Goal: Task Accomplishment & Management: Complete application form

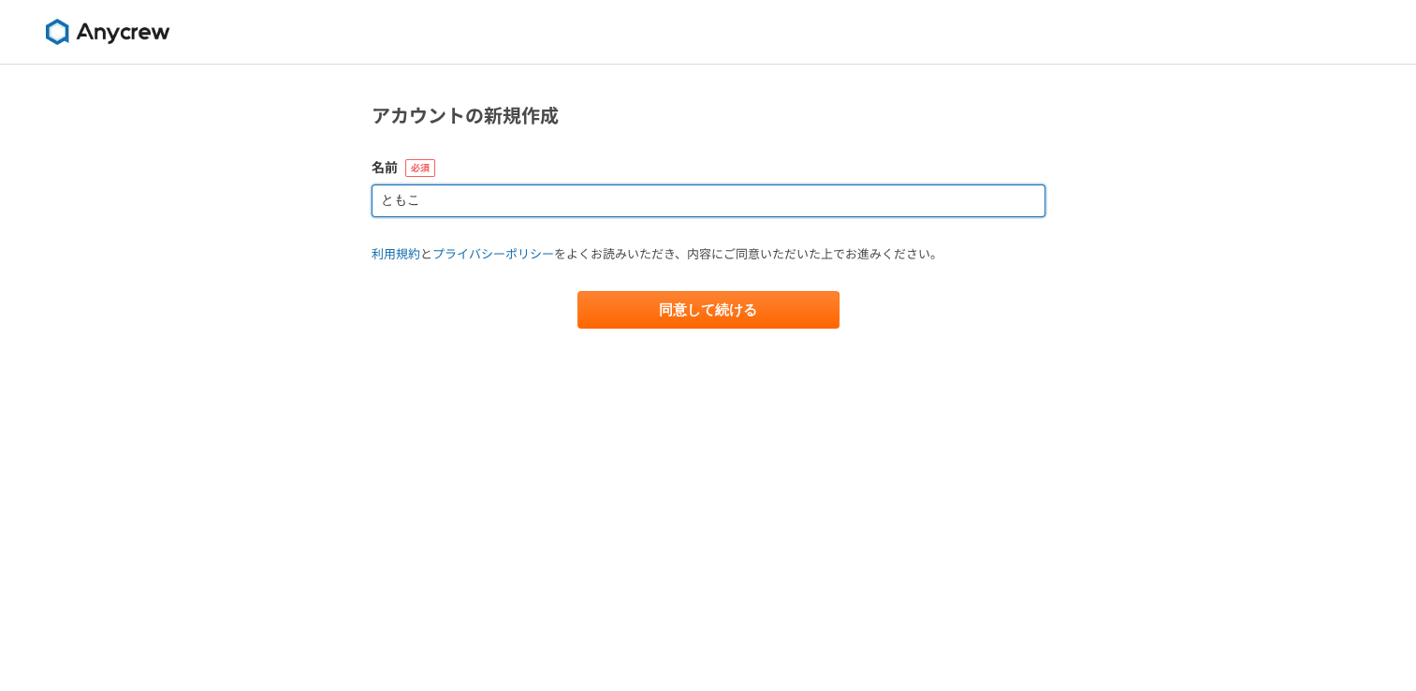
click at [643, 193] on input "ともこ" at bounding box center [709, 200] width 674 height 33
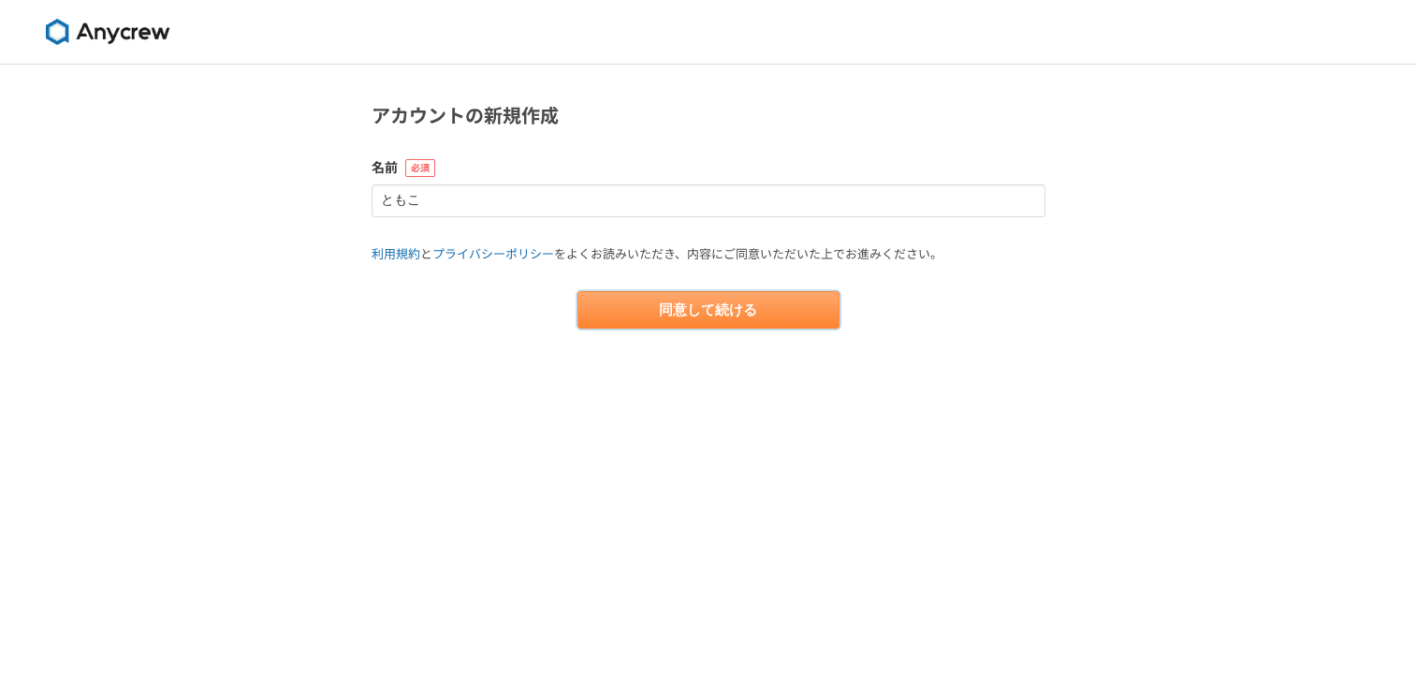
click at [711, 305] on button "同意して続ける" at bounding box center [709, 309] width 262 height 37
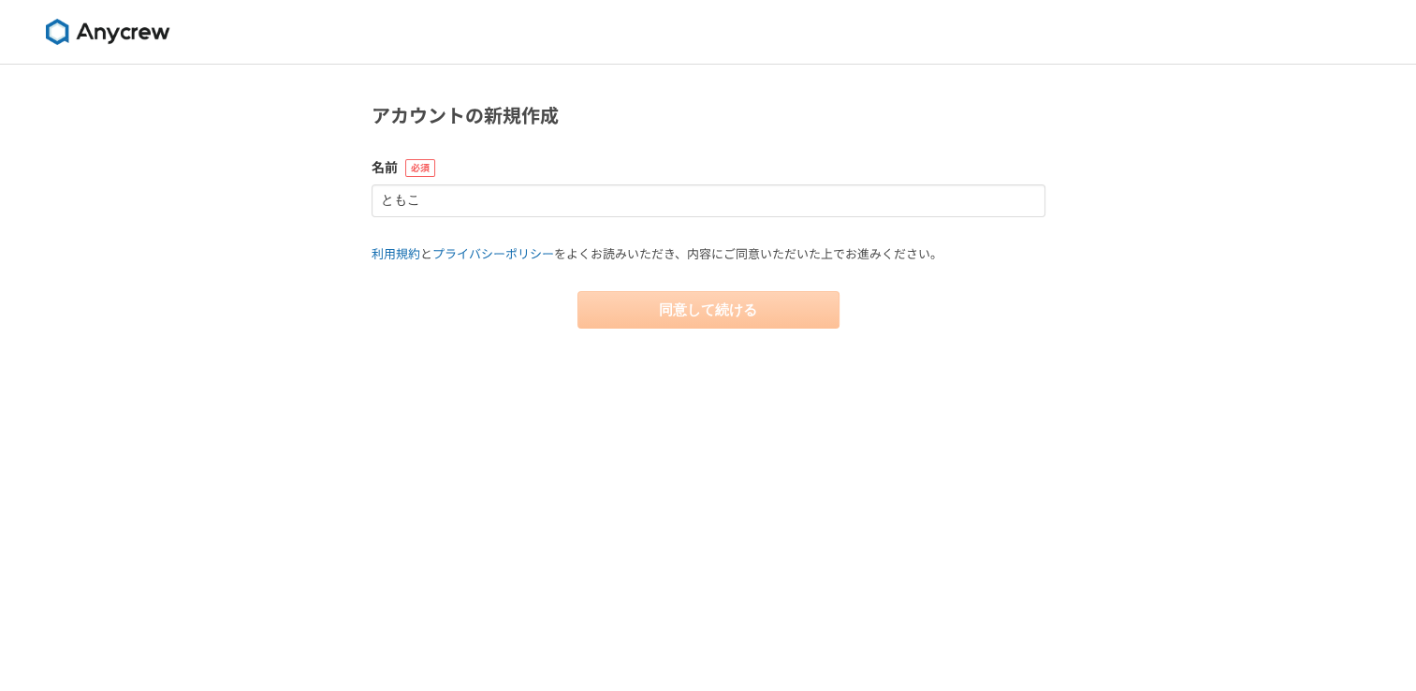
select select "13"
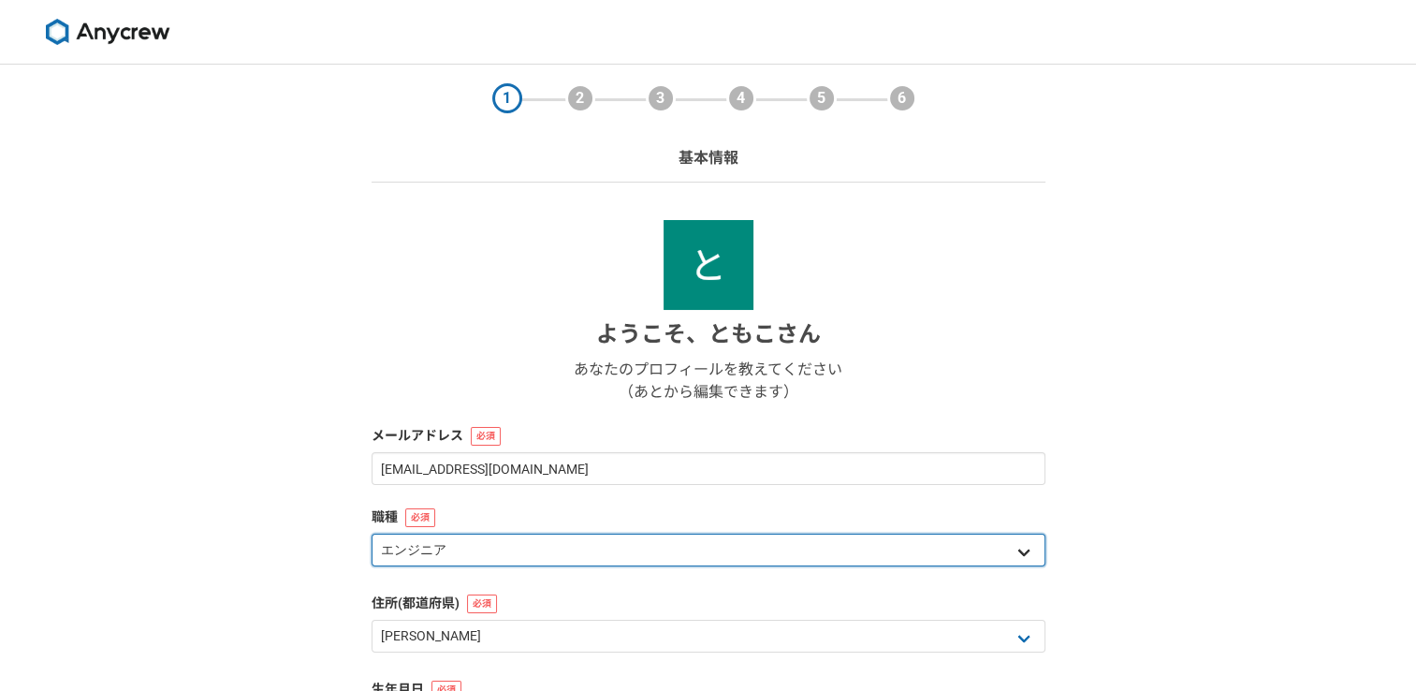
click at [609, 548] on select "エンジニア デザイナー ライター 営業 マーケティング 企画・事業開発 バックオフィス その他" at bounding box center [709, 550] width 674 height 33
select select "8"
click at [372, 534] on select "エンジニア デザイナー ライター 営業 マーケティング 企画・事業開発 バックオフィス その他" at bounding box center [709, 550] width 674 height 33
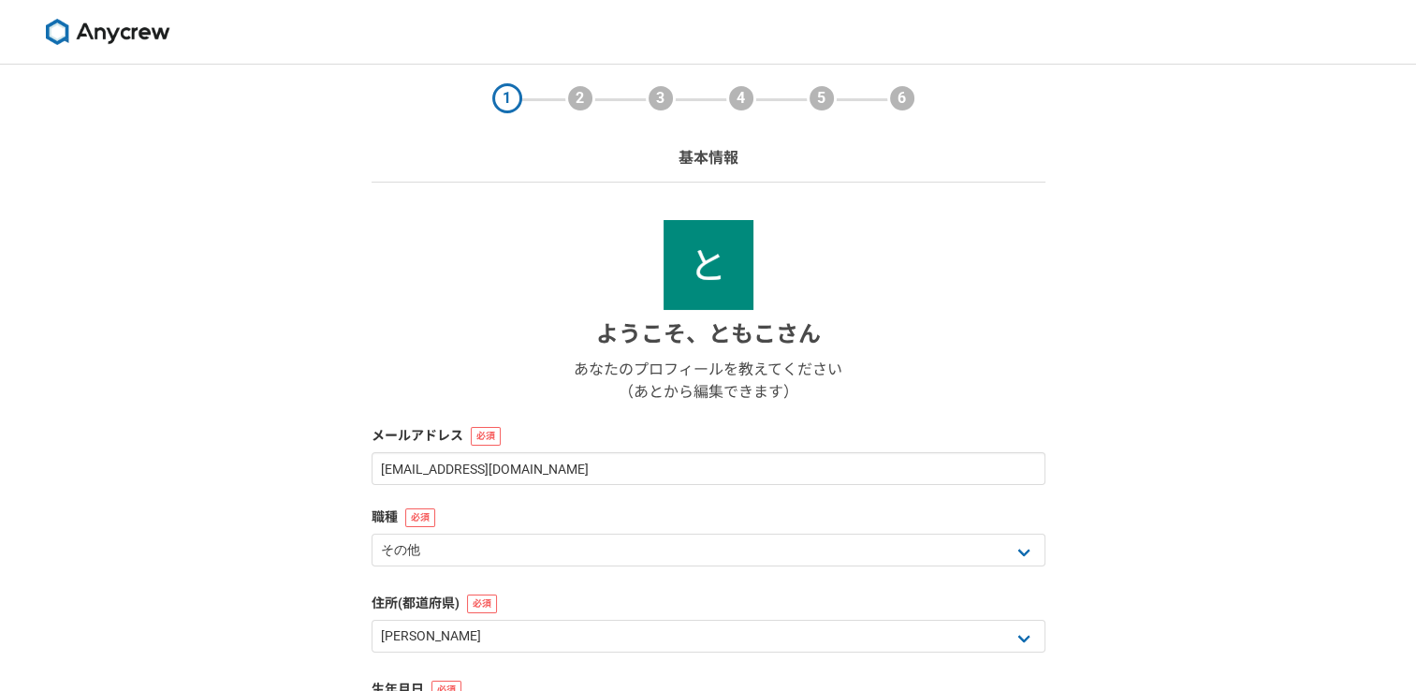
click at [161, 395] on div "1 2 3 4 5 6 基本情報 ようこそ、 ともこ さん あなたのプロフィールを教えてください （あとから編集できます） メールアドレス tomo333ko…" at bounding box center [708, 499] width 1416 height 869
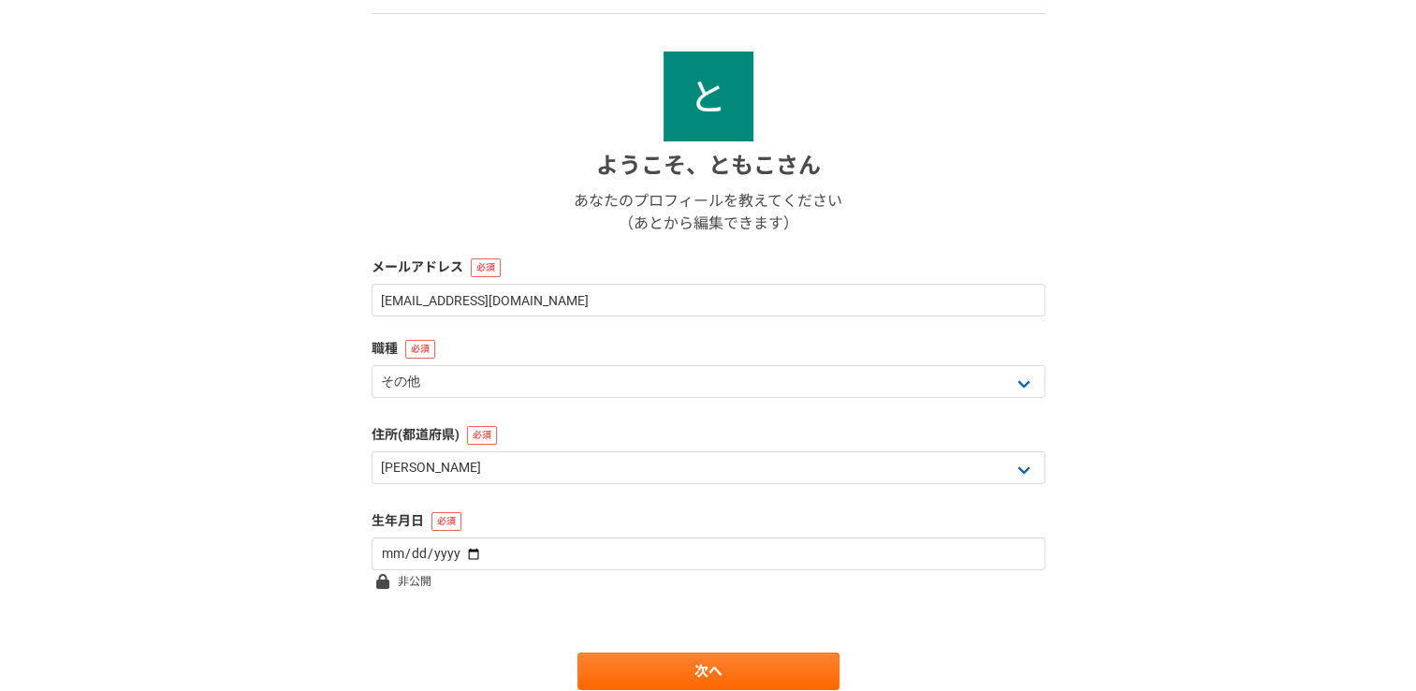
scroll to position [242, 0]
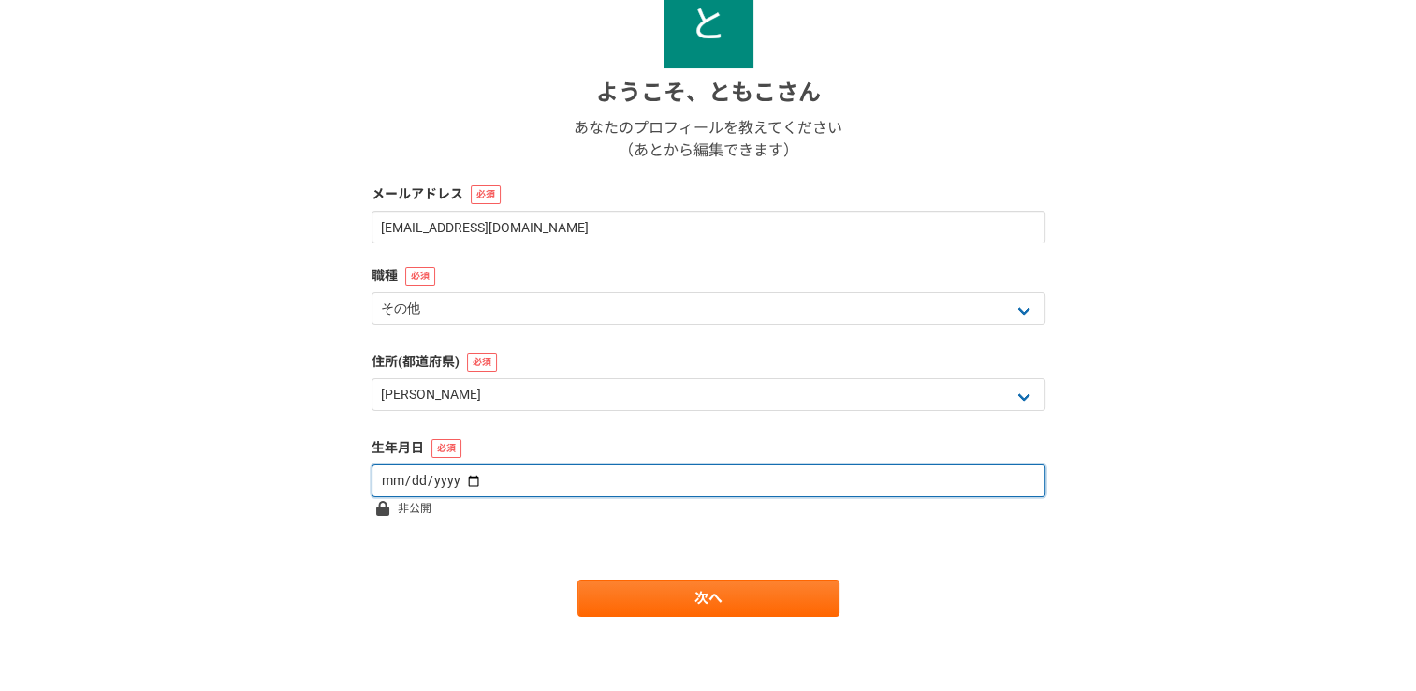
click at [652, 488] on input "date" at bounding box center [709, 480] width 674 height 33
type input "1967-09-06"
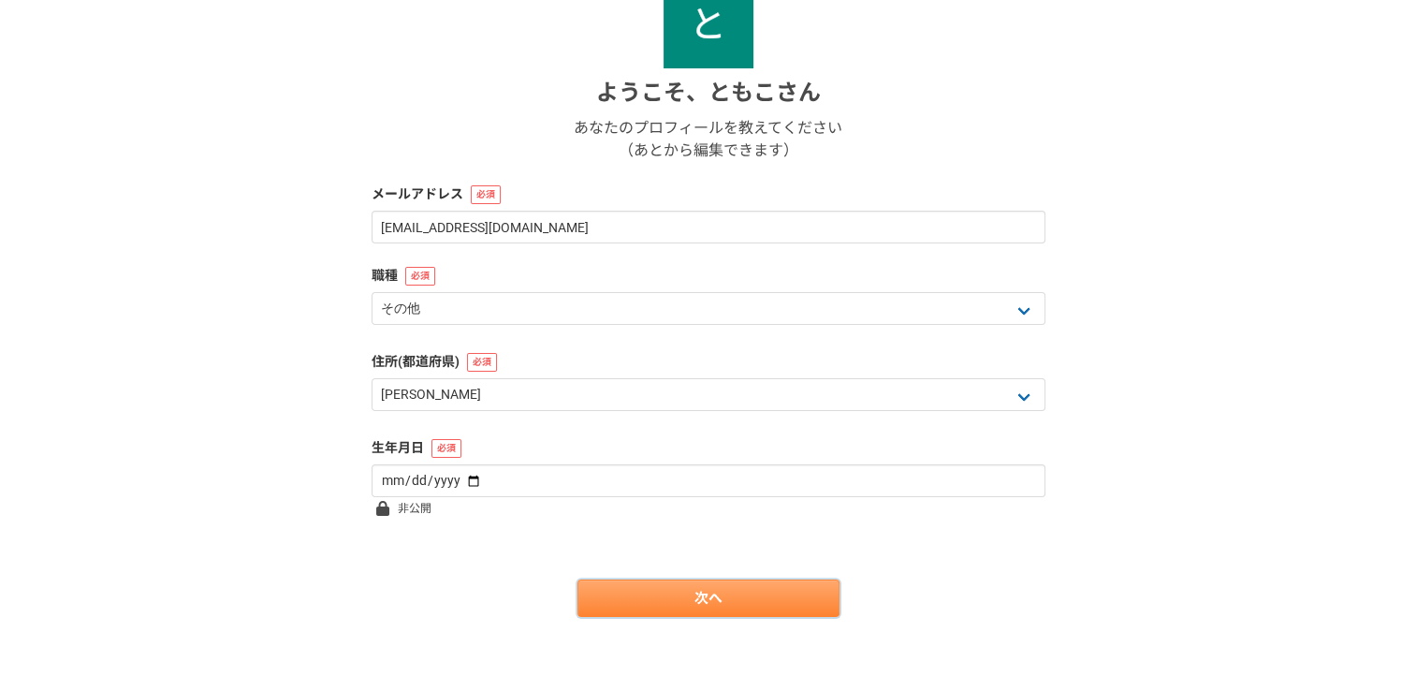
click at [771, 603] on link "次へ" at bounding box center [709, 597] width 262 height 37
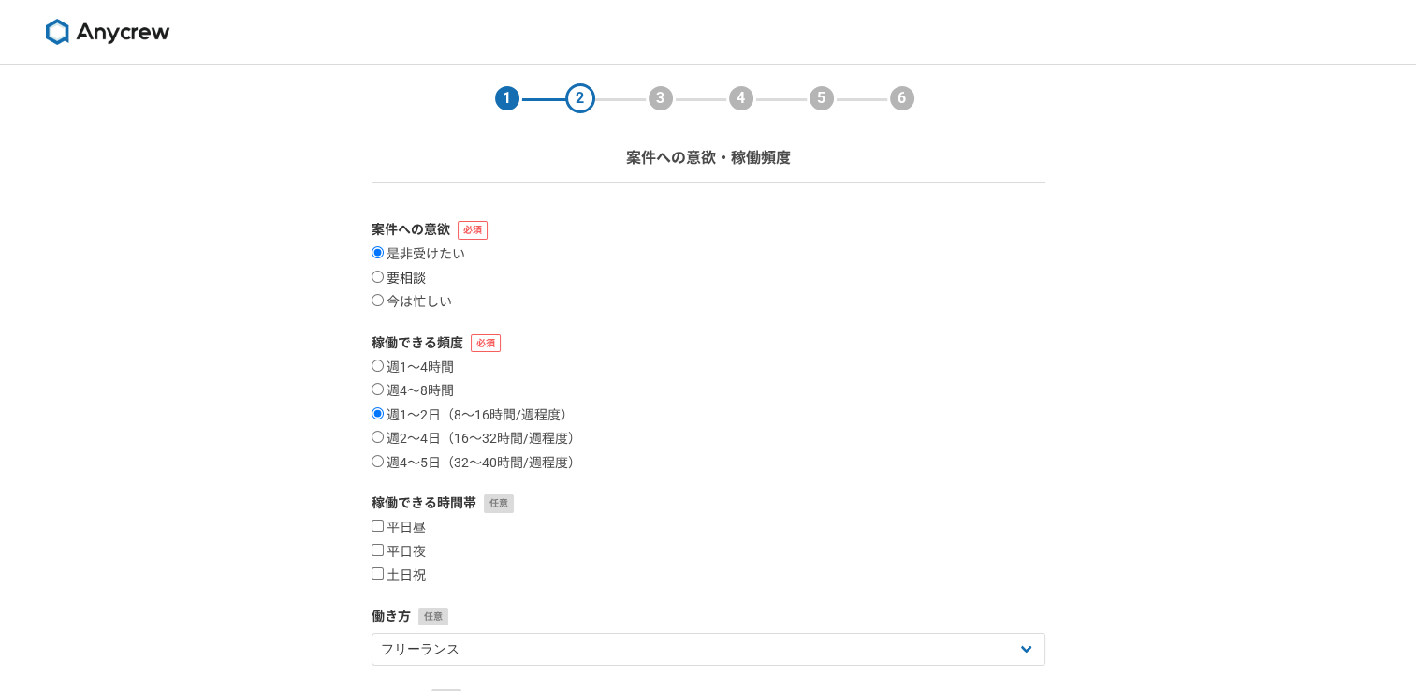
click at [378, 271] on input "要相談" at bounding box center [378, 277] width 12 height 12
radio input "true"
click at [374, 435] on input "週2〜4日（16〜32時間/週程度）" at bounding box center [378, 437] width 12 height 12
radio input "true"
click at [378, 526] on input "平日昼" at bounding box center [378, 526] width 12 height 12
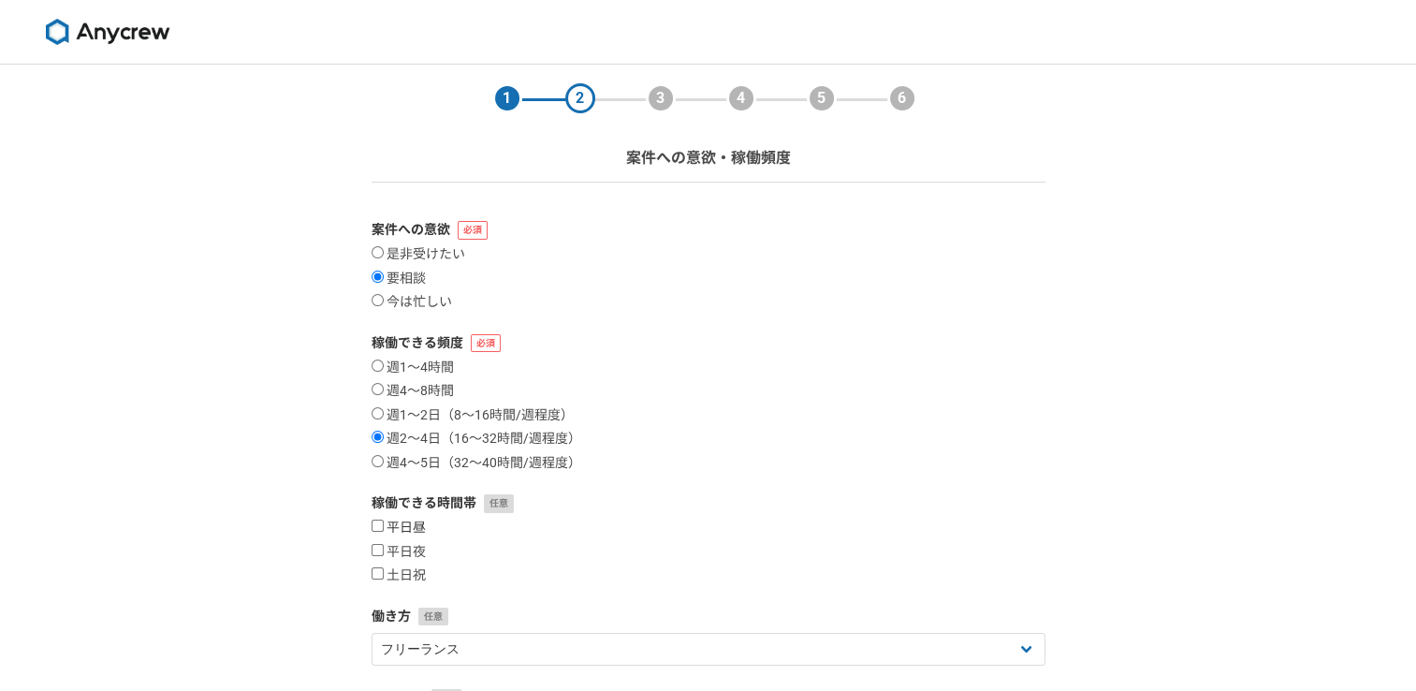
checkbox input "true"
click at [378, 568] on input "土日祝" at bounding box center [378, 573] width 12 height 12
checkbox input "true"
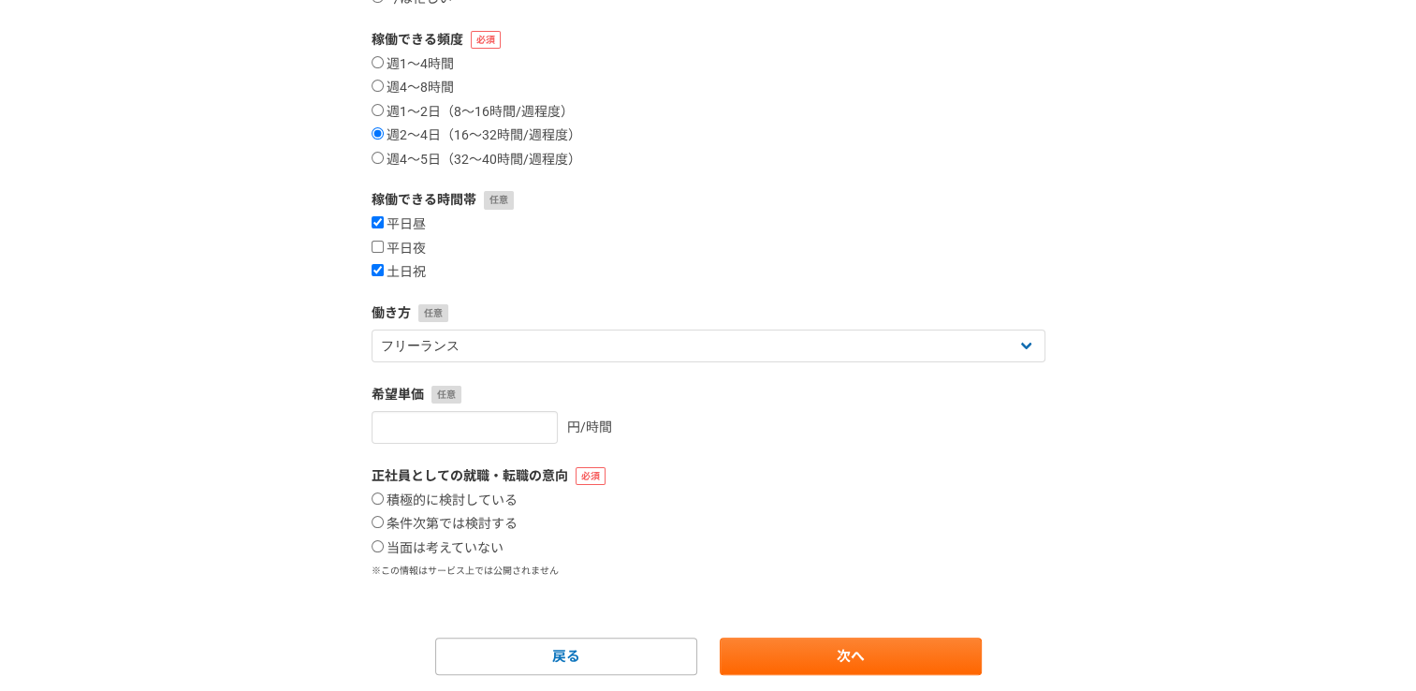
scroll to position [306, 0]
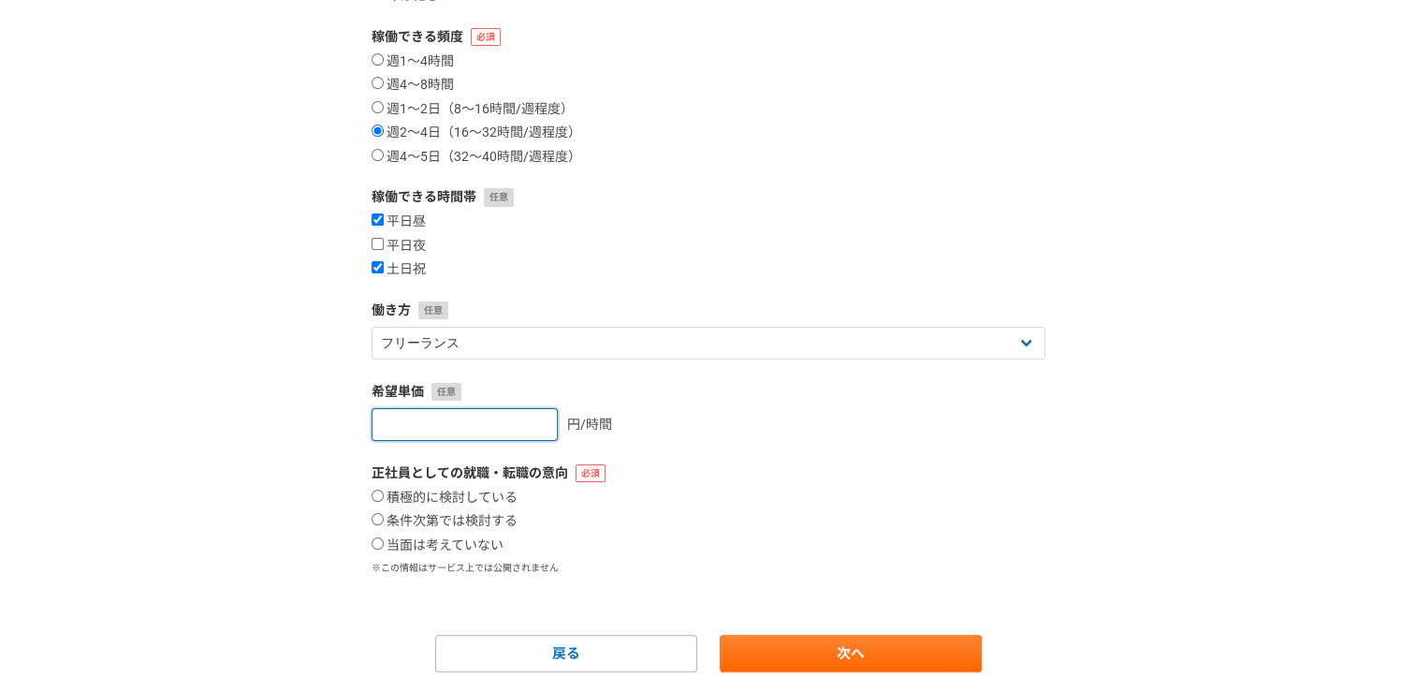
click at [464, 421] on input "number" at bounding box center [465, 424] width 186 height 33
type input "1500"
click at [794, 418] on div "1500 円/時間" at bounding box center [709, 424] width 674 height 33
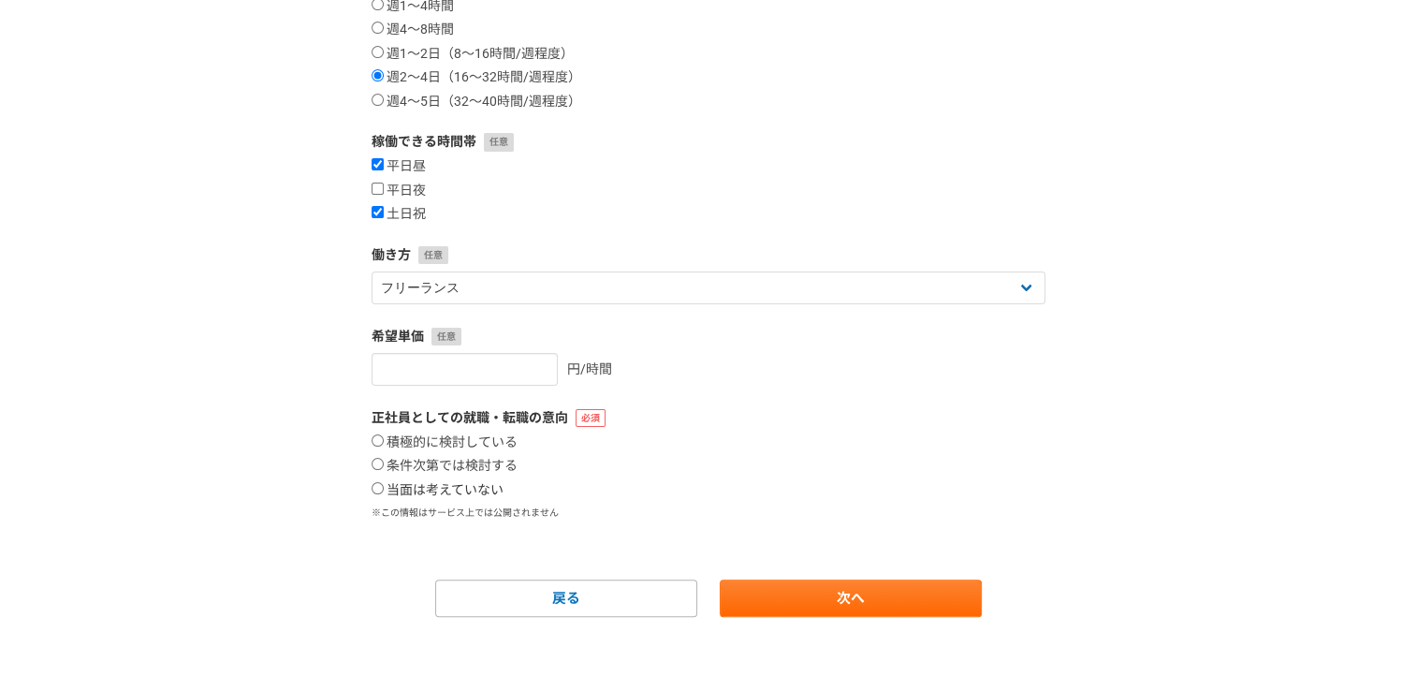
click at [375, 485] on input "当面は考えていない" at bounding box center [378, 488] width 12 height 12
radio input "true"
click at [374, 466] on input "条件次第では検討する" at bounding box center [378, 464] width 12 height 12
radio input "true"
click at [378, 489] on input "当面は考えていない" at bounding box center [378, 488] width 12 height 12
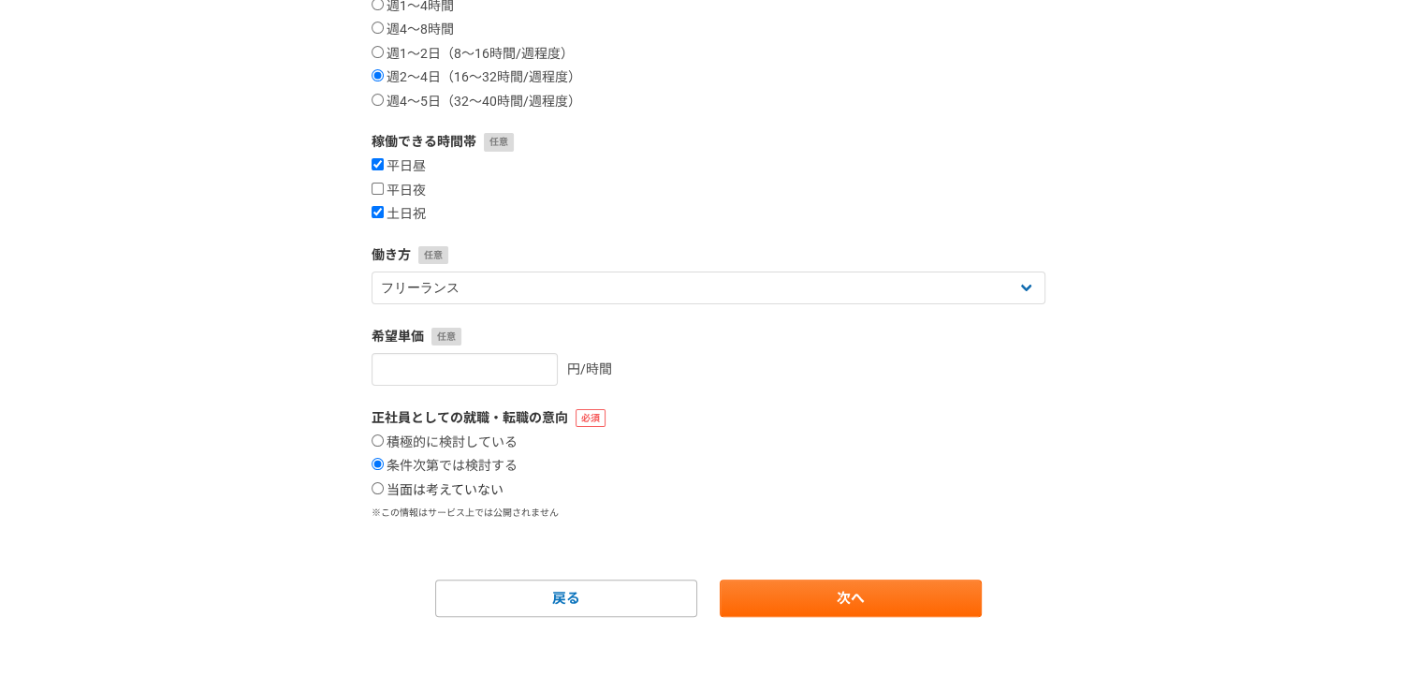
radio input "true"
click at [858, 596] on link "次へ" at bounding box center [851, 597] width 262 height 37
select select
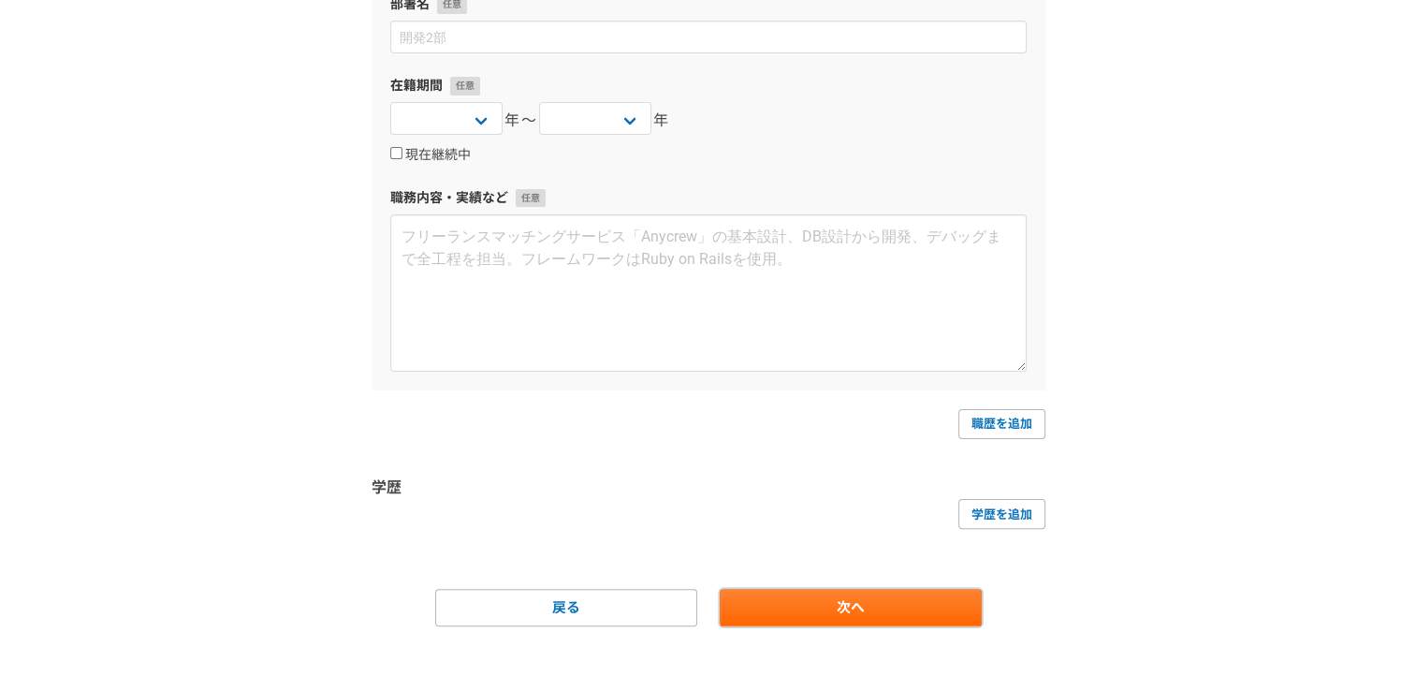
scroll to position [376, 0]
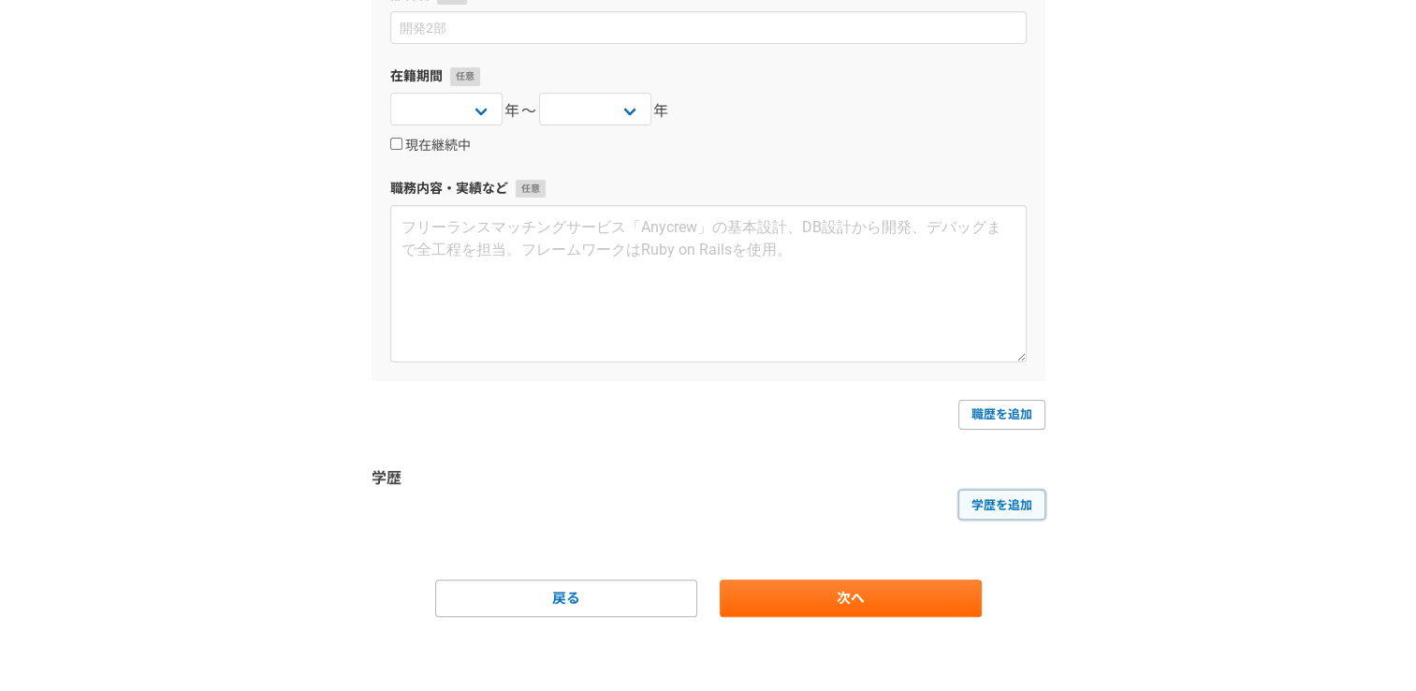
click at [1007, 500] on link "学歴を追加" at bounding box center [1002, 505] width 87 height 30
select select
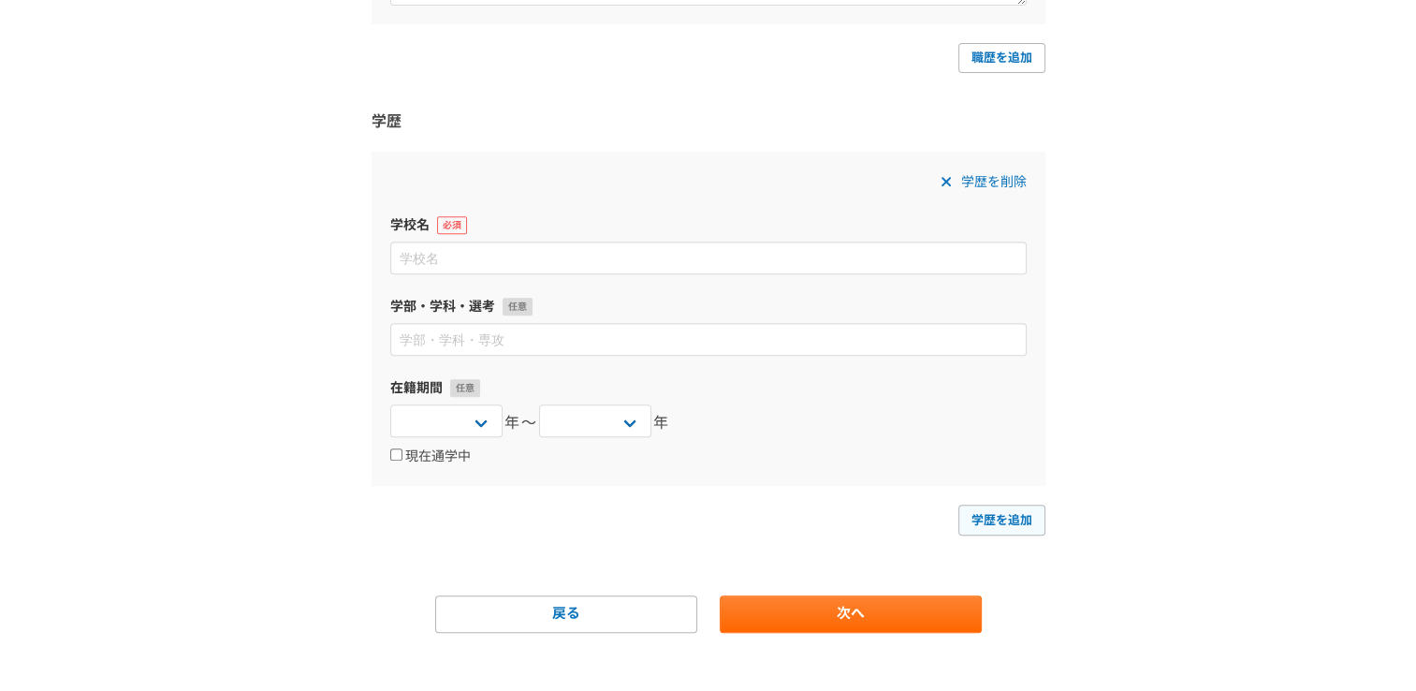
scroll to position [748, 0]
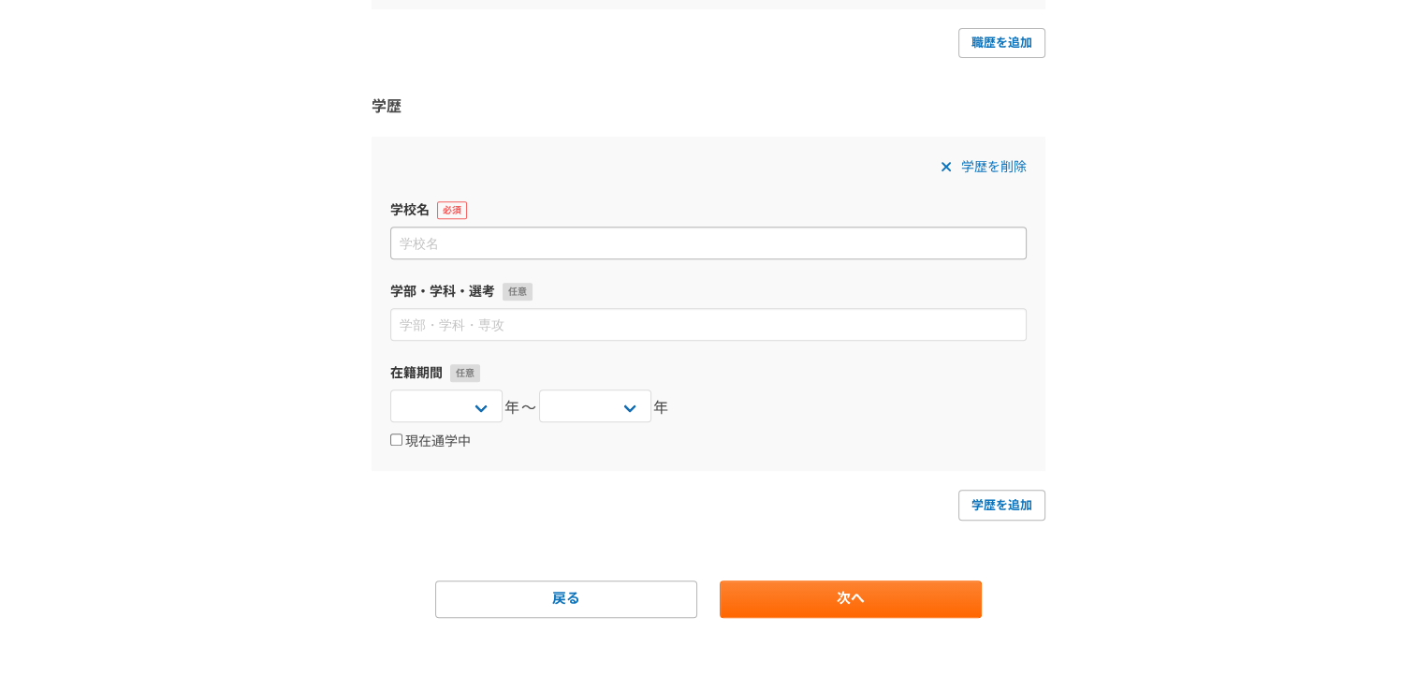
click at [749, 242] on input at bounding box center [708, 243] width 637 height 33
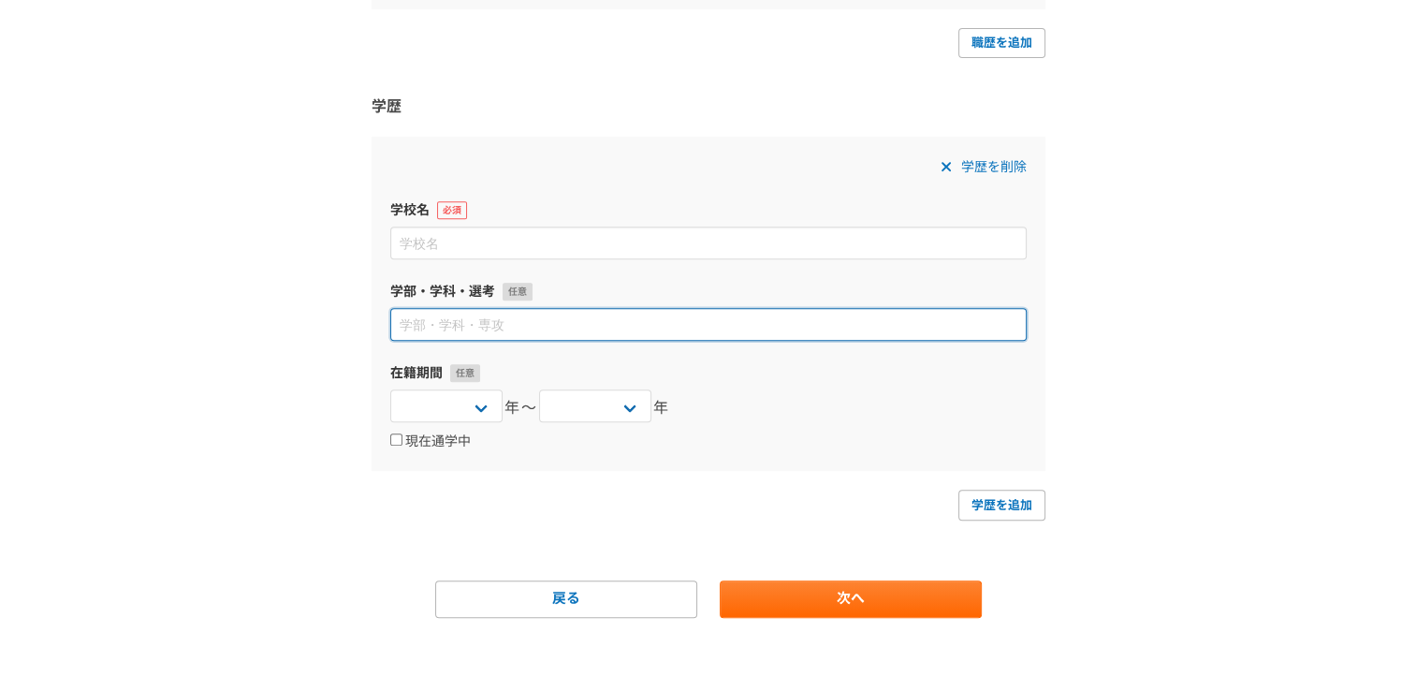
click at [722, 333] on input at bounding box center [708, 324] width 637 height 33
type input "心理学"
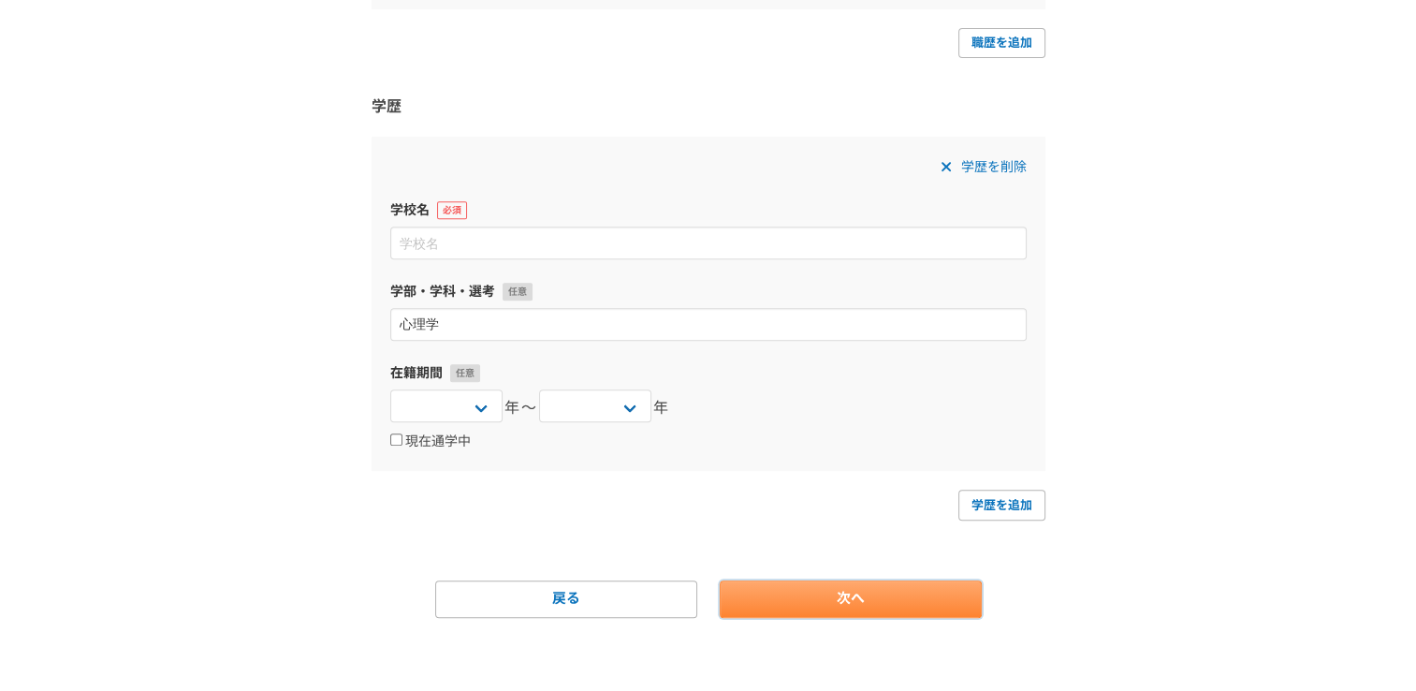
click at [914, 590] on link "次へ" at bounding box center [851, 598] width 262 height 37
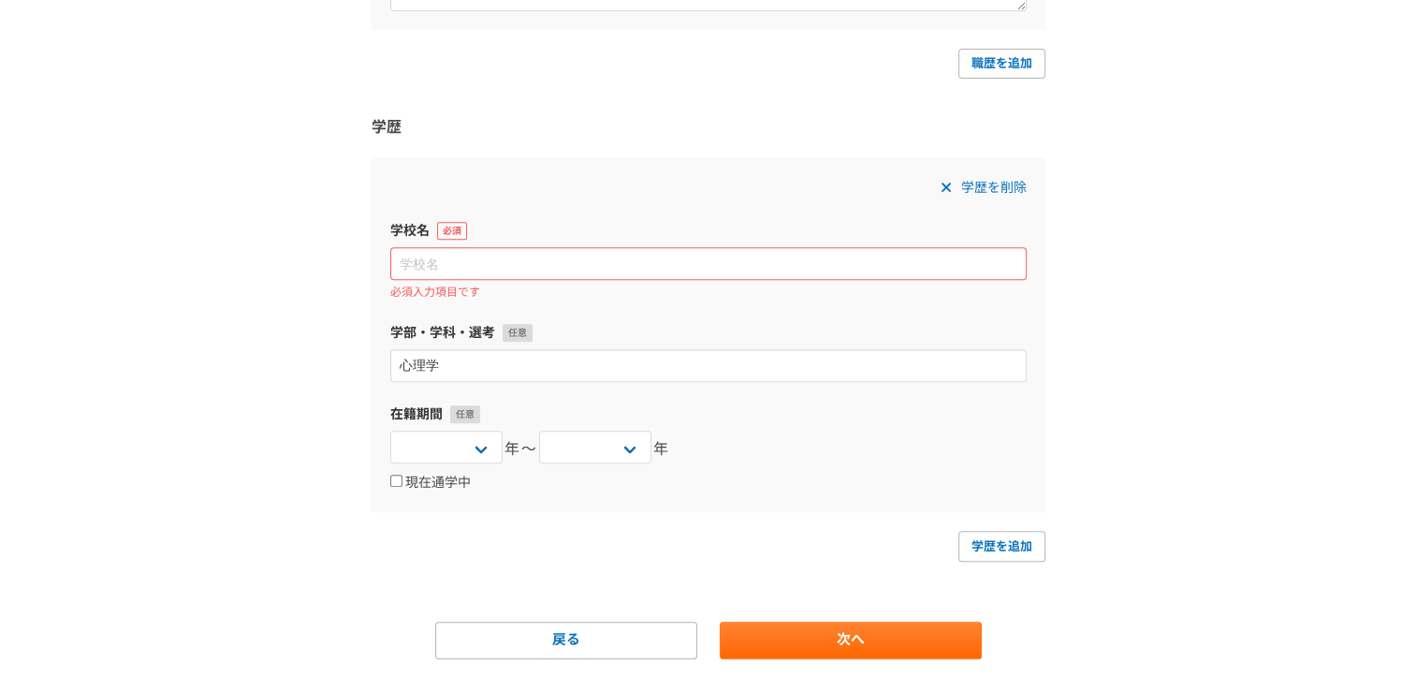
drag, startPoint x: 760, startPoint y: 242, endPoint x: 753, endPoint y: 271, distance: 29.1
click at [753, 271] on div "学校名 必須入力項目です" at bounding box center [708, 261] width 637 height 80
click at [942, 189] on icon at bounding box center [945, 187] width 9 height 9
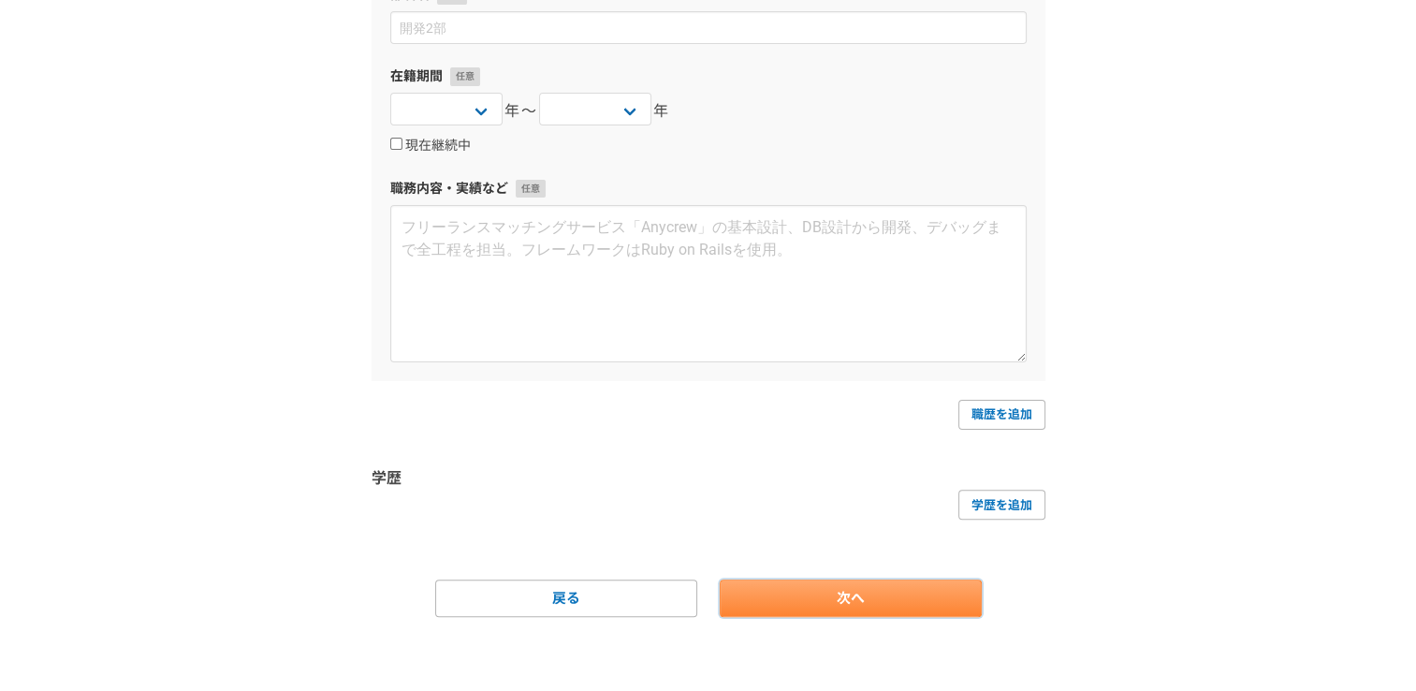
click at [855, 597] on link "次へ" at bounding box center [851, 597] width 262 height 37
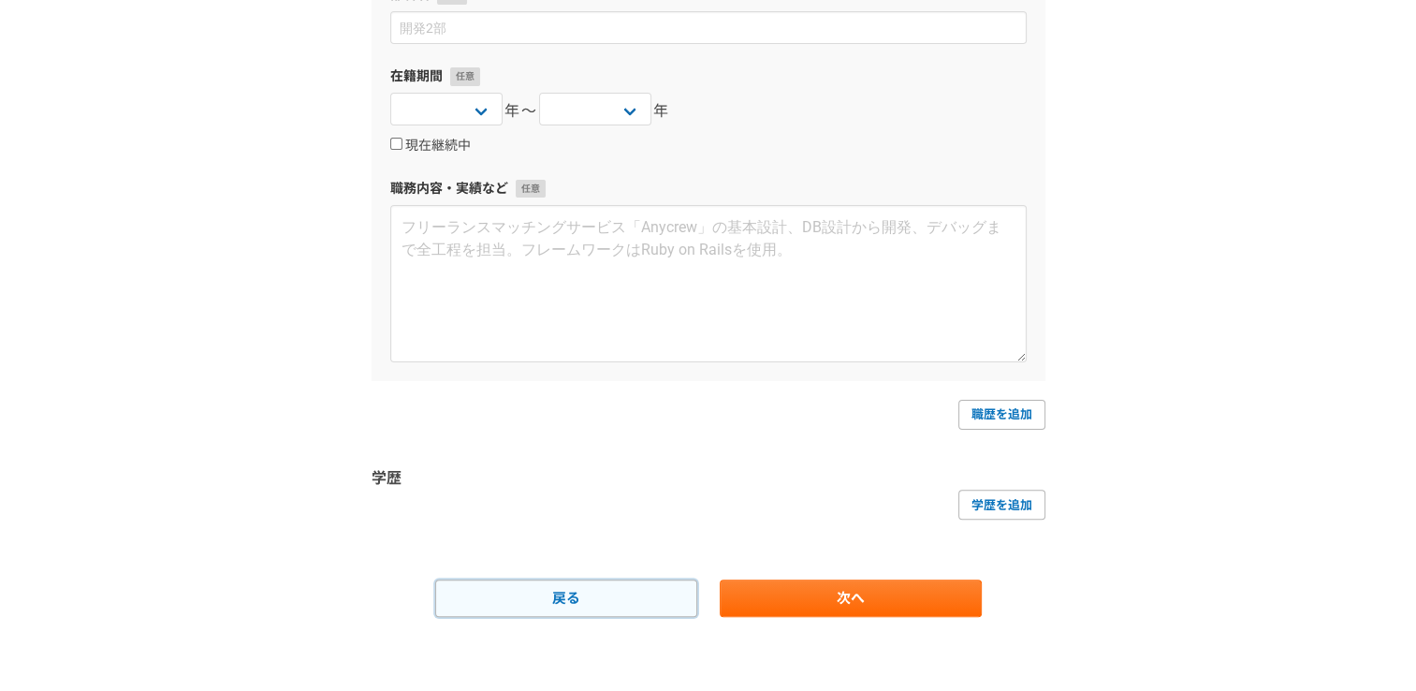
click at [583, 586] on link "戻る" at bounding box center [566, 597] width 262 height 37
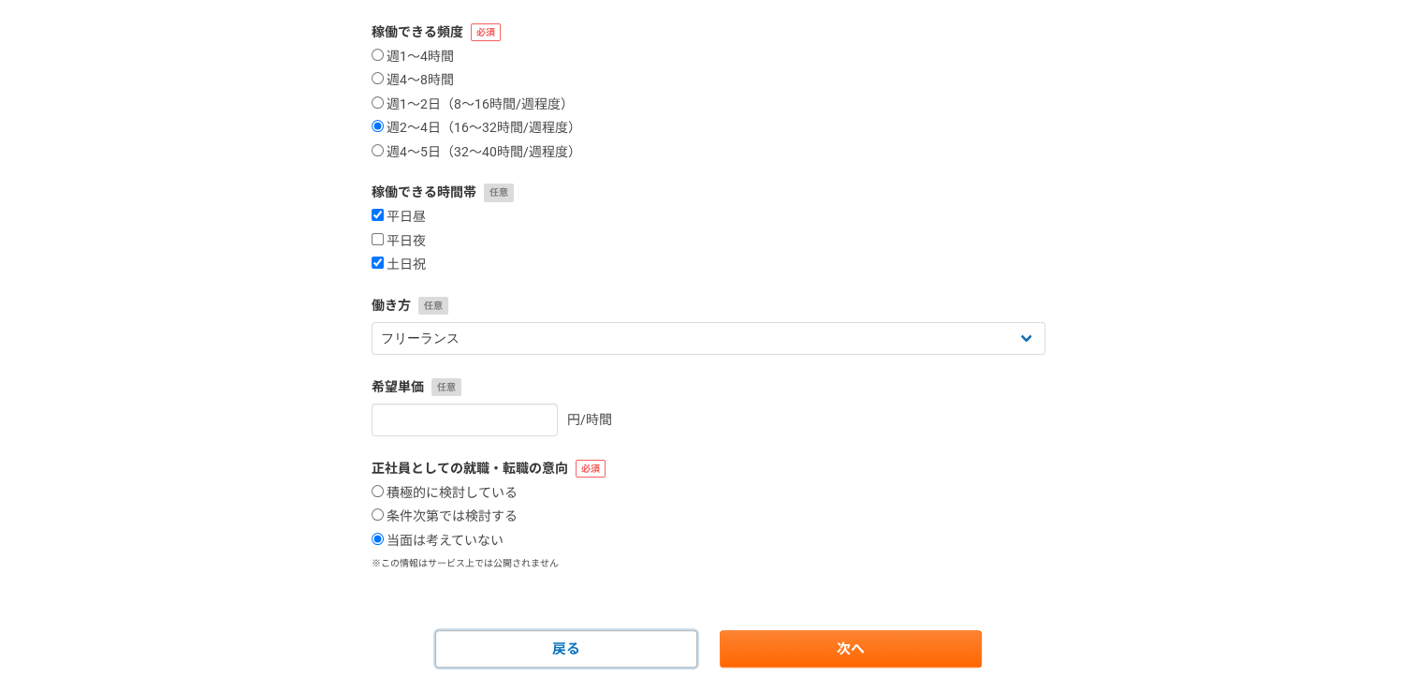
scroll to position [313, 0]
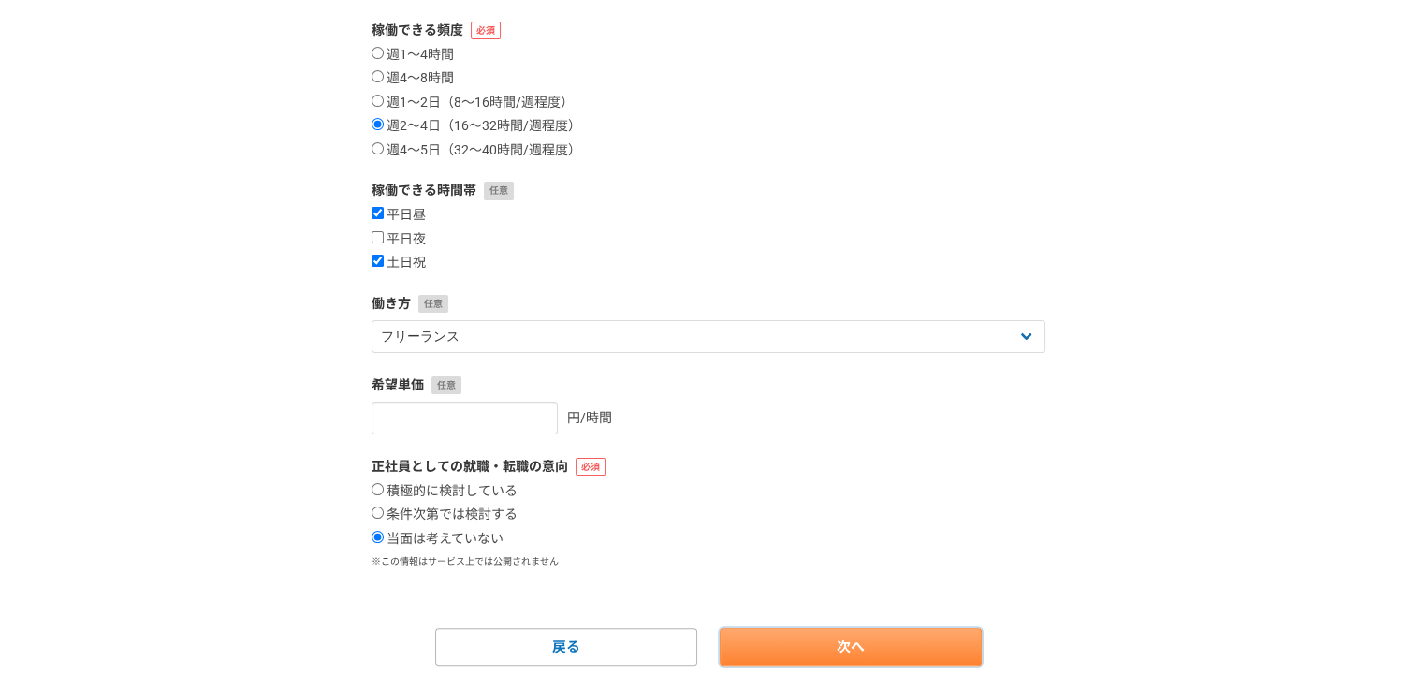
click at [872, 653] on link "次へ" at bounding box center [851, 646] width 262 height 37
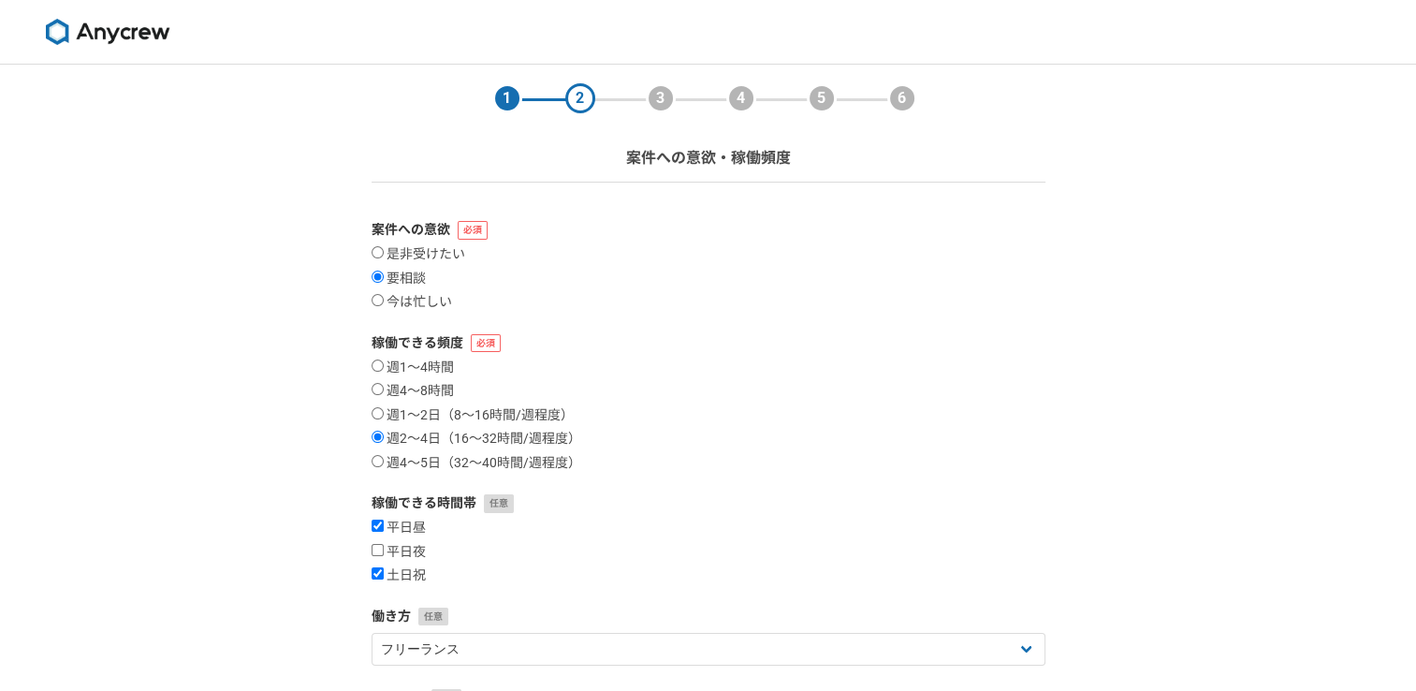
select select
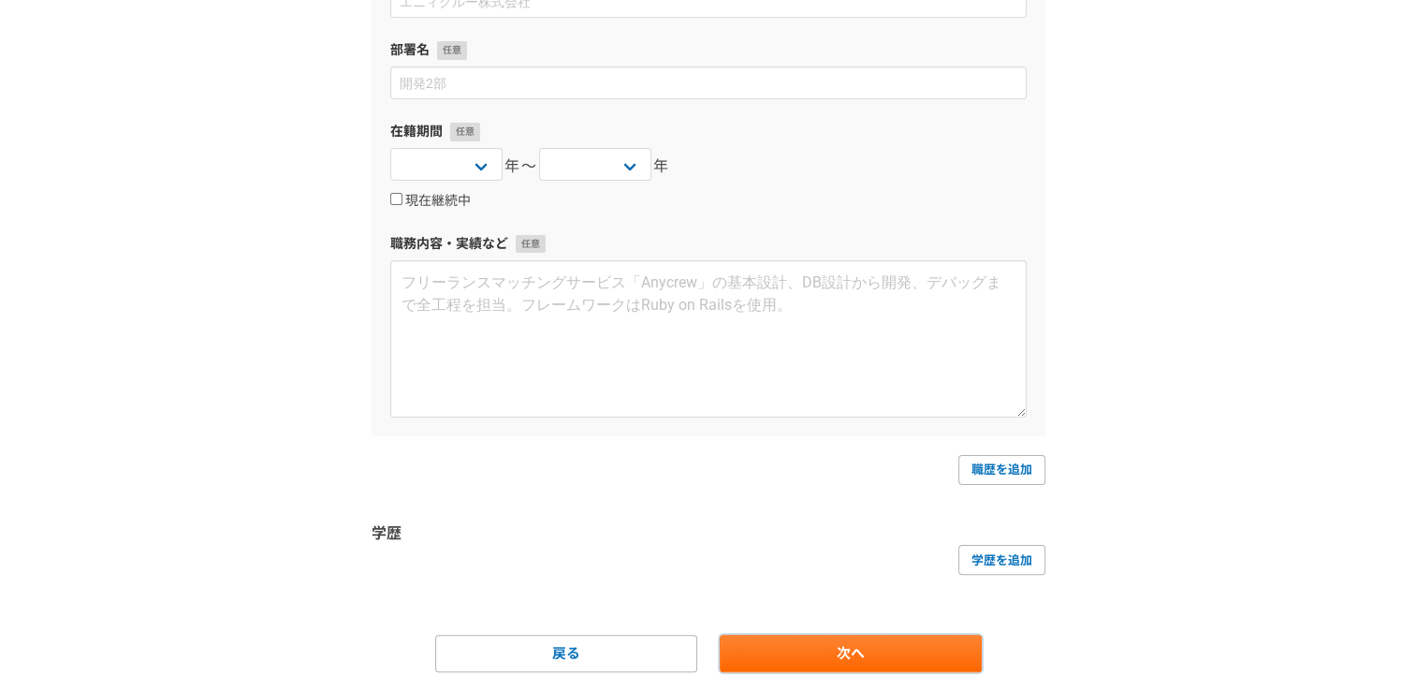
scroll to position [376, 0]
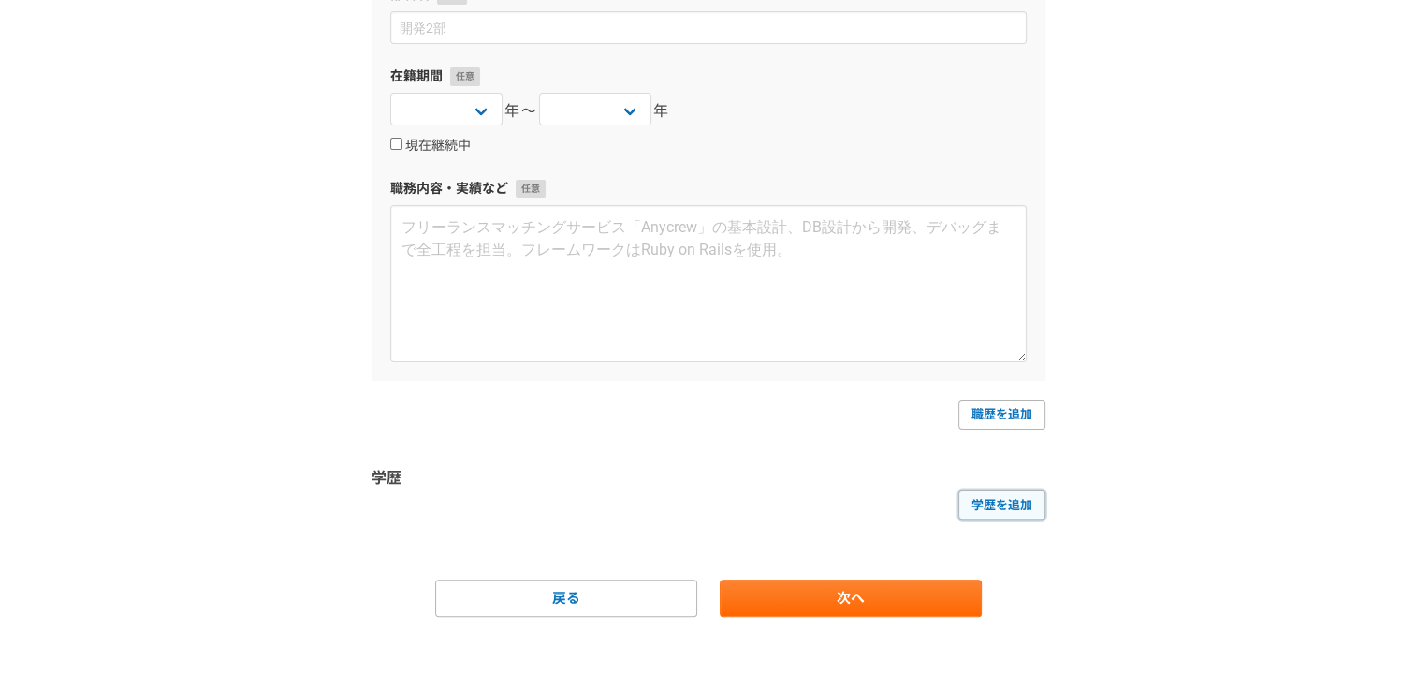
click at [1002, 501] on link "学歴を追加" at bounding box center [1002, 505] width 87 height 30
select select
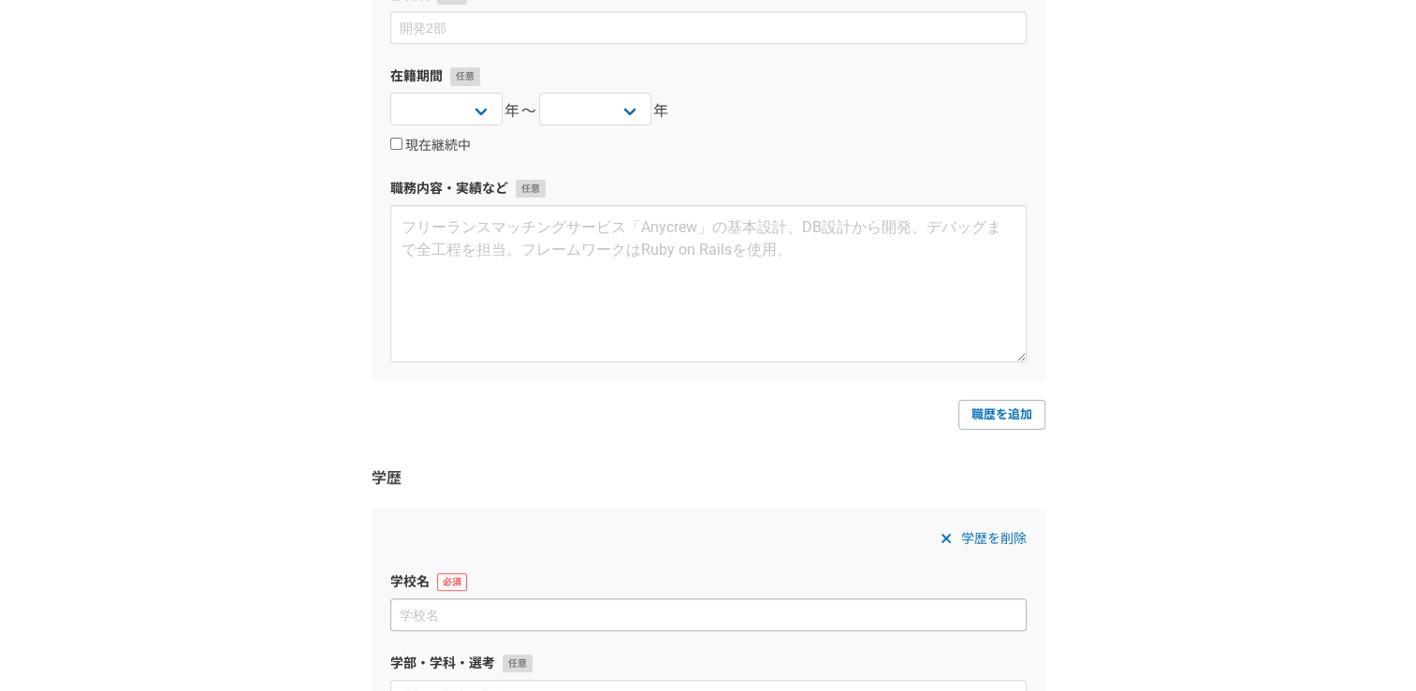
click at [799, 600] on input at bounding box center [708, 614] width 637 height 33
click at [791, 610] on input at bounding box center [708, 614] width 637 height 33
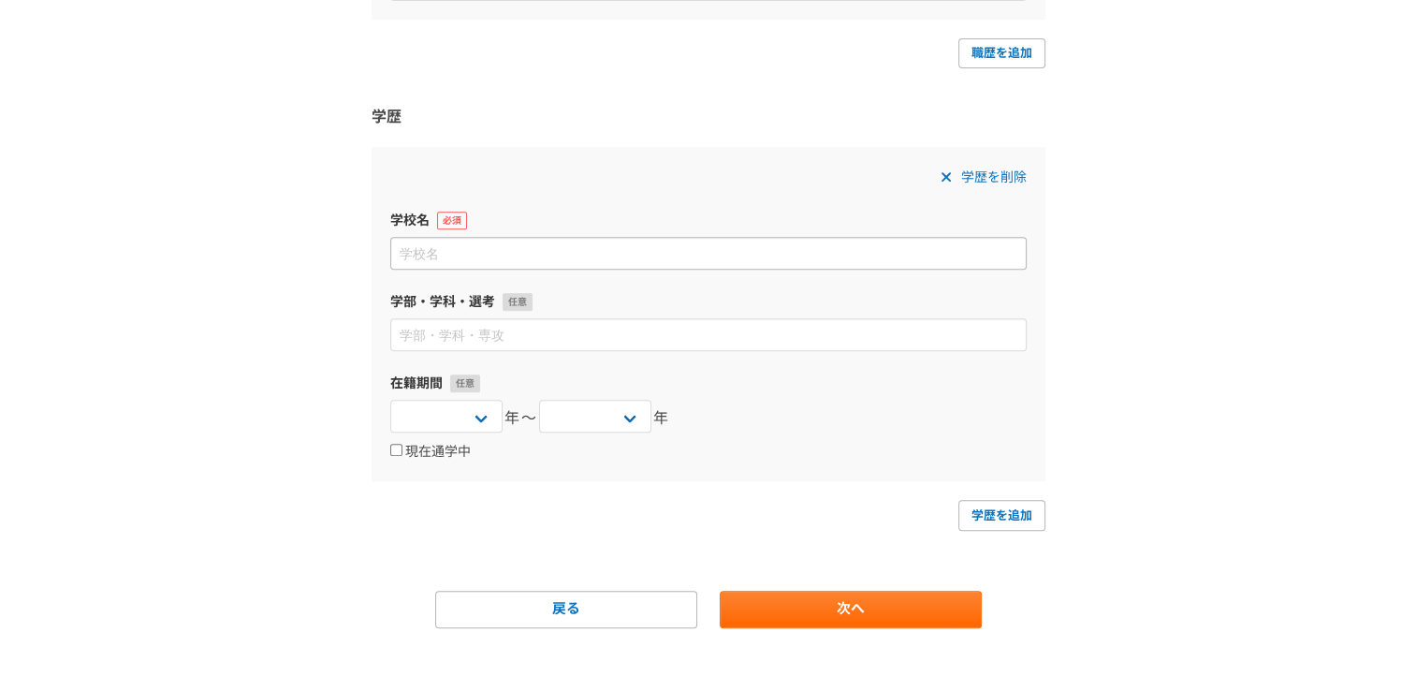
scroll to position [748, 0]
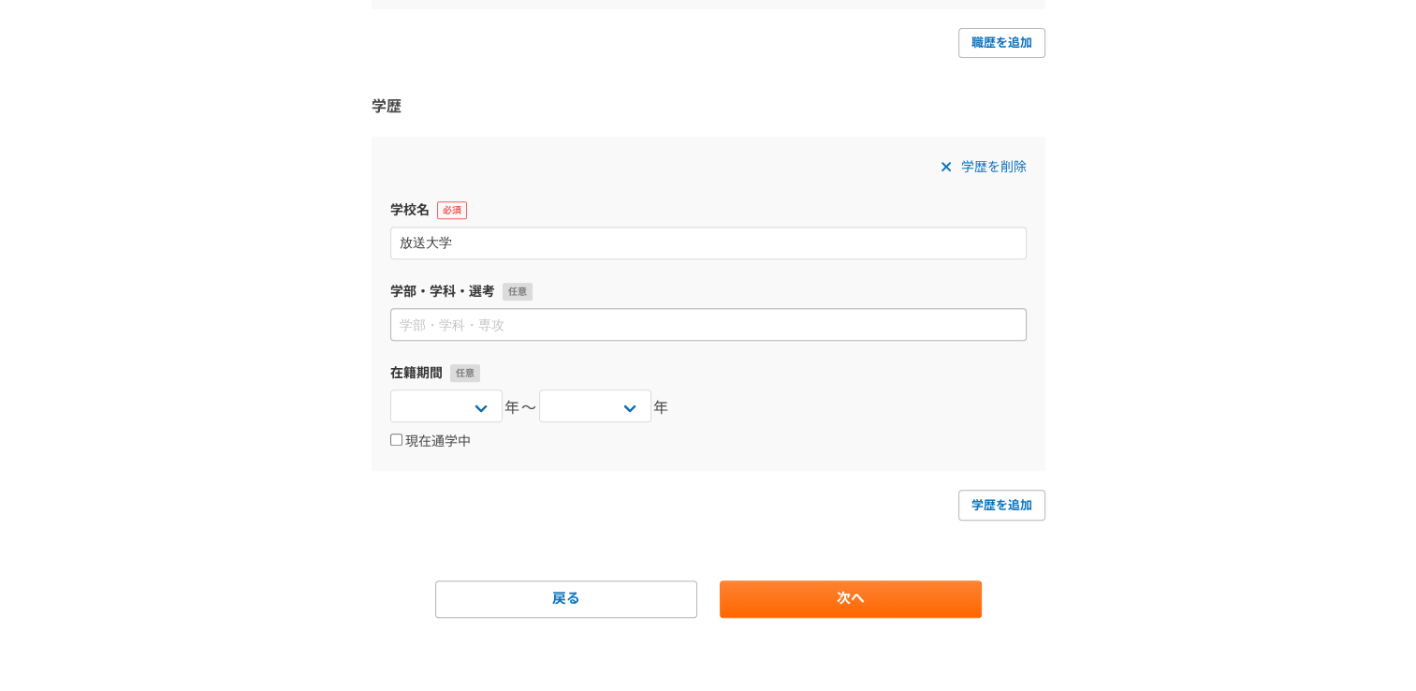
type input "放送大学"
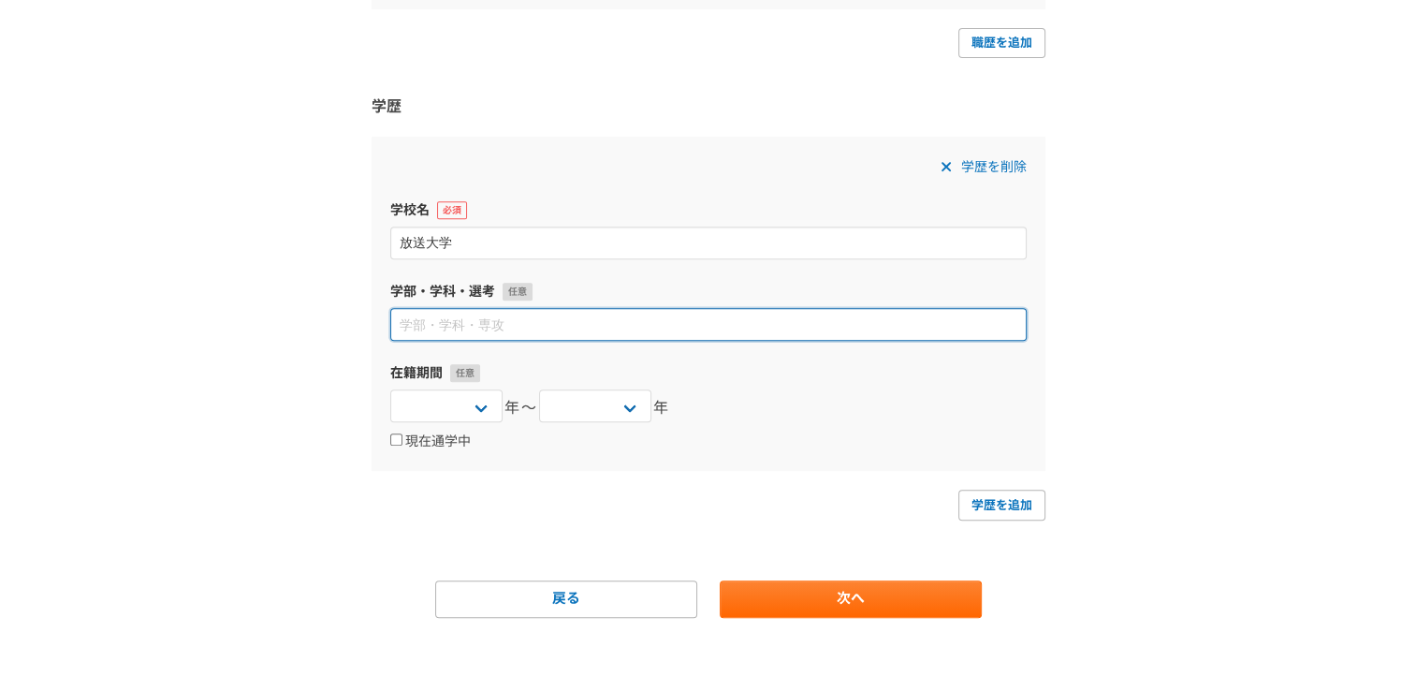
click at [760, 331] on input at bounding box center [708, 324] width 637 height 33
type input "心理学"
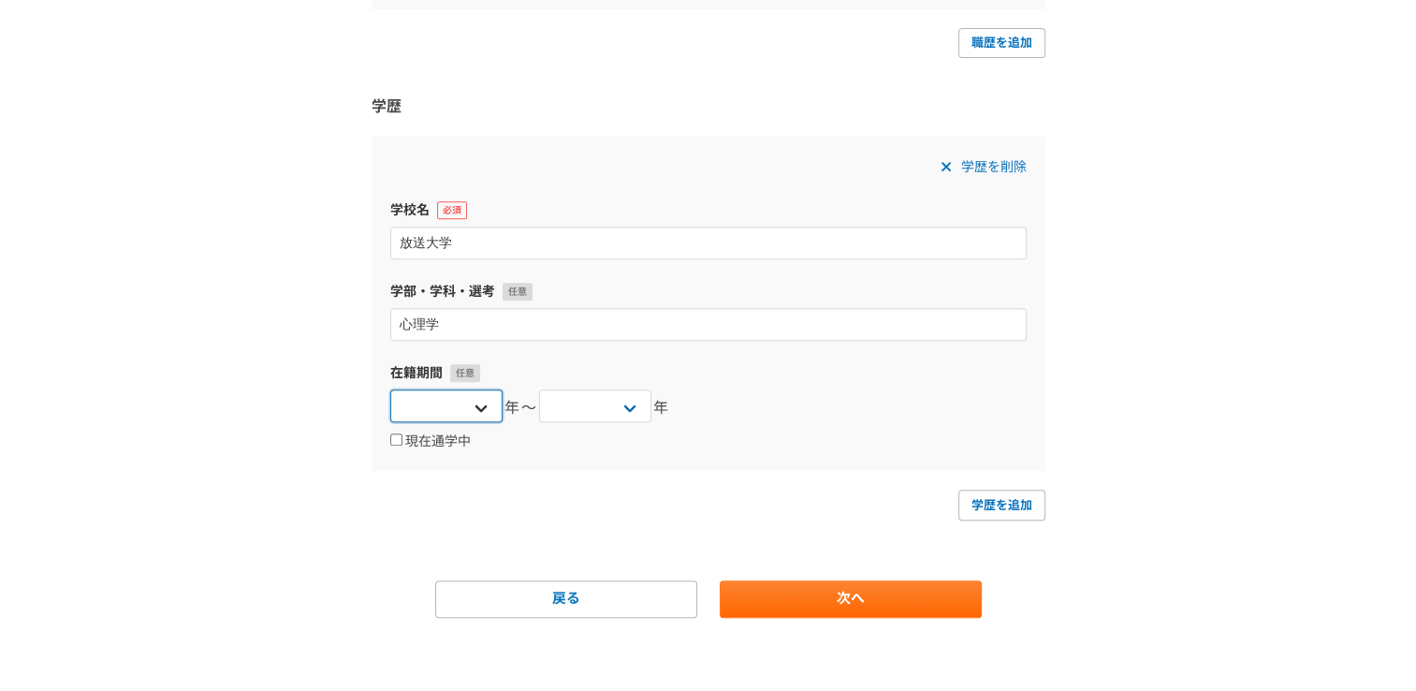
click at [482, 407] on select "2025 2024 2023 2022 2021 2020 2019 2018 2017 2016 2015 2014 2013 2012 2011 2010…" at bounding box center [446, 405] width 112 height 33
select select "2016"
click at [390, 389] on select "2025 2024 2023 2022 2021 2020 2019 2018 2017 2016 2015 2014 2013 2012 2011 2010…" at bounding box center [446, 405] width 112 height 33
click at [630, 403] on select "2025 2024 2023 2022 2021 2020 2019 2018 2017 2016 2015 2014 2013 2012 2011 2010…" at bounding box center [595, 405] width 112 height 33
select select "2021"
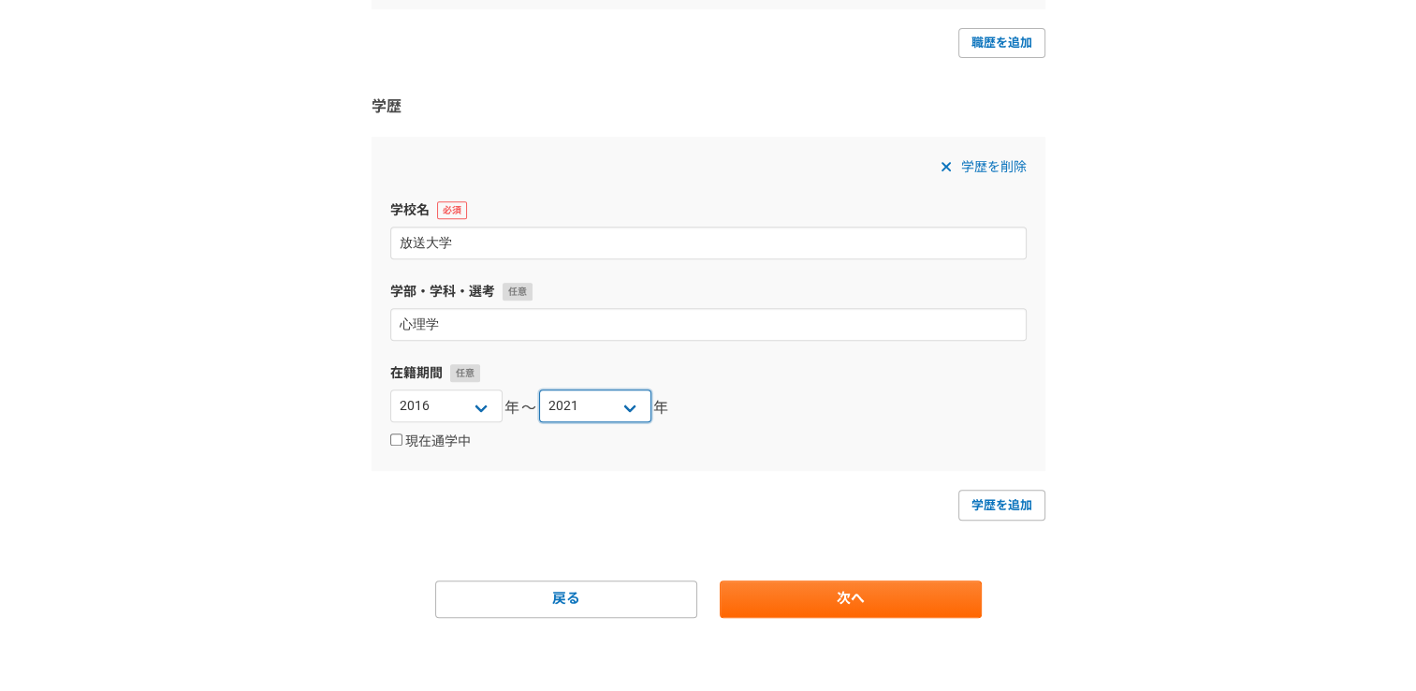
click at [539, 389] on select "2025 2024 2023 2022 2021 2020 2019 2018 2017 2016 2015 2014 2013 2012 2011 2010…" at bounding box center [595, 405] width 112 height 33
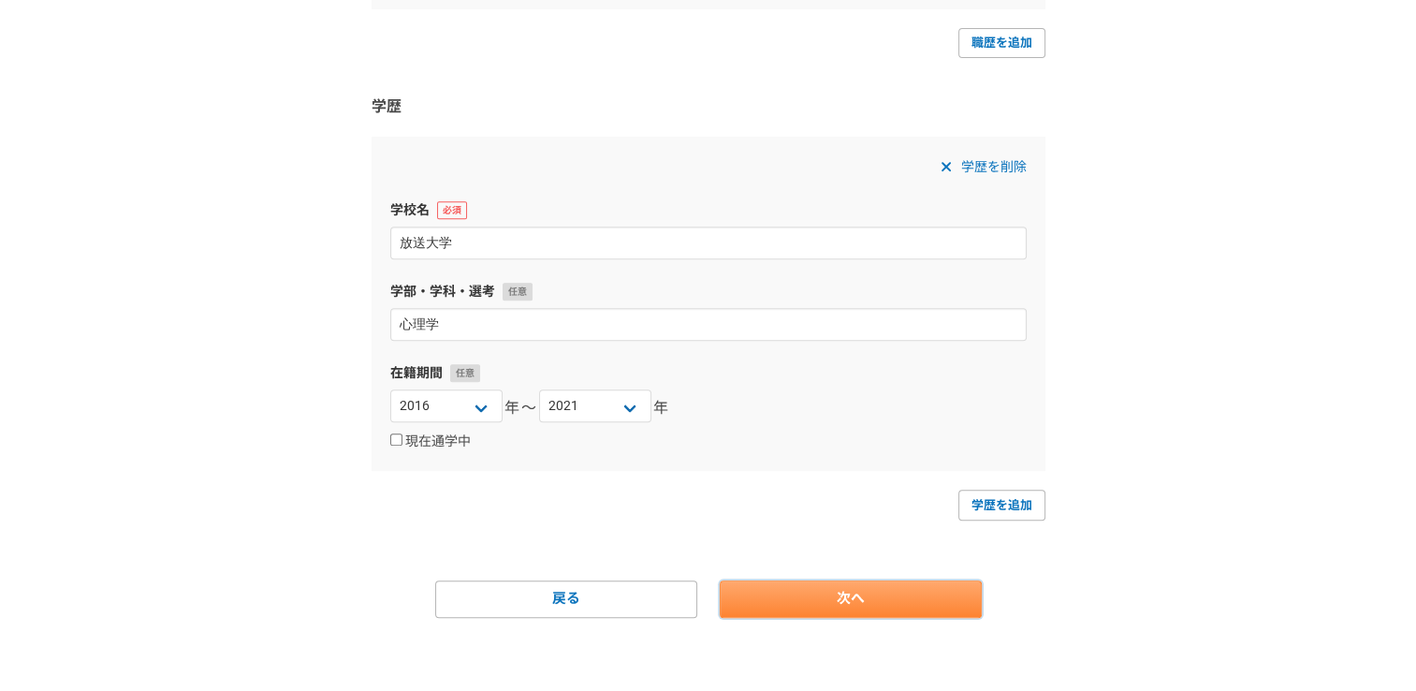
click at [882, 594] on link "次へ" at bounding box center [851, 598] width 262 height 37
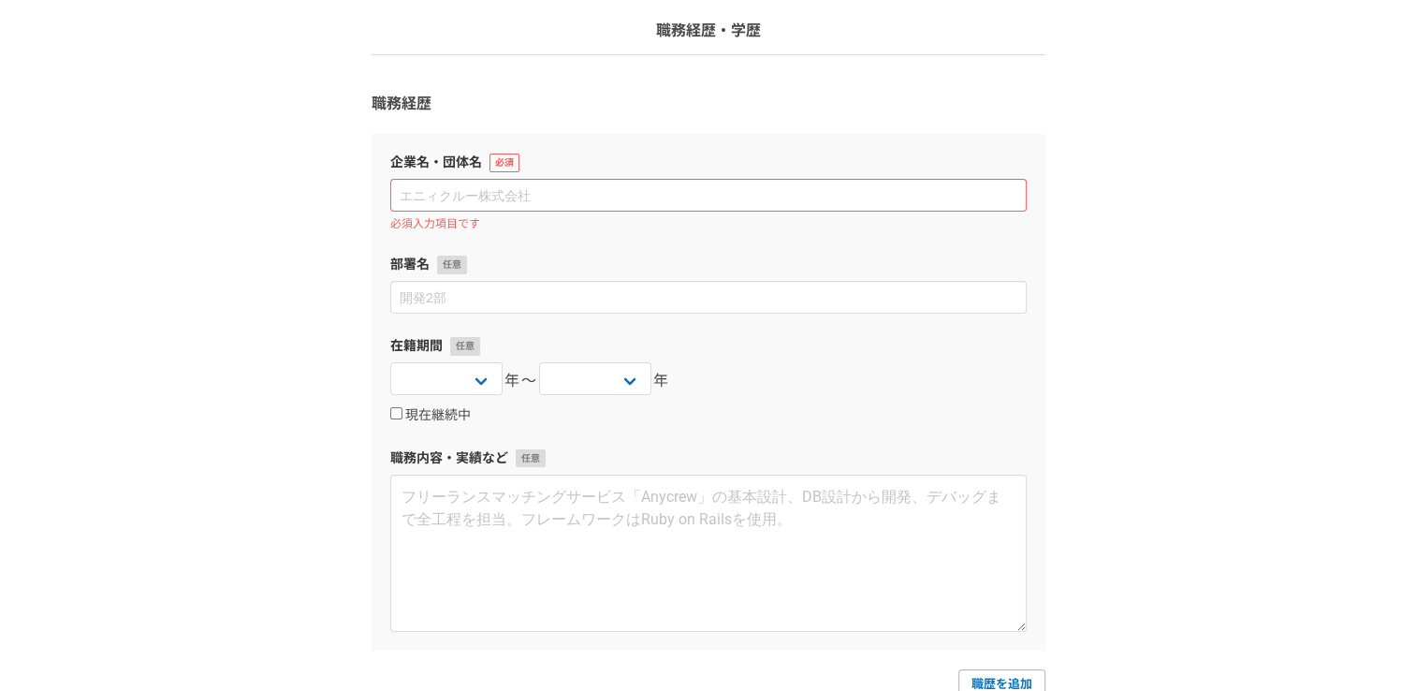
scroll to position [168, 0]
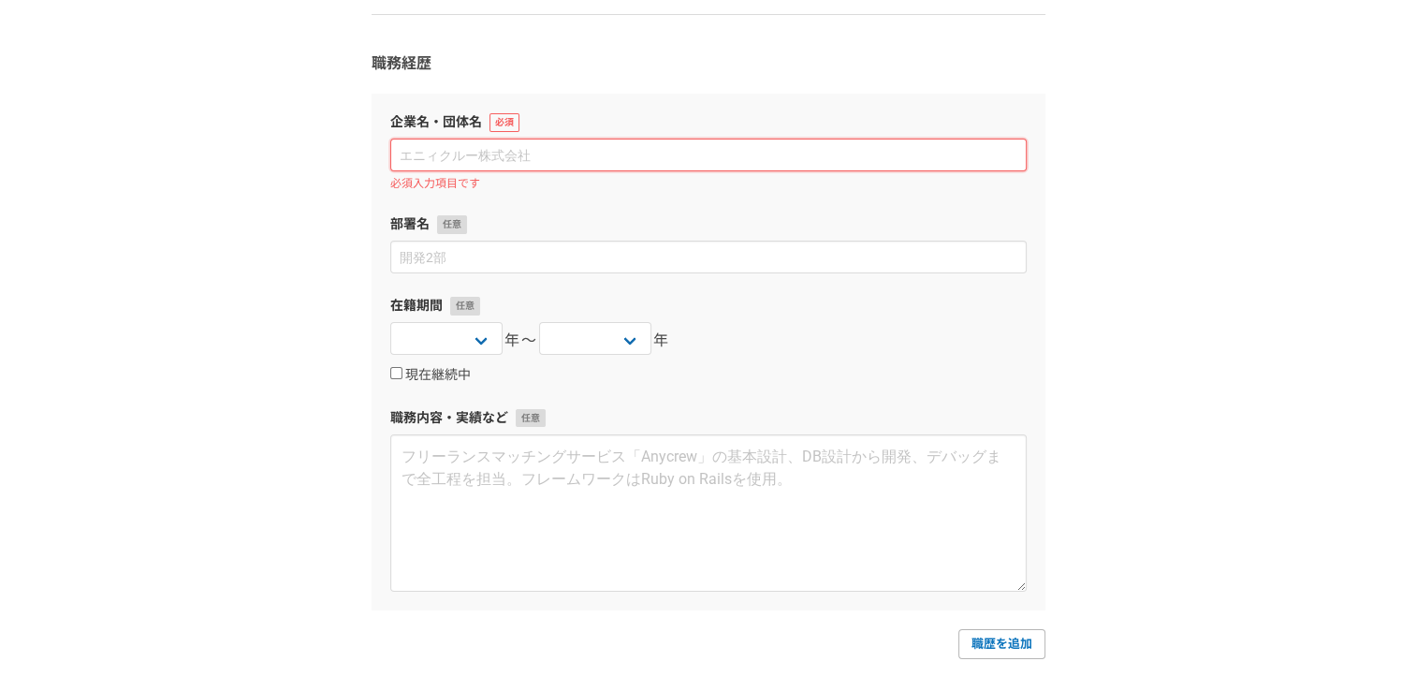
click at [554, 155] on input at bounding box center [708, 155] width 637 height 33
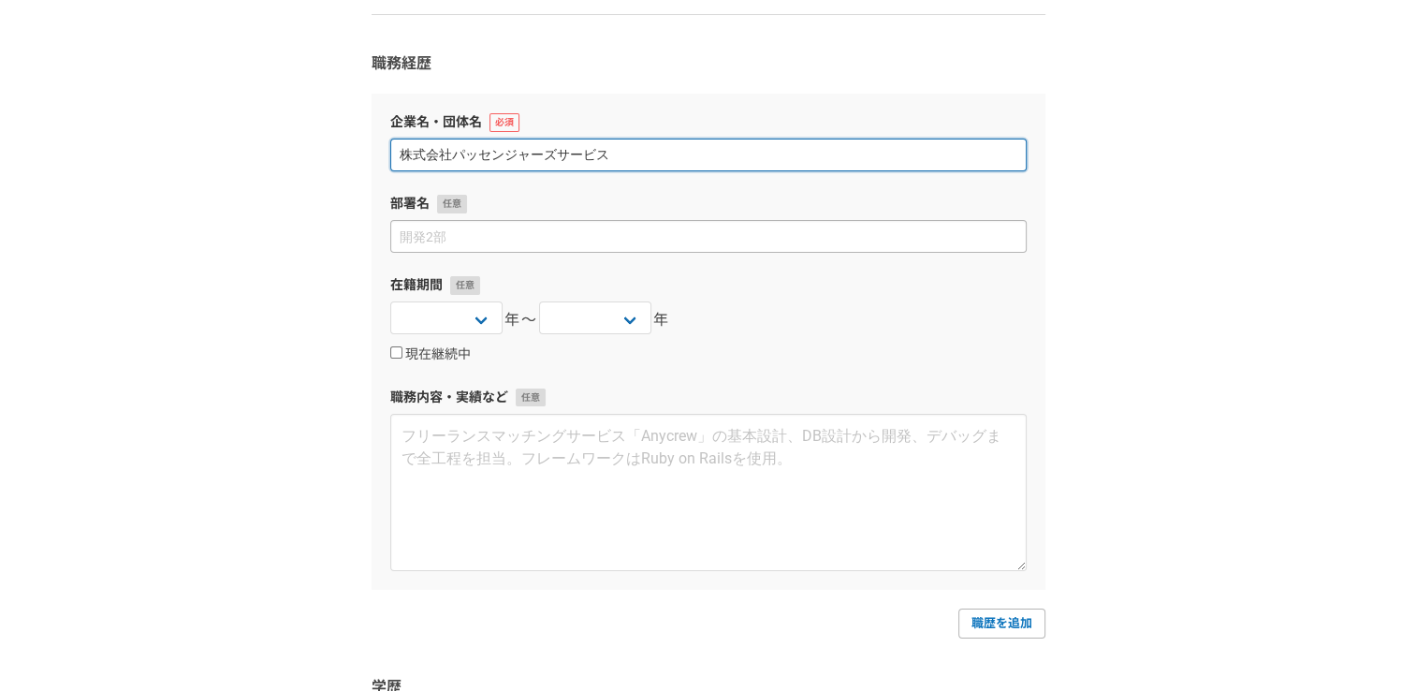
type input "株式会社パッセンジャーズサービス"
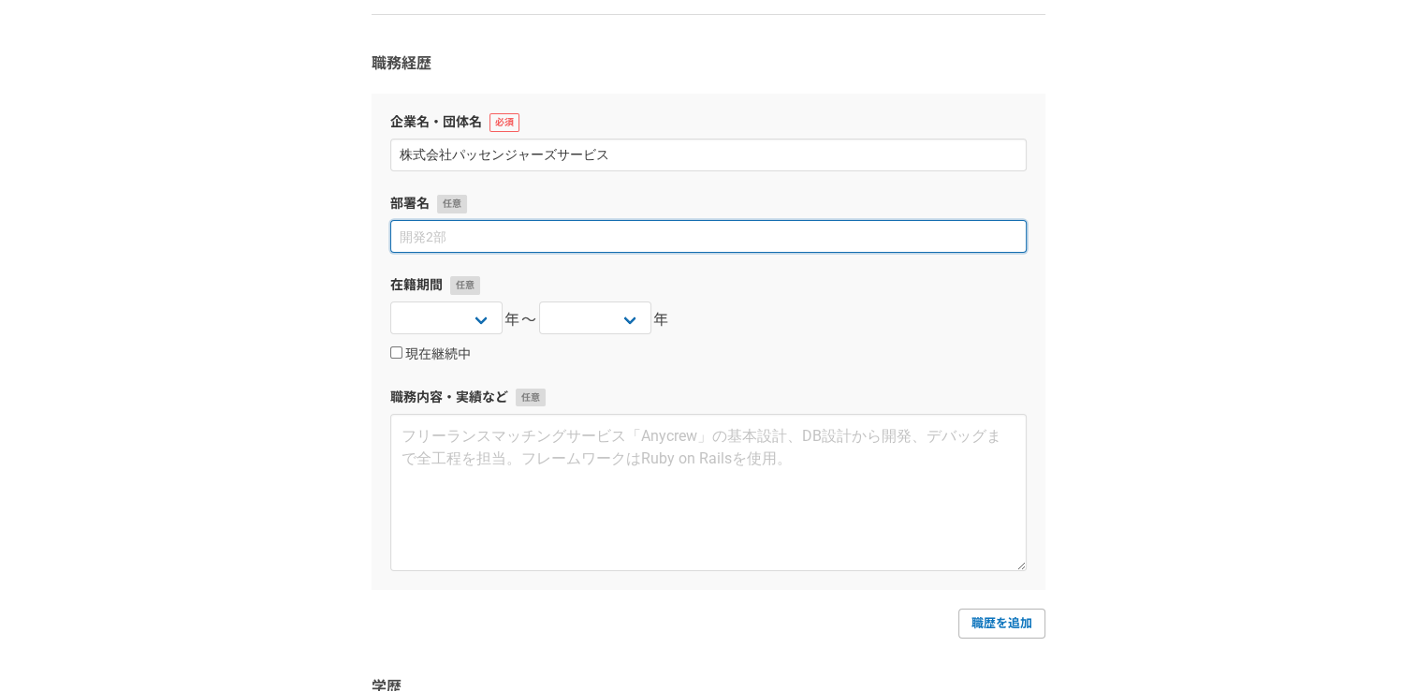
click at [545, 230] on input at bounding box center [708, 236] width 637 height 33
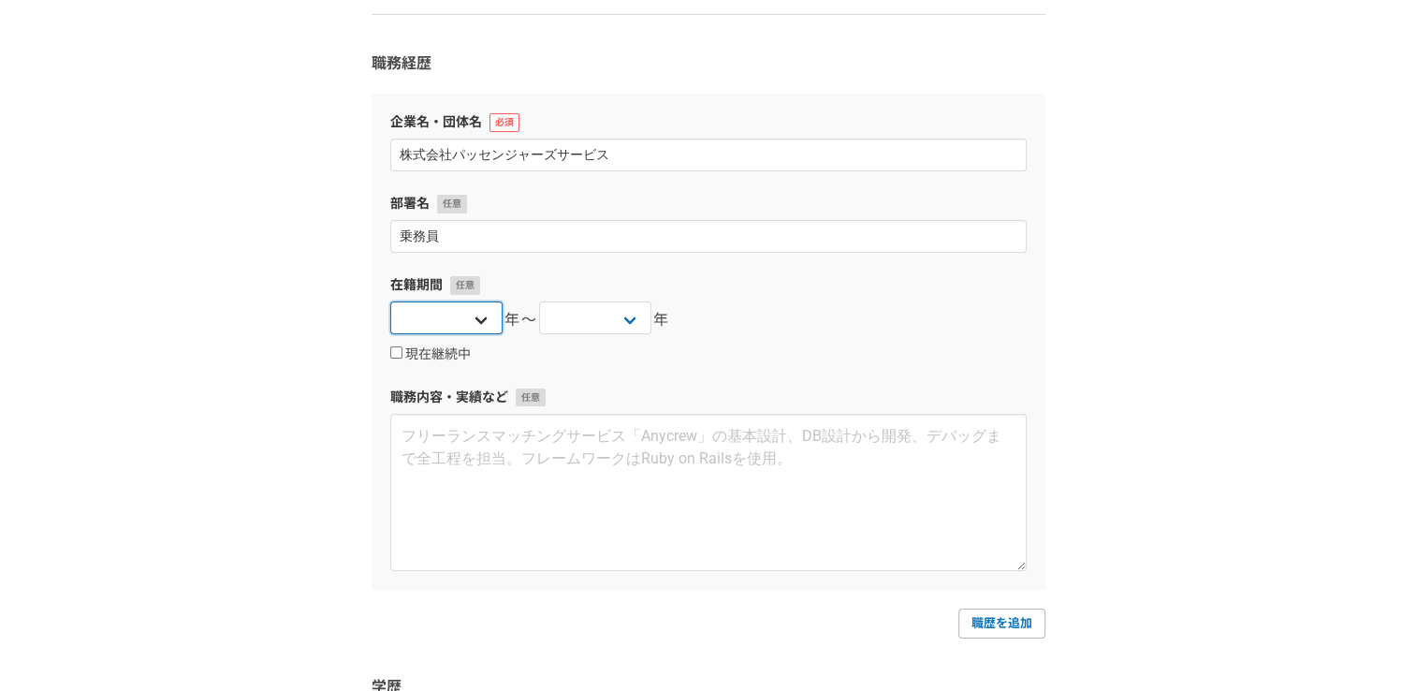
click at [473, 311] on select "2025 2024 2023 2022 2021 2020 2019 2018 2017 2016 2015 2014 2013 2012 2011 2010…" at bounding box center [446, 317] width 112 height 33
click at [200, 215] on div "1 2 3 4 5 6 職務経歴・学歴 職務経歴 企業名・団体名 株式会社パッセンジャーズサービス 部署名 乗務員 在籍期間 2025 2024 2023 2…" at bounding box center [708, 585] width 1416 height 1376
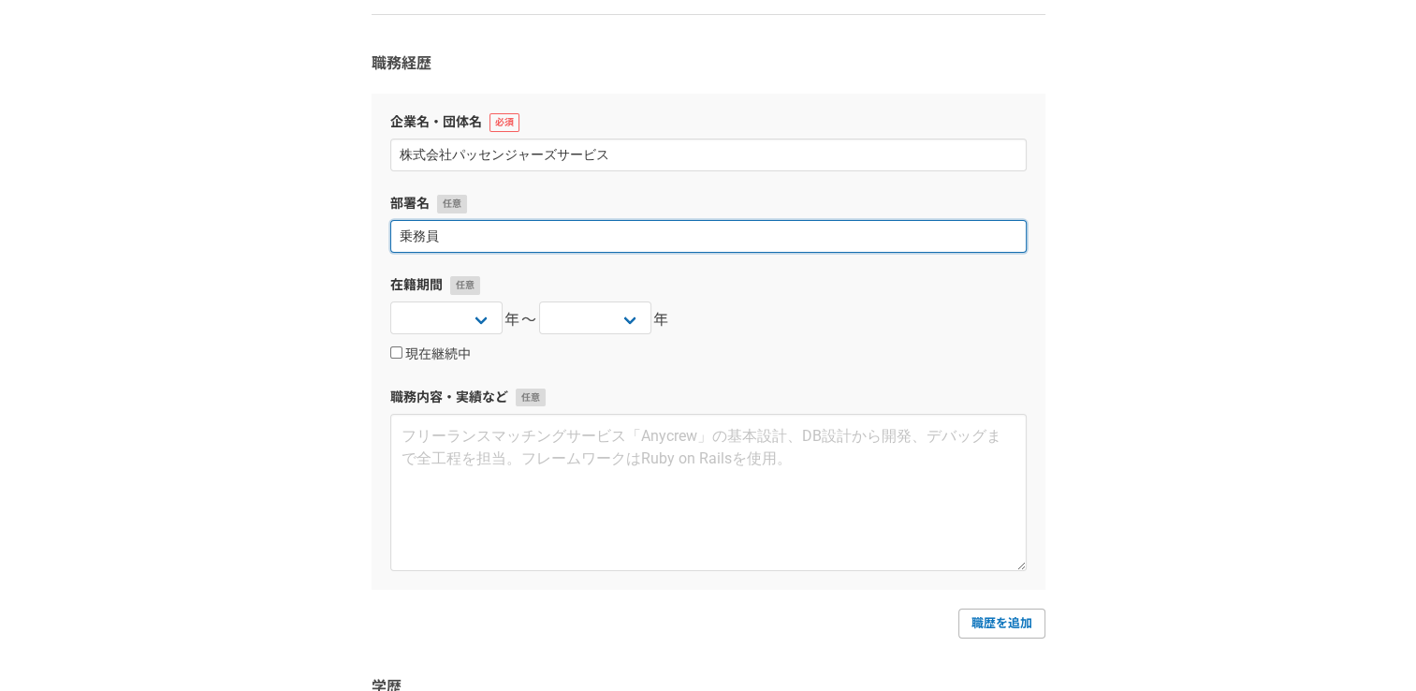
click at [517, 230] on input "乗務員" at bounding box center [708, 236] width 637 height 33
type input "サービス乗務員"
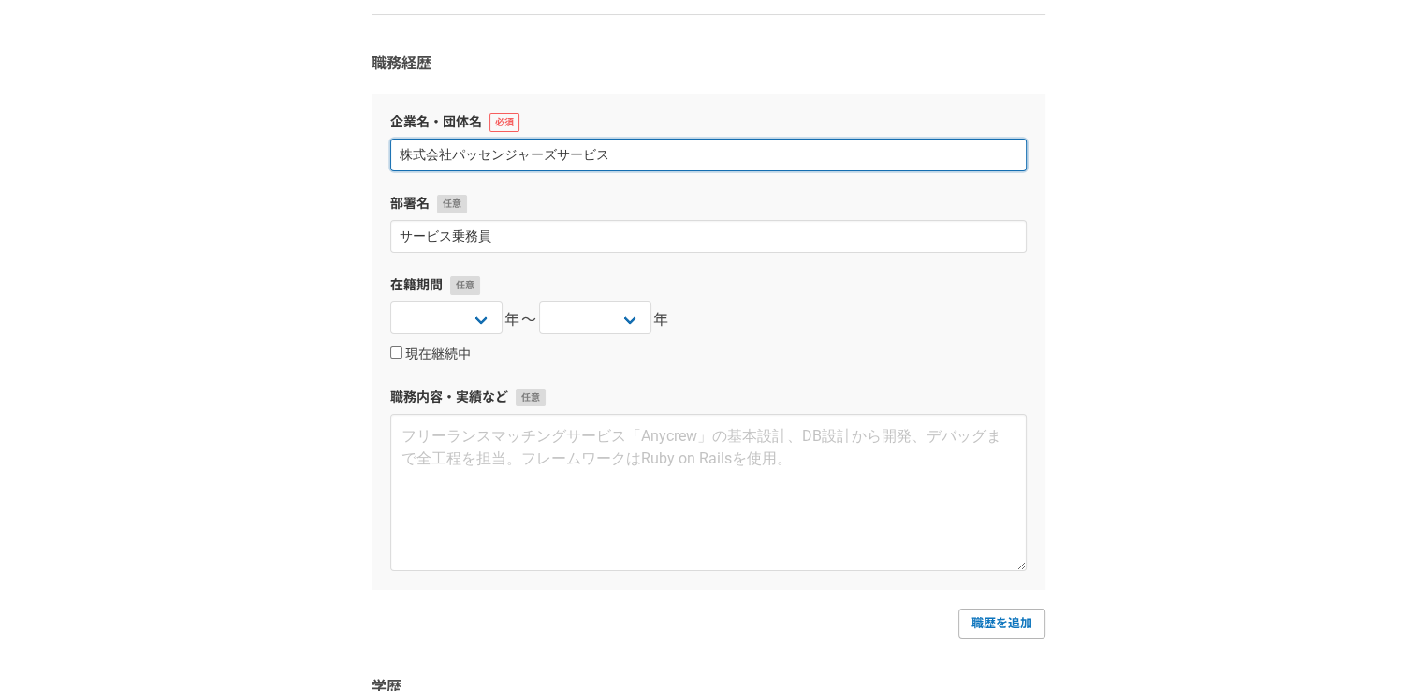
click at [937, 154] on input "株式会社パッセンジャーズサービス" at bounding box center [708, 155] width 637 height 33
type input "株式会社パッセンジャーズサービス（現　株式会社ジェイアール東海パッセンジャーズ）"
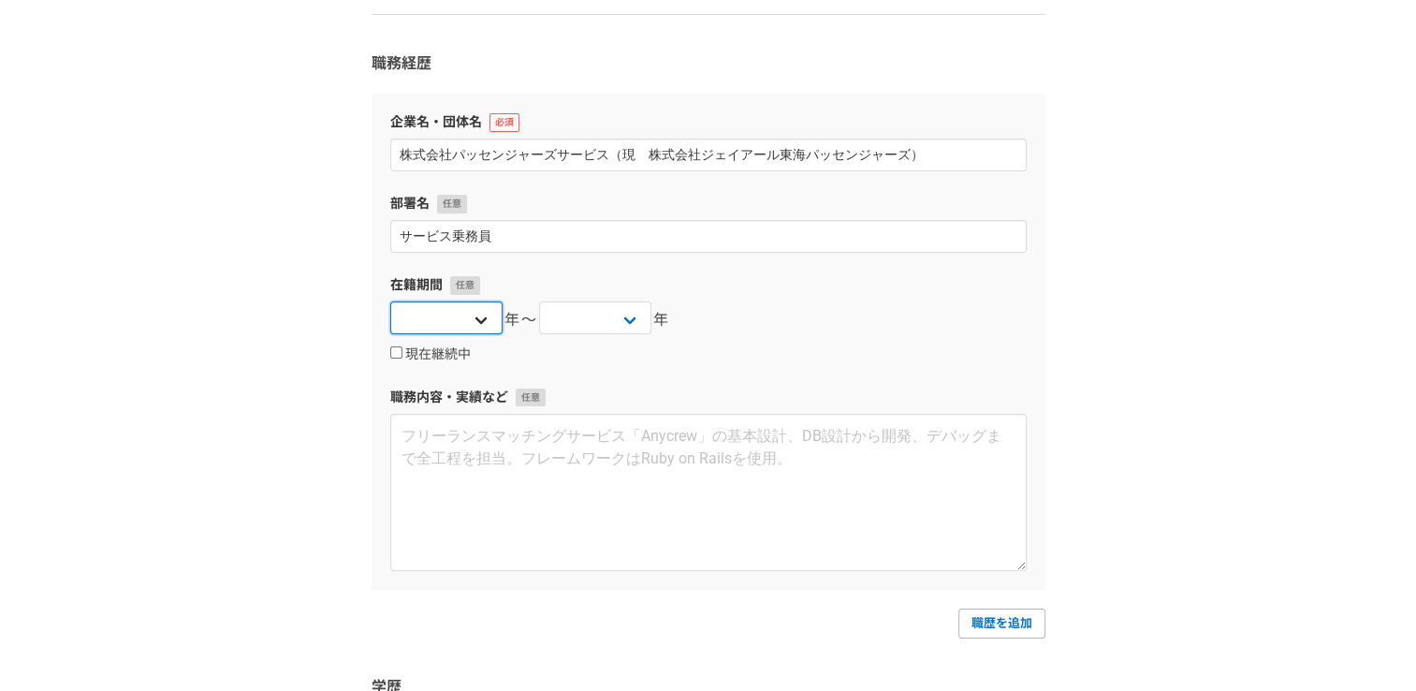
click at [479, 324] on select "2025 2024 2023 2022 2021 2020 2019 2018 2017 2016 2015 2014 2013 2012 2011 2010…" at bounding box center [446, 317] width 112 height 33
select select "1988"
click at [390, 301] on select "2025 2024 2023 2022 2021 2020 2019 2018 2017 2016 2015 2014 2013 2012 2011 2010…" at bounding box center [446, 317] width 112 height 33
click at [622, 313] on select "2025 2024 2023 2022 2021 2020 2019 2018 2017 2016 2015 2014 2013 2012 2011 2010…" at bounding box center [595, 317] width 112 height 33
select select "1990"
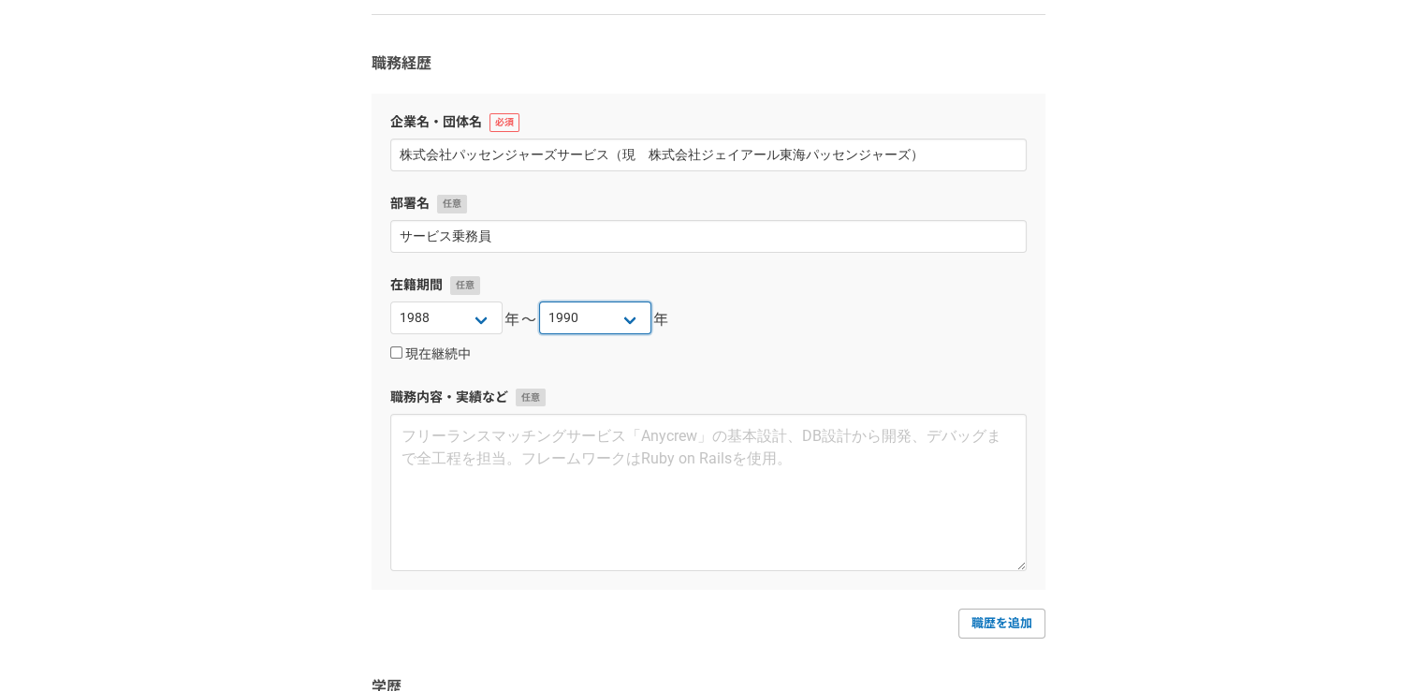
click at [539, 301] on select "2025 2024 2023 2022 2021 2020 2019 2018 2017 2016 2015 2014 2013 2012 2011 2010…" at bounding box center [595, 317] width 112 height 33
click at [154, 354] on div "1 2 3 4 5 6 職務経歴・学歴 職務経歴 企業名・団体名 株式会社パッセンジャーズサービス（現　株式会社ジェイアール東海パッセンジャーズ） 部署名 サ…" at bounding box center [708, 585] width 1416 height 1376
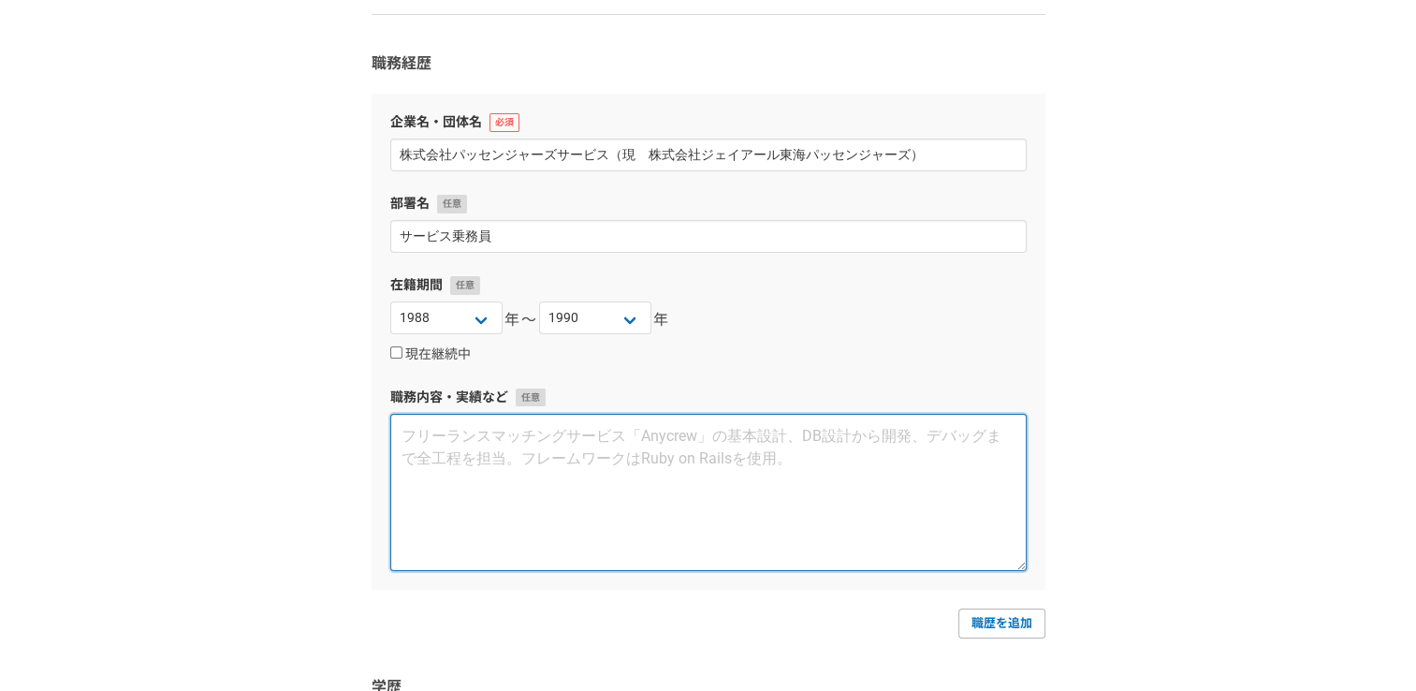
click at [505, 461] on textarea at bounding box center [708, 492] width 637 height 157
type textarea "乗客サービス"
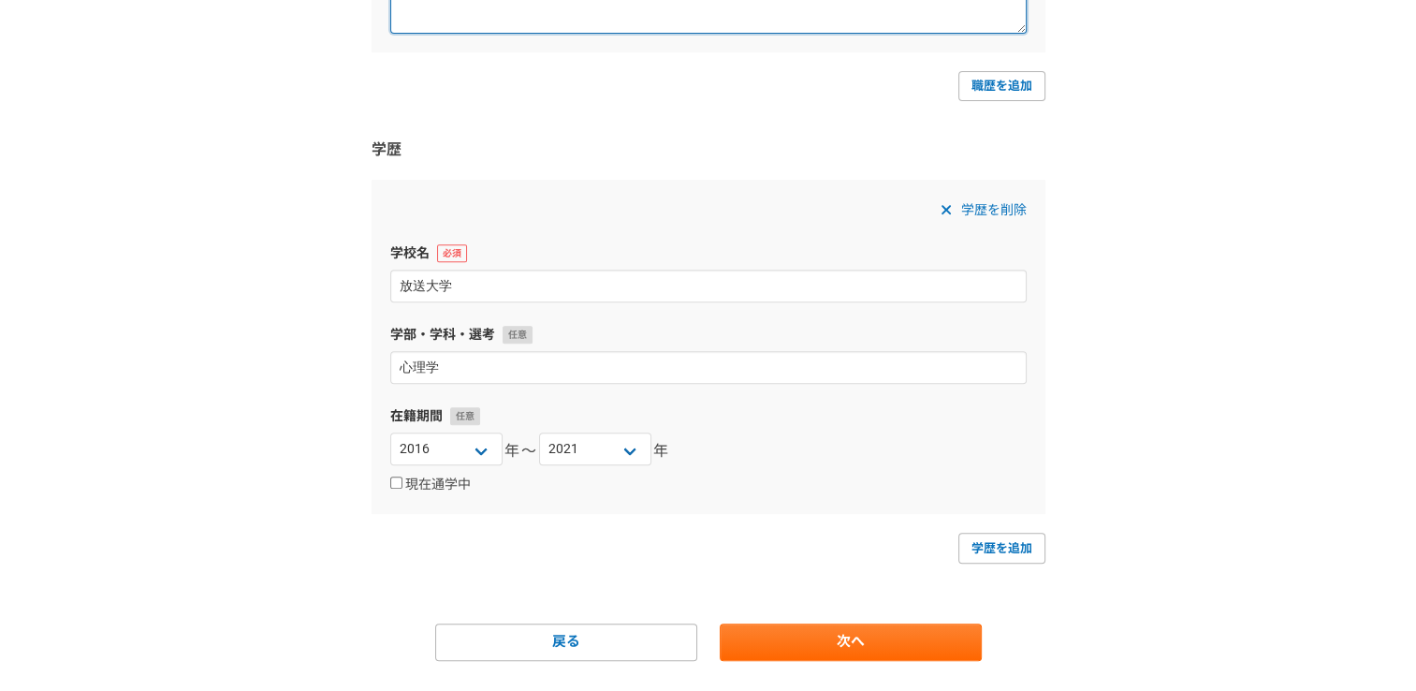
scroll to position [748, 0]
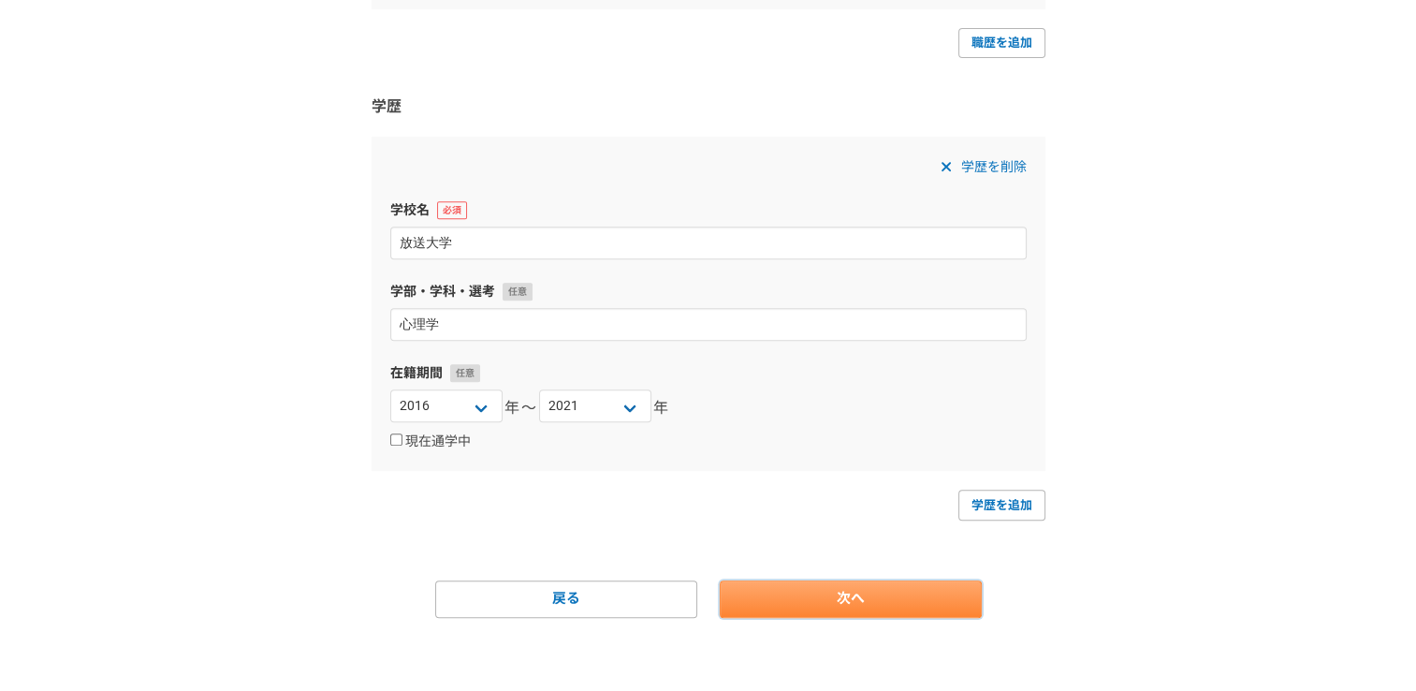
click at [937, 607] on link "次へ" at bounding box center [851, 598] width 262 height 37
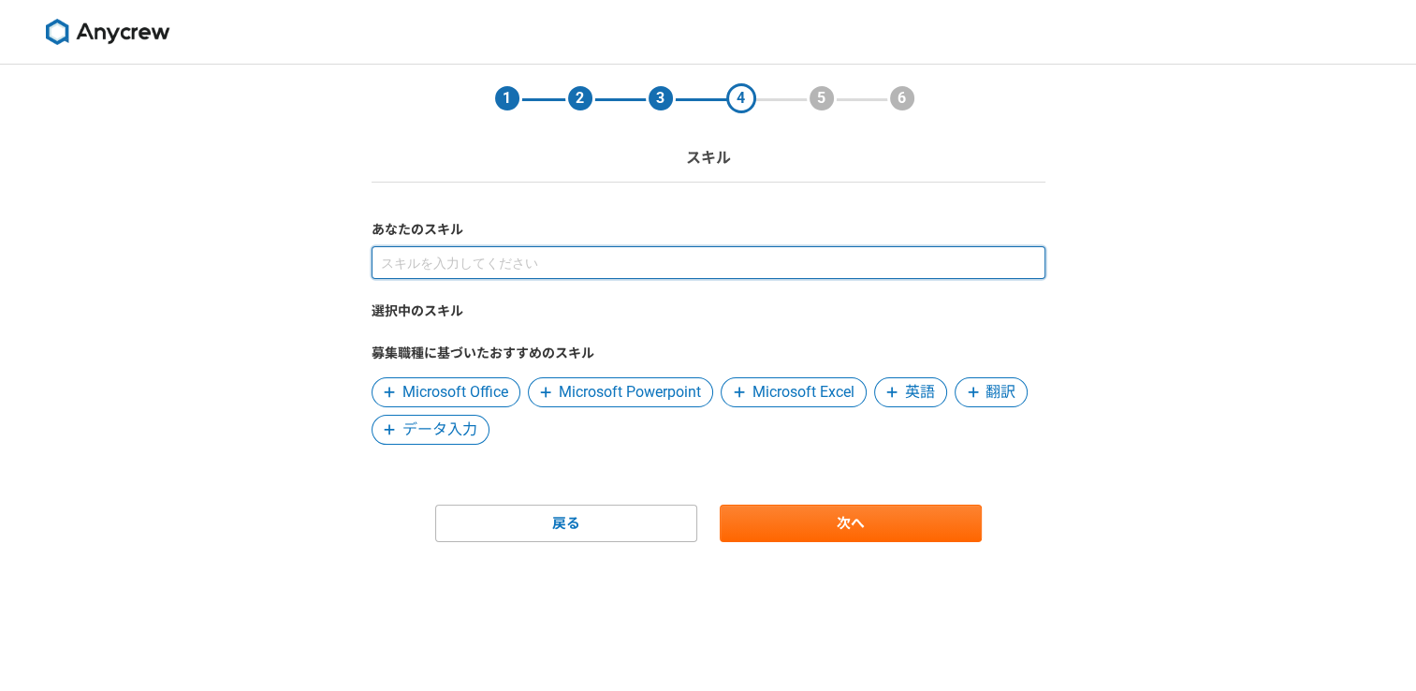
click at [874, 267] on input at bounding box center [709, 262] width 674 height 33
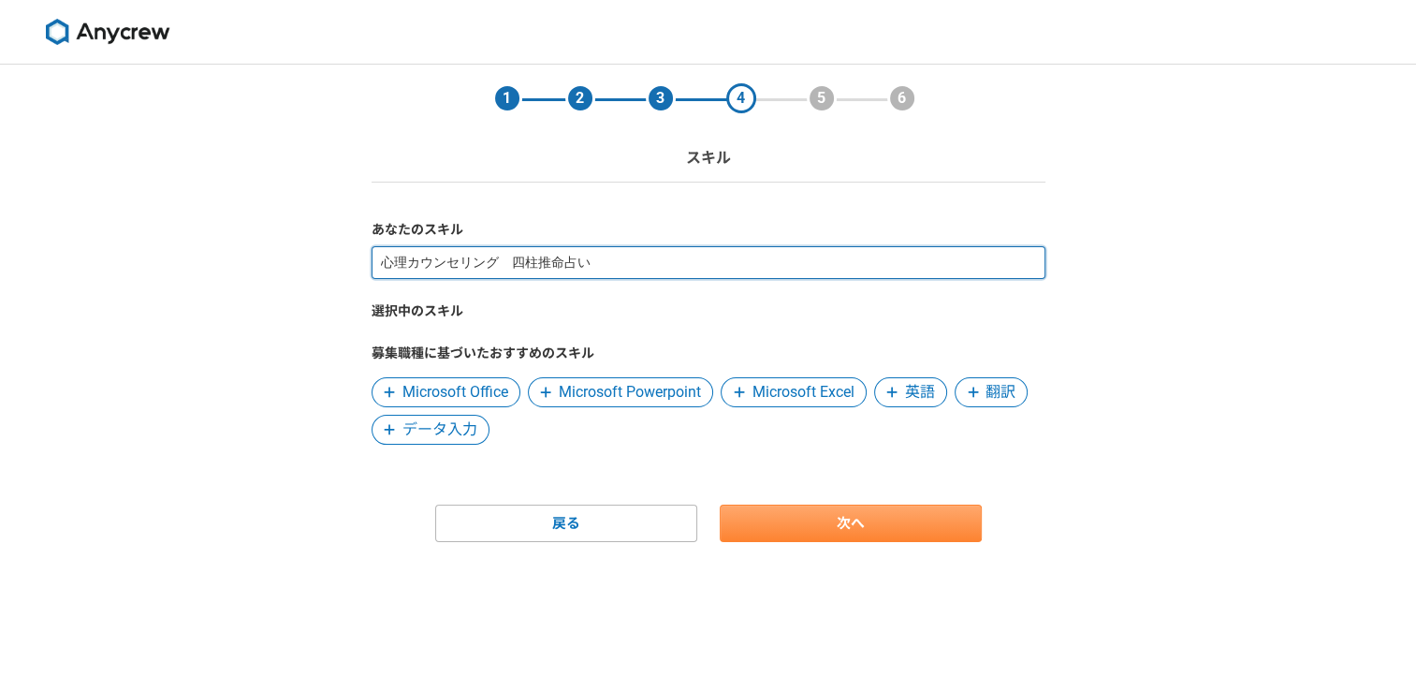
type input "心理カウンセリング　四柱推命占い"
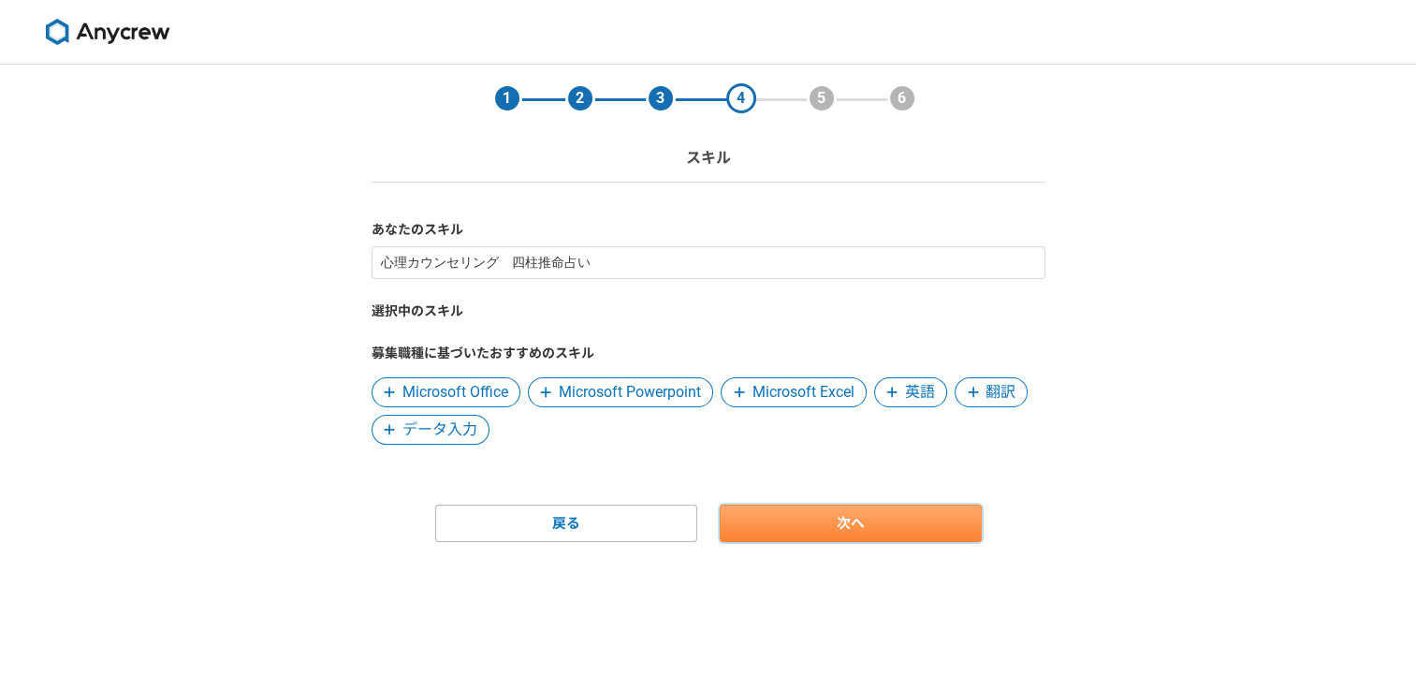
click at [888, 529] on link "次へ" at bounding box center [851, 523] width 262 height 37
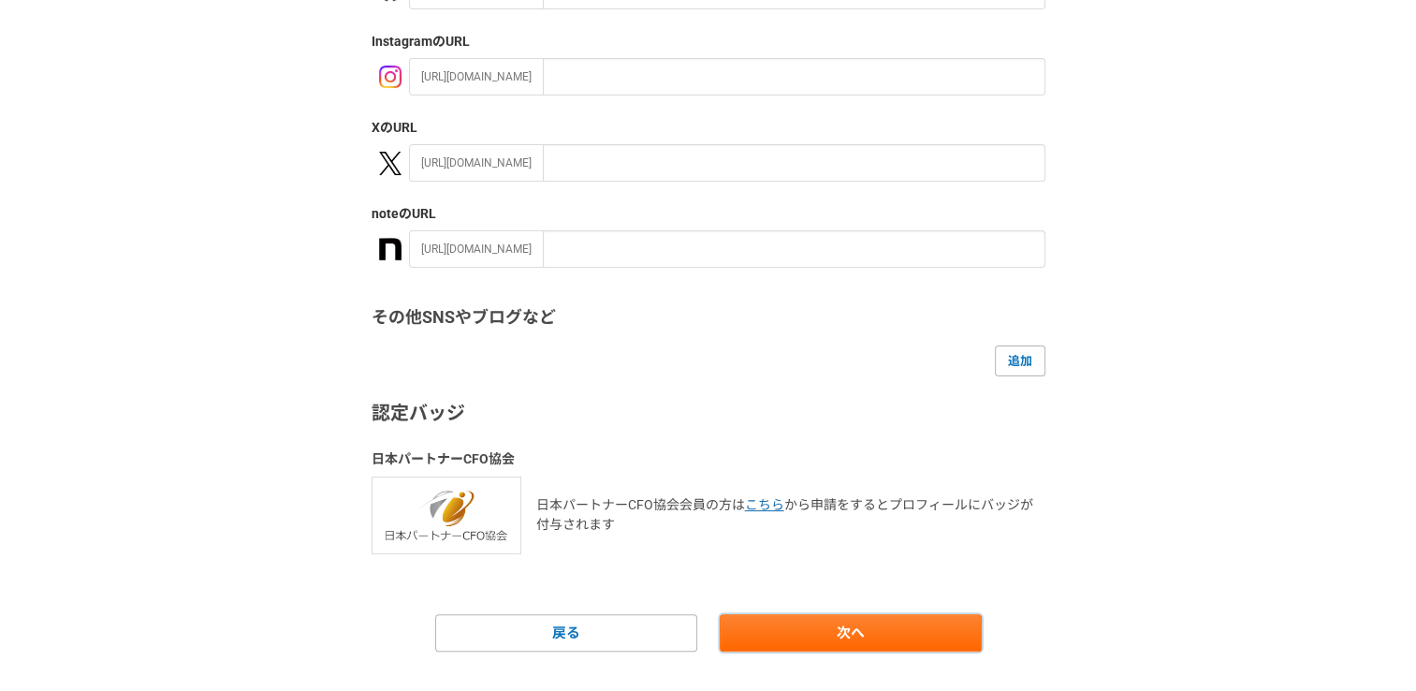
scroll to position [337, 0]
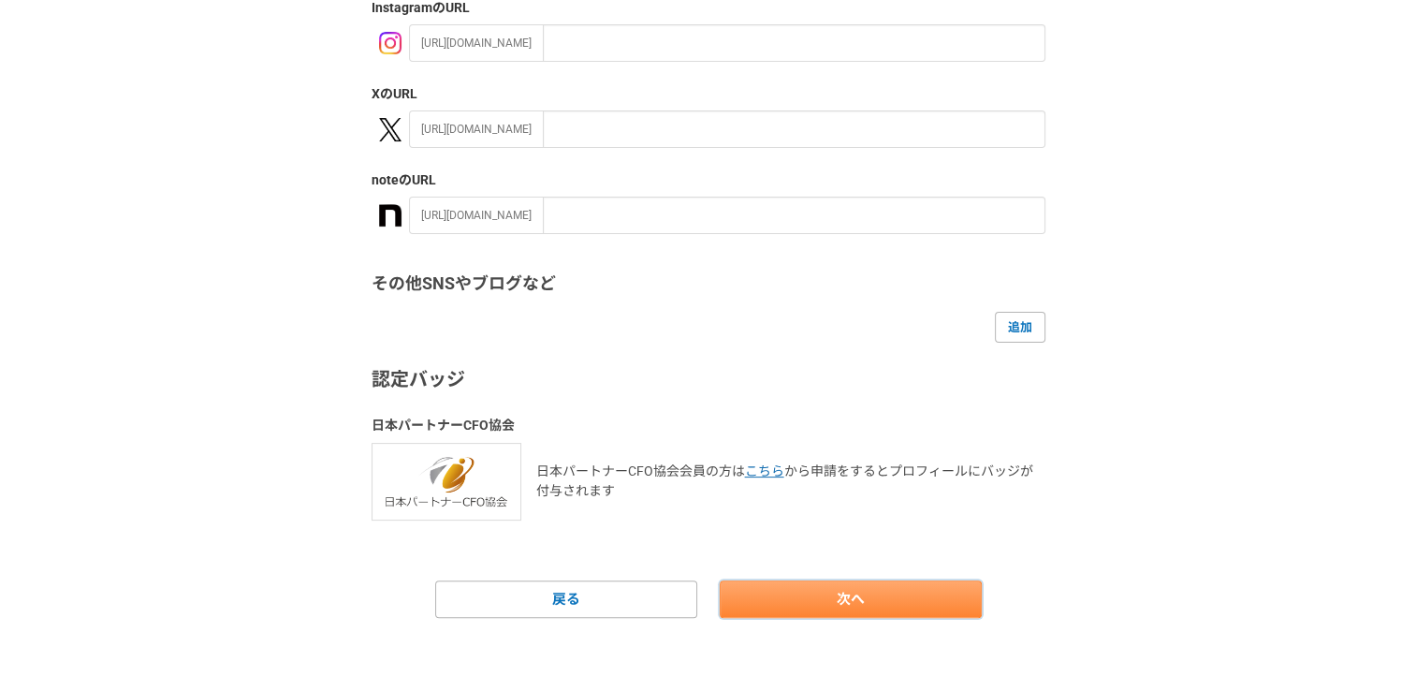
click at [816, 594] on link "次へ" at bounding box center [851, 598] width 262 height 37
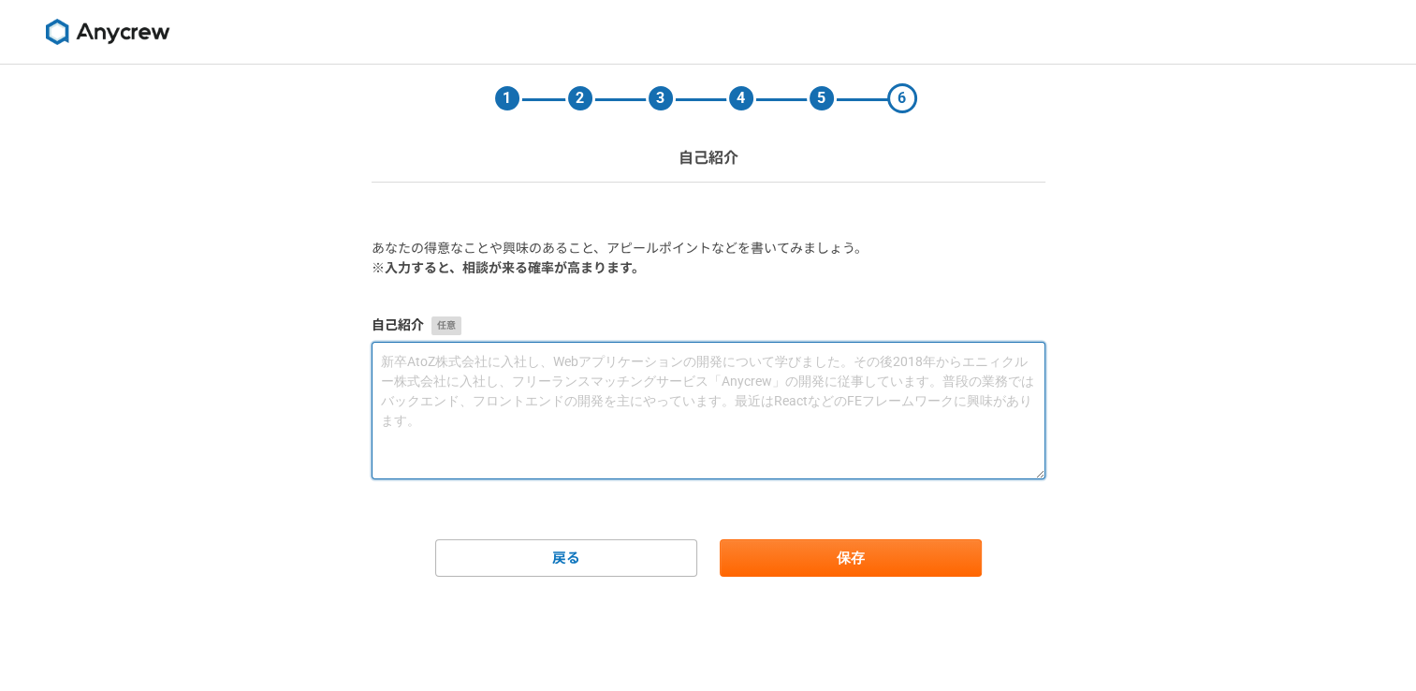
click at [678, 364] on textarea at bounding box center [709, 411] width 674 height 138
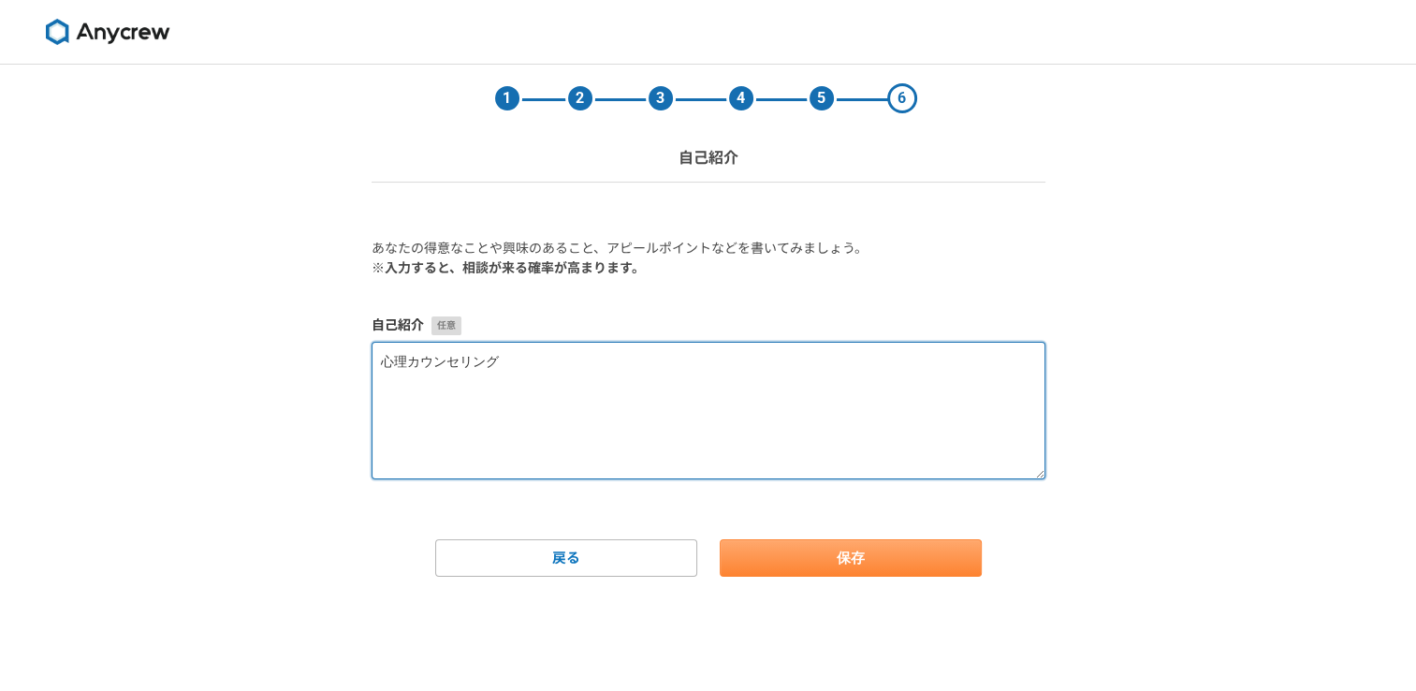
type textarea "心理カウンセリング"
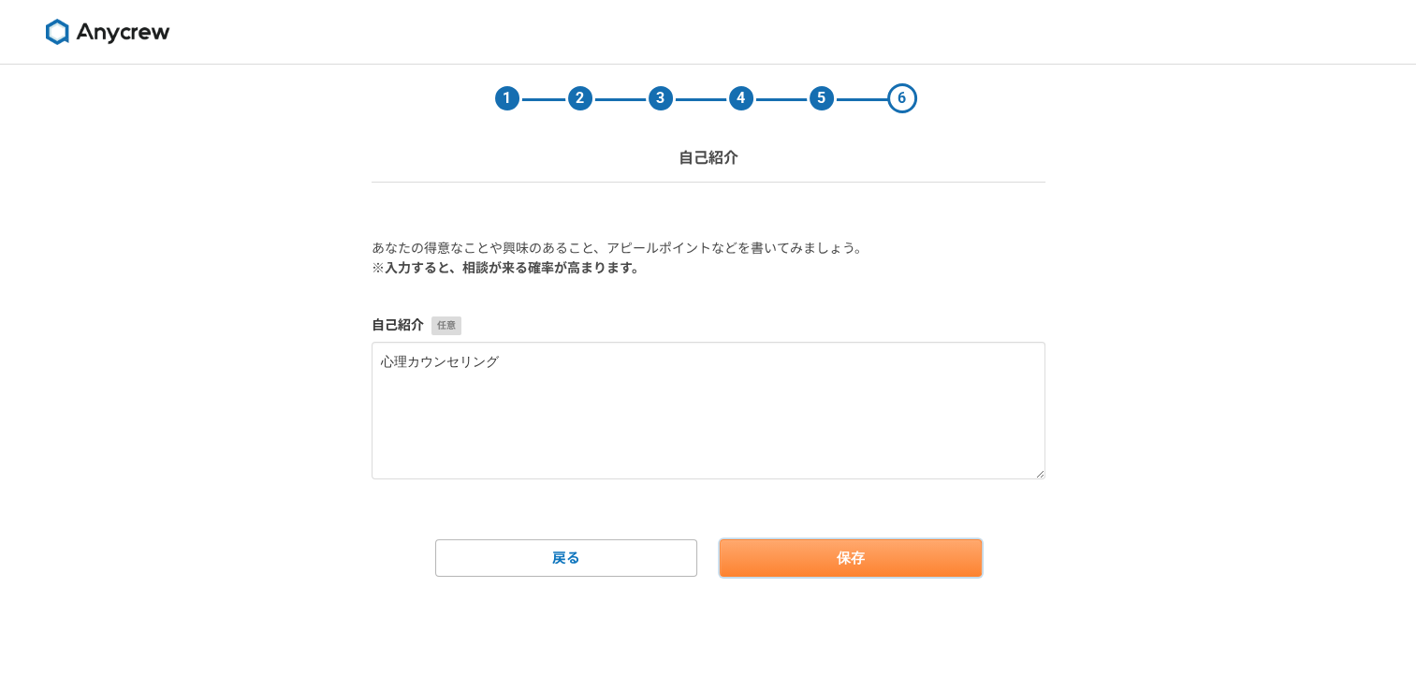
click at [820, 557] on button "保存" at bounding box center [851, 557] width 262 height 37
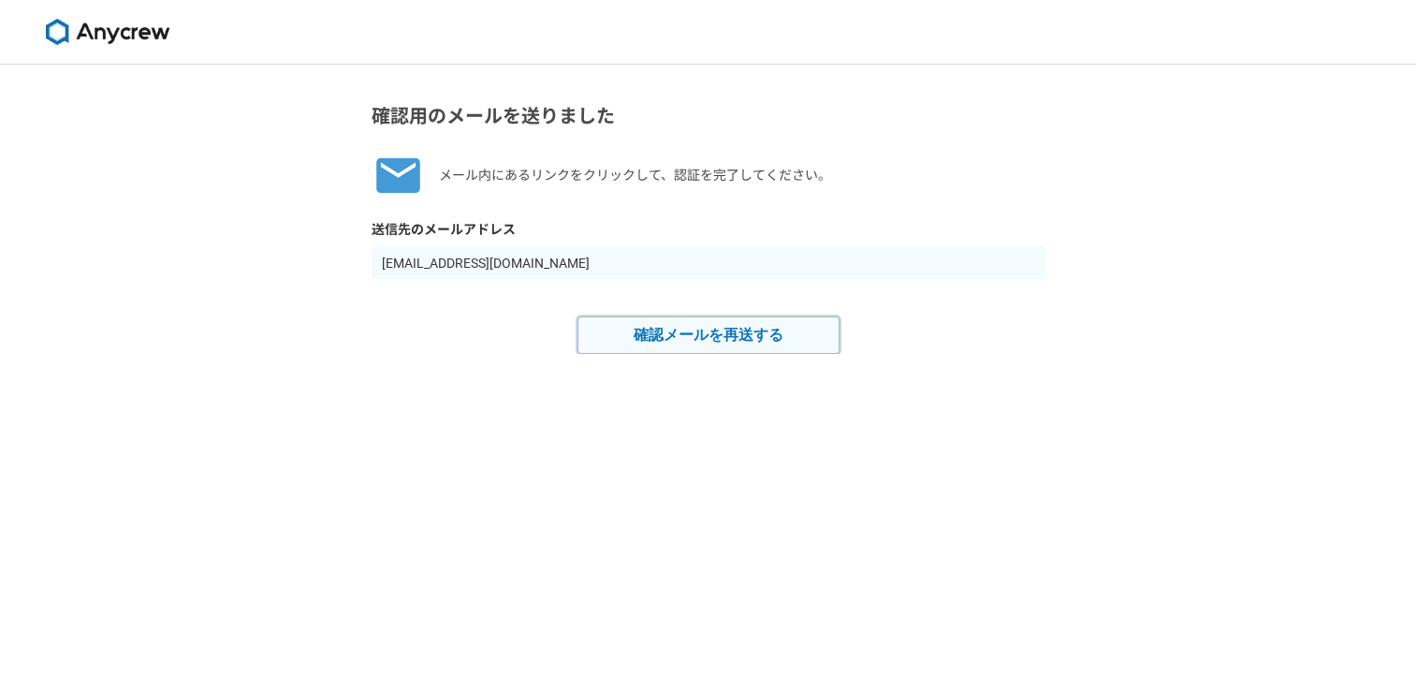
click at [733, 343] on button "確認メールを再送する" at bounding box center [709, 334] width 262 height 37
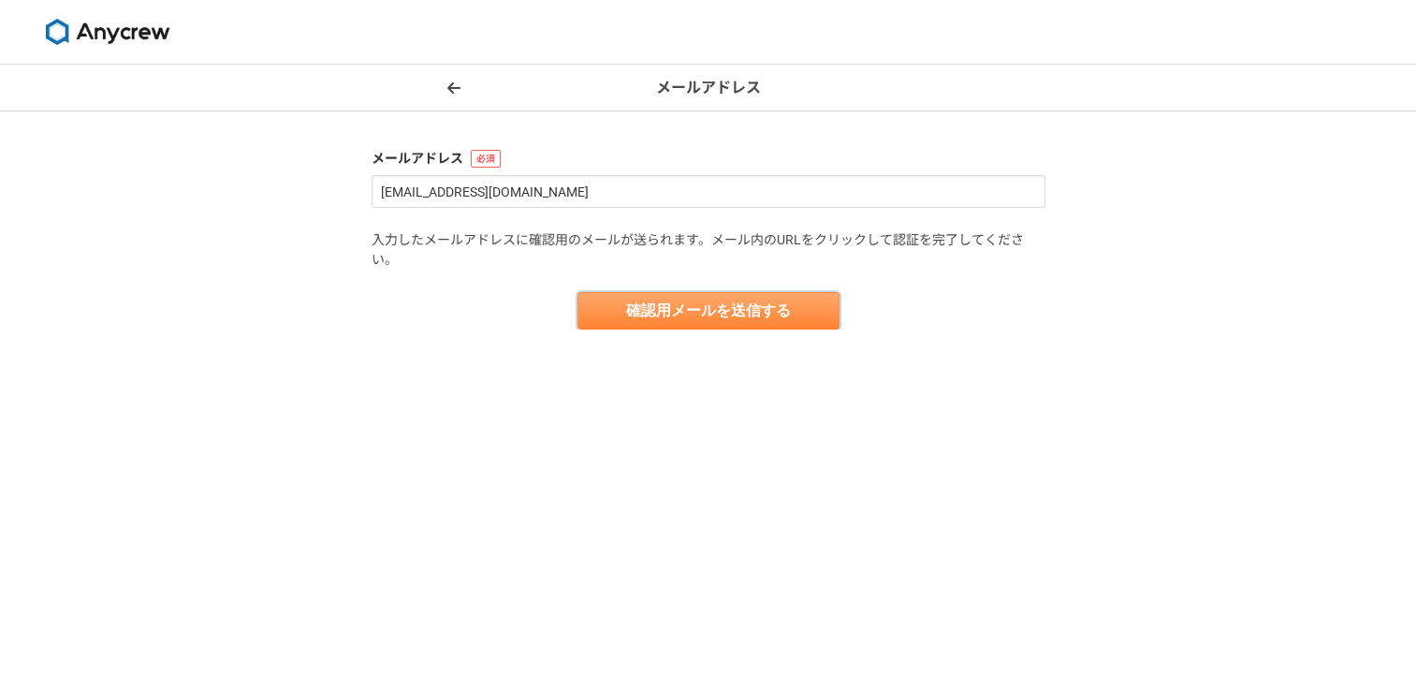
click at [726, 316] on button "確認用メールを送信する" at bounding box center [709, 310] width 262 height 37
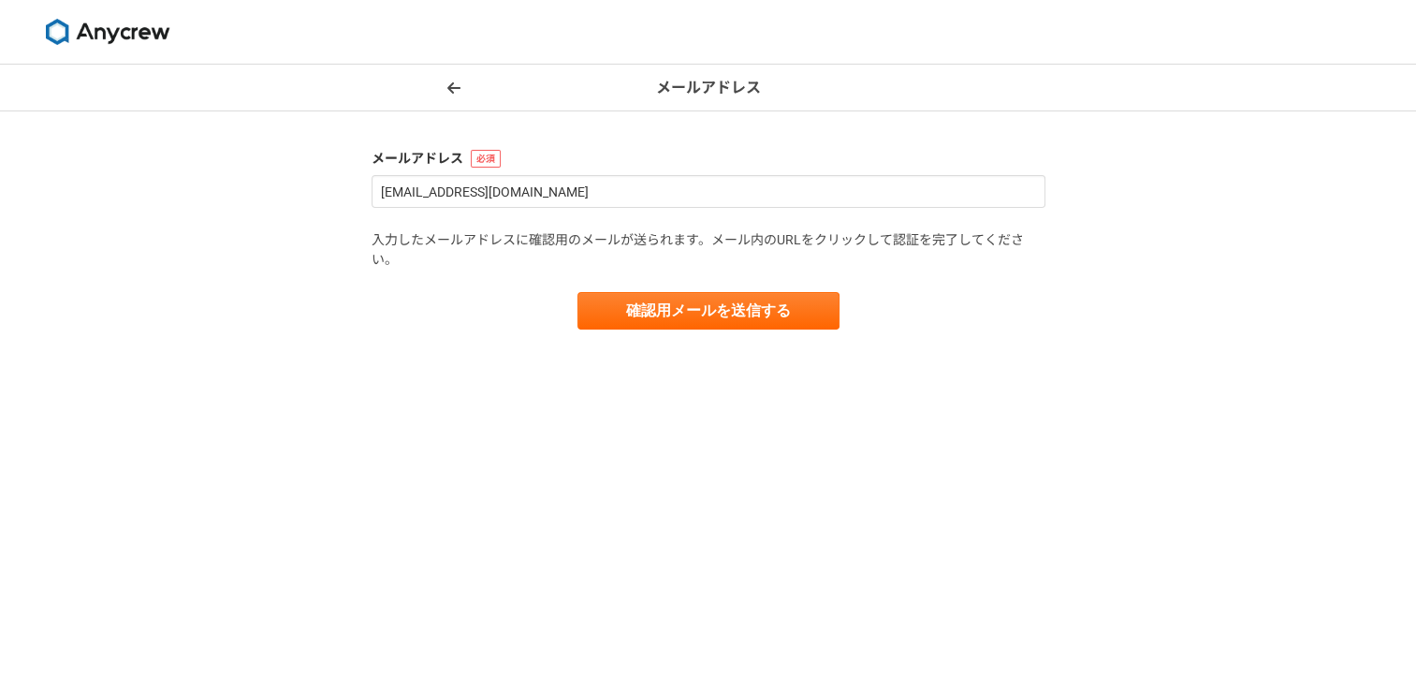
click at [146, 28] on img at bounding box center [107, 32] width 140 height 26
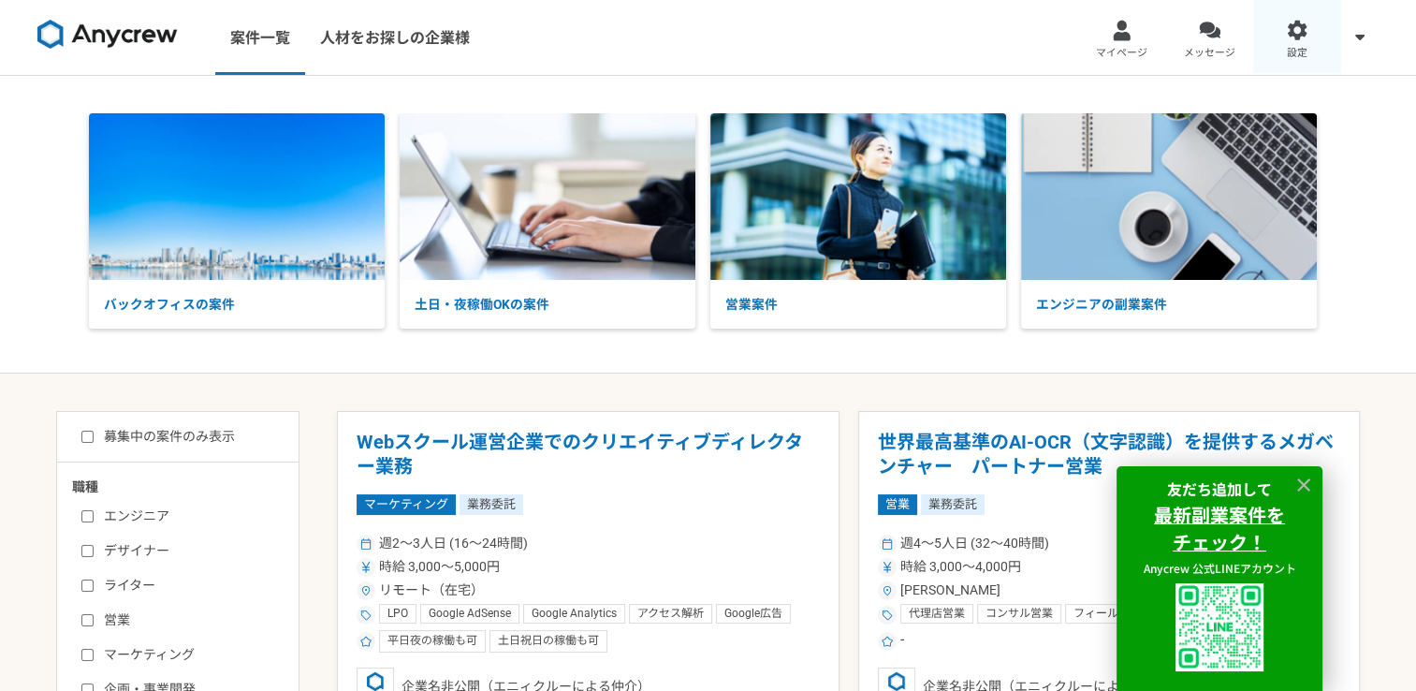
click at [1302, 36] on div at bounding box center [1298, 31] width 22 height 22
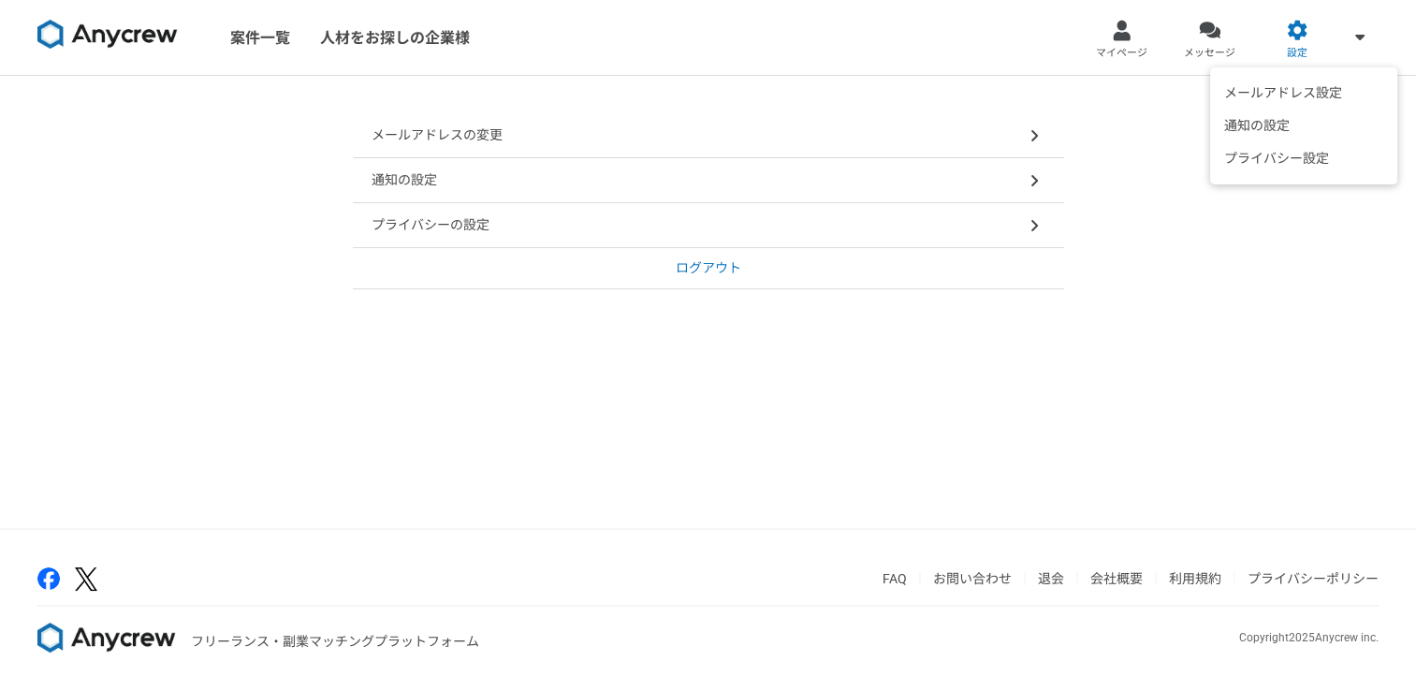
click at [1360, 43] on icon at bounding box center [1360, 36] width 9 height 15
click at [265, 191] on div "メールアドレスの変更 通知の設定 プライバシーの設定 ログアウト" at bounding box center [708, 302] width 1416 height 452
click at [1053, 578] on link "退会" at bounding box center [1051, 578] width 26 height 15
click at [120, 33] on img at bounding box center [107, 35] width 140 height 30
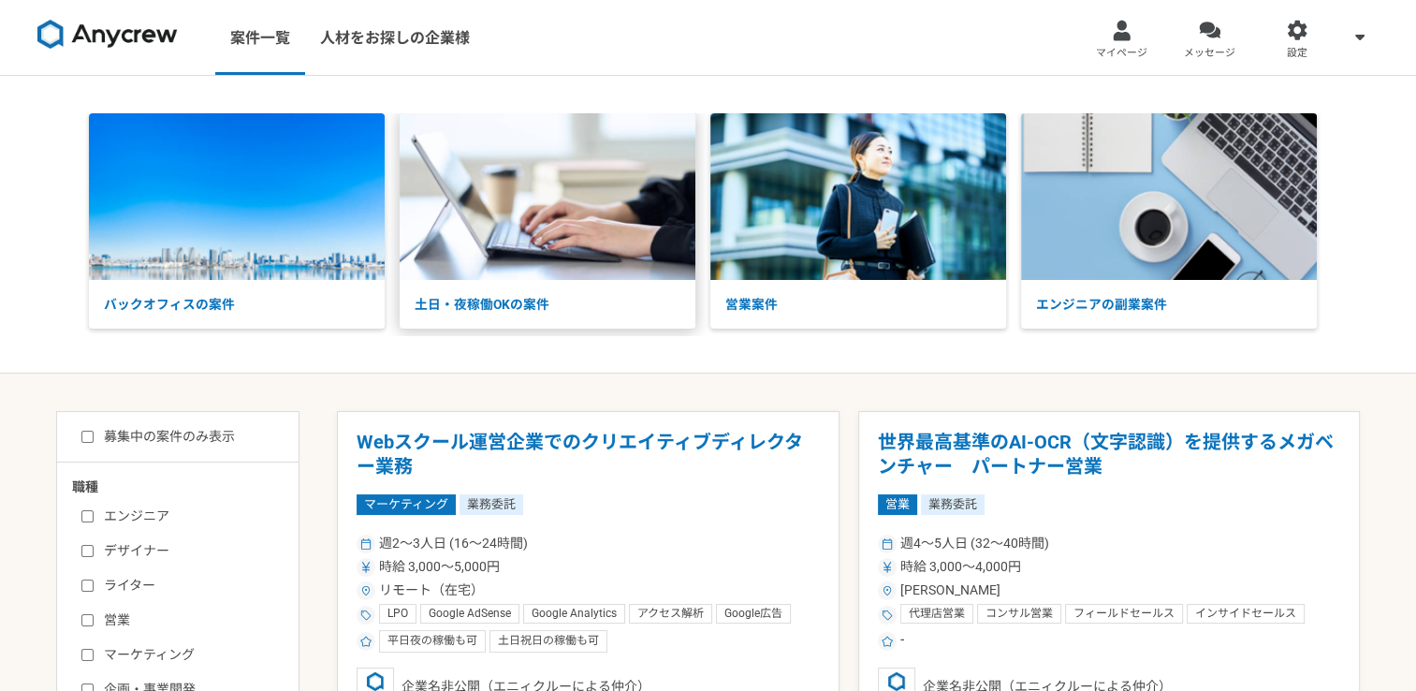
click at [538, 294] on p "土日・夜稼働OKの案件" at bounding box center [548, 305] width 296 height 50
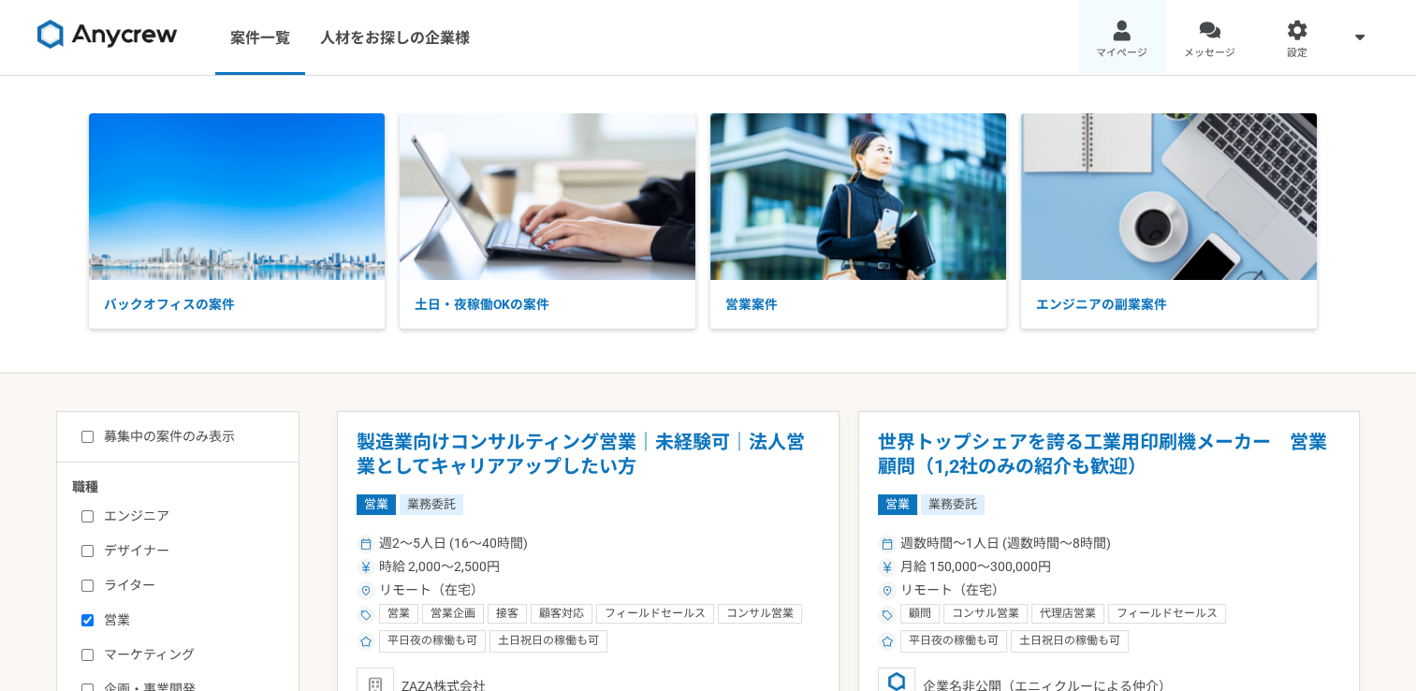
click at [1118, 41] on link "マイページ" at bounding box center [1122, 37] width 88 height 75
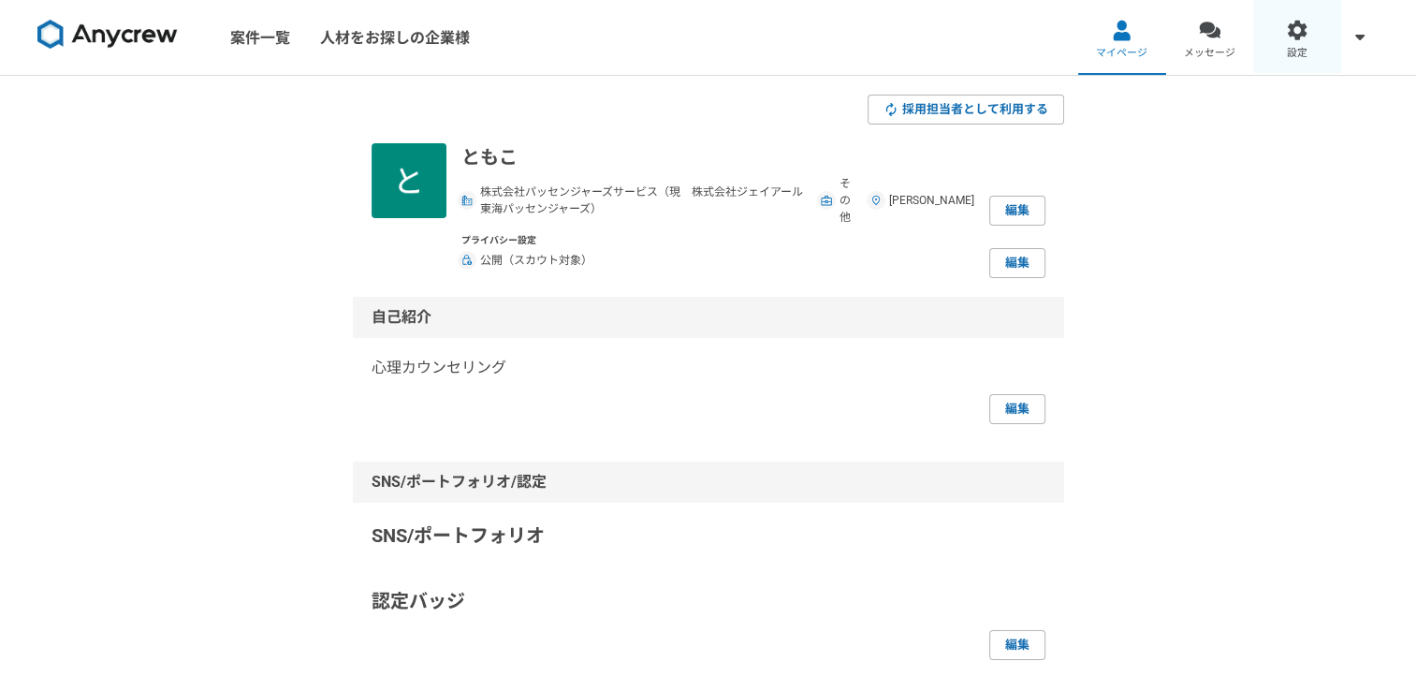
click at [1276, 51] on link "設定" at bounding box center [1298, 37] width 88 height 75
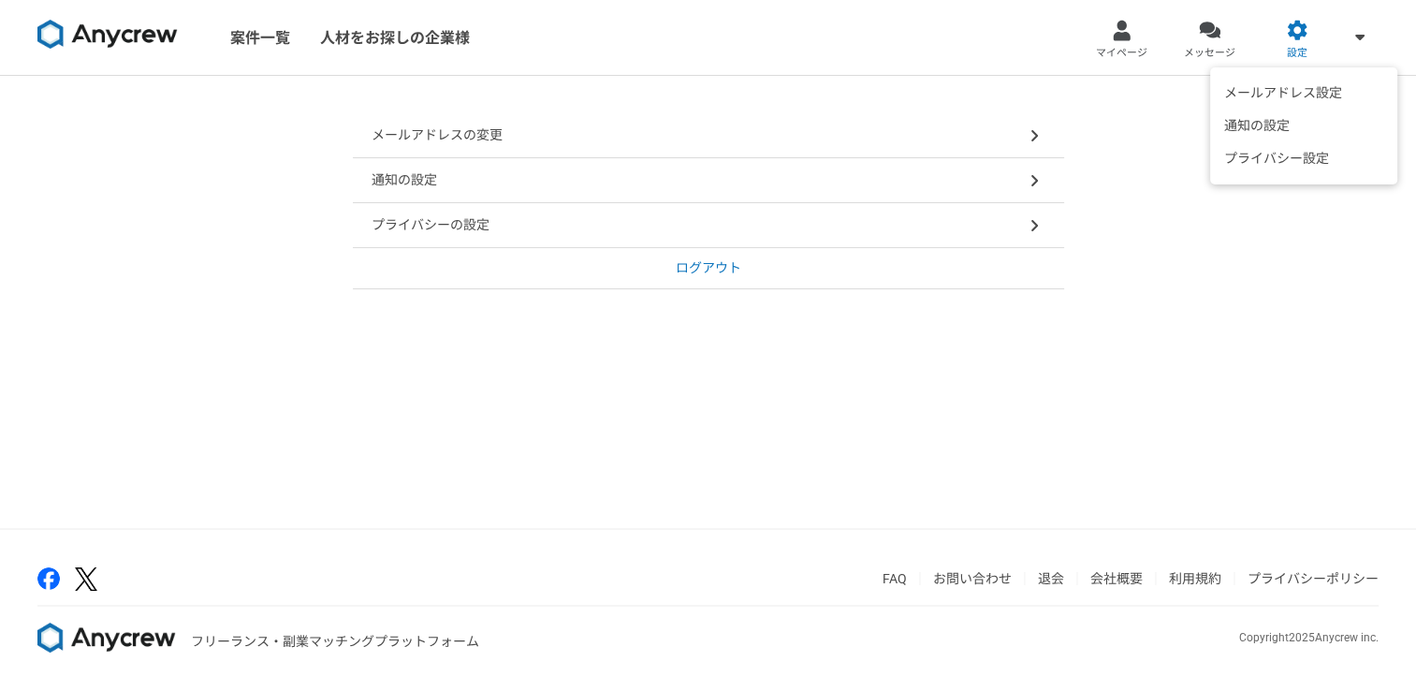
click at [1357, 43] on span at bounding box center [1360, 36] width 22 height 22
click at [544, 465] on div "メールアドレスの変更 通知の設定 プライバシーの設定 ログアウト" at bounding box center [708, 302] width 1416 height 452
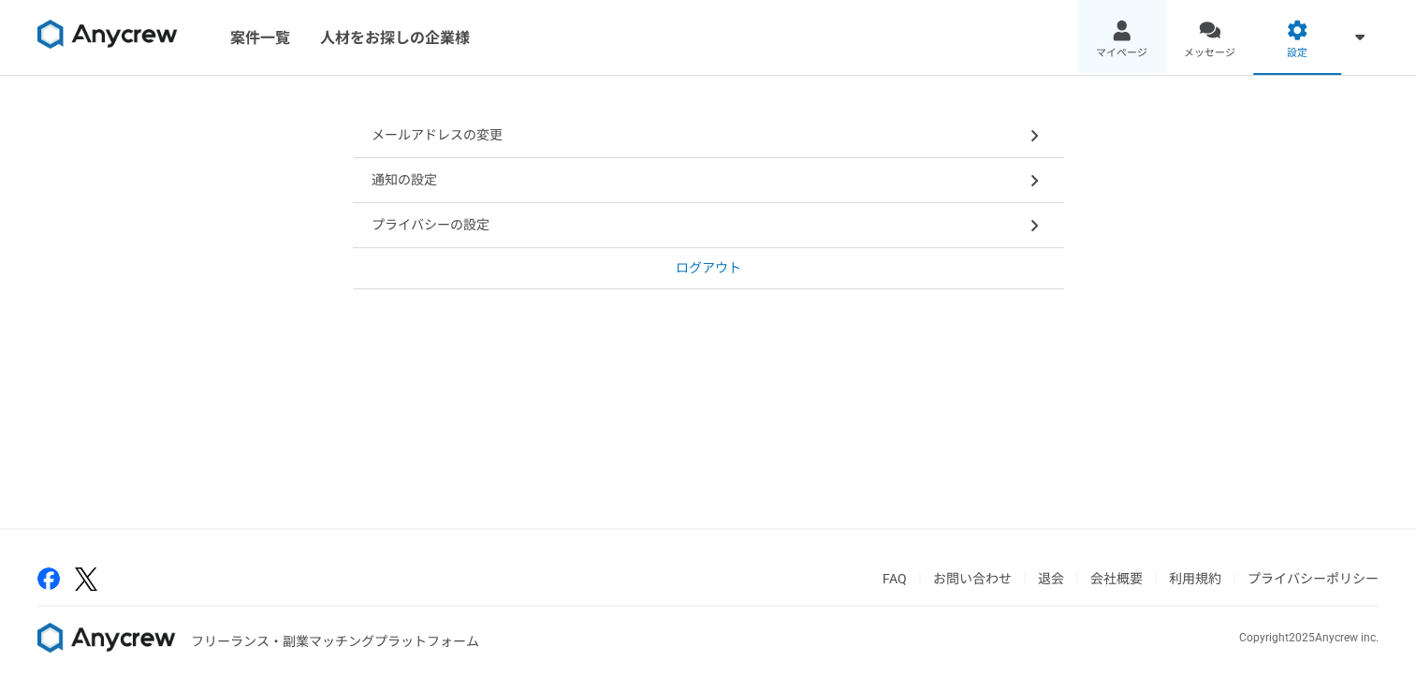
click at [1118, 47] on span "マイページ" at bounding box center [1121, 53] width 51 height 15
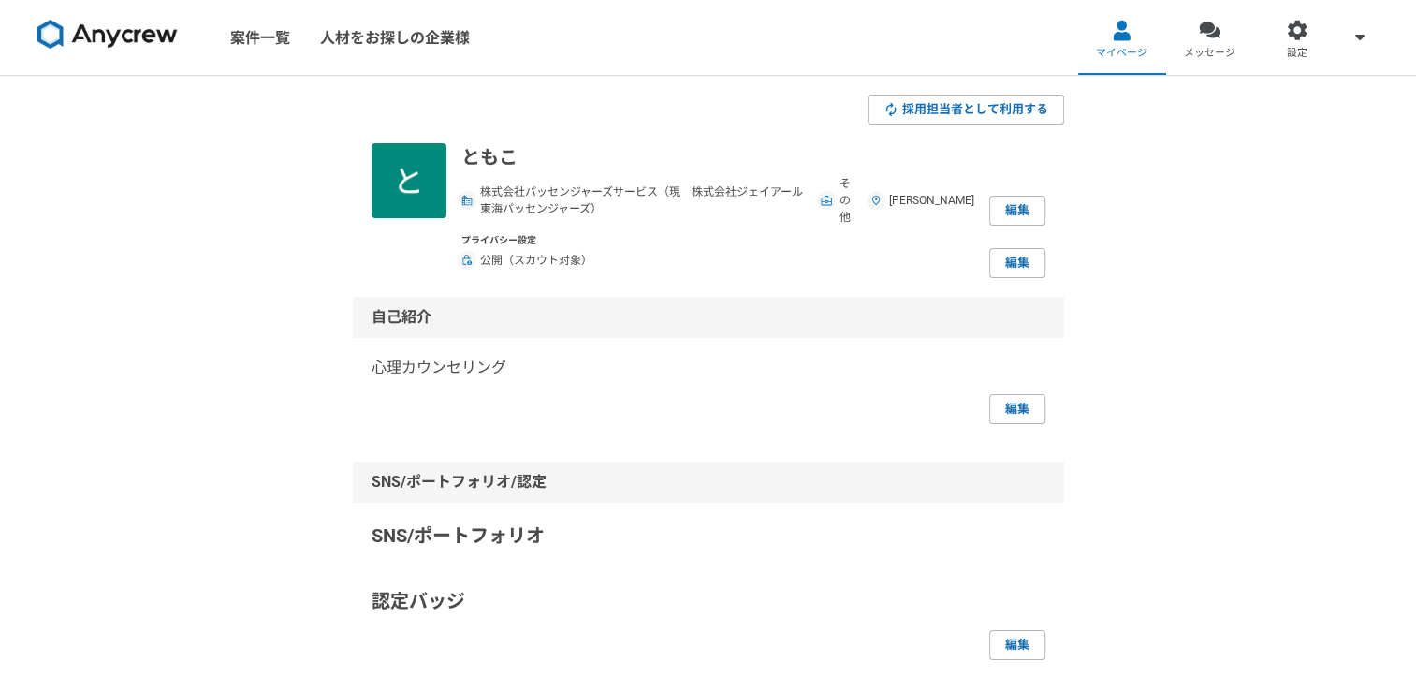
click at [120, 54] on link at bounding box center [107, 37] width 155 height 51
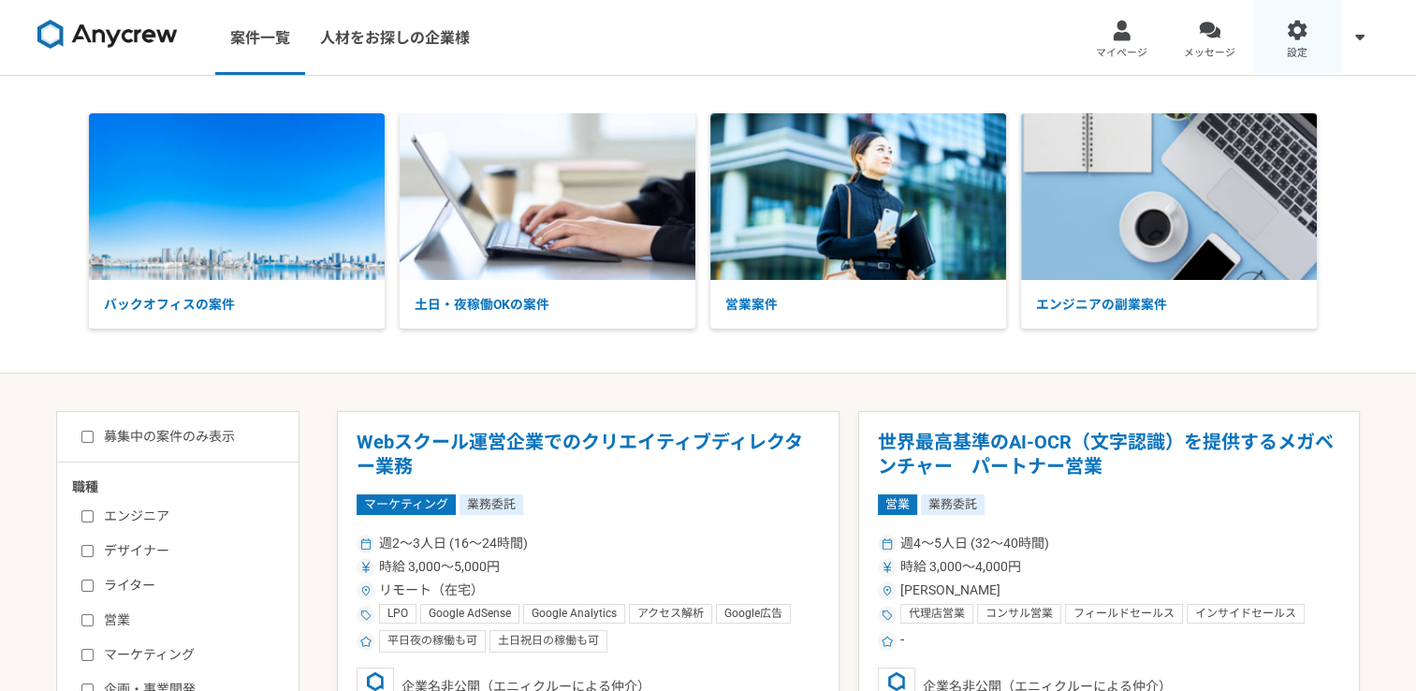
click at [1296, 27] on div at bounding box center [1298, 31] width 22 height 22
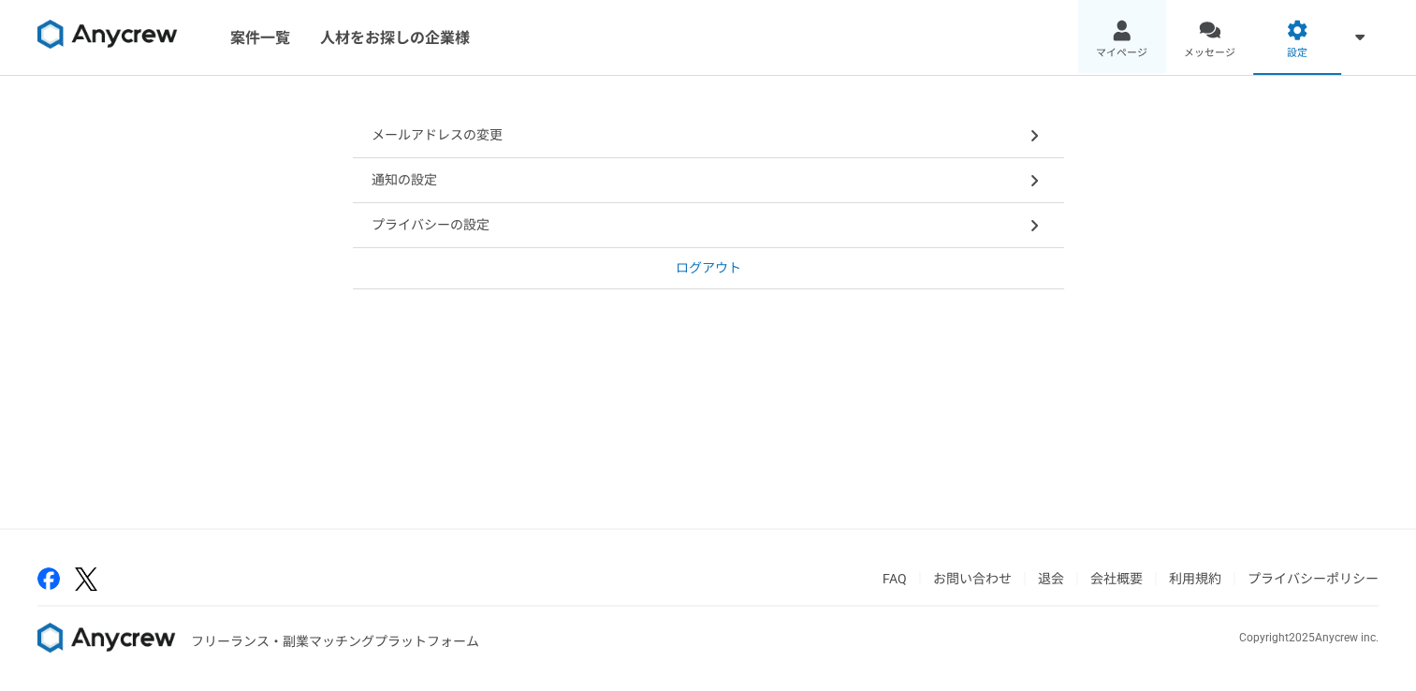
click at [1140, 37] on link "マイページ" at bounding box center [1122, 37] width 88 height 75
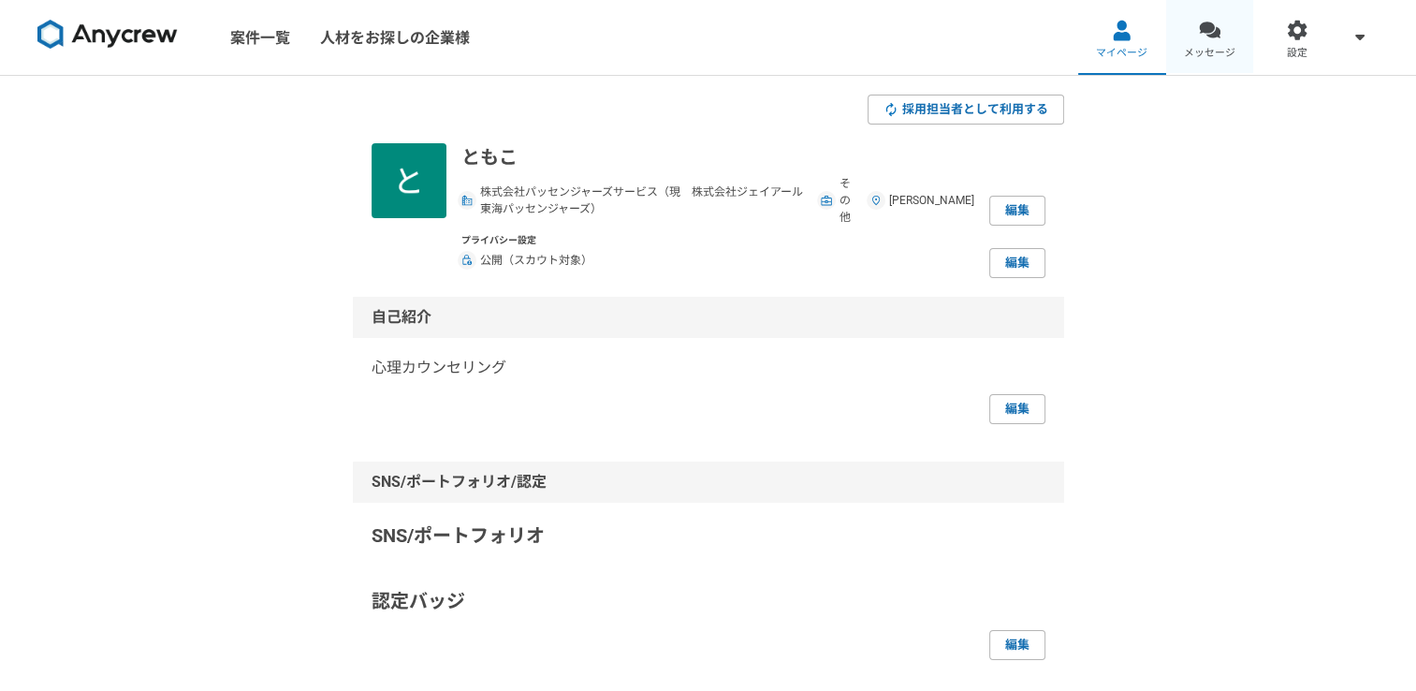
click at [1204, 51] on span "メッセージ" at bounding box center [1209, 53] width 51 height 15
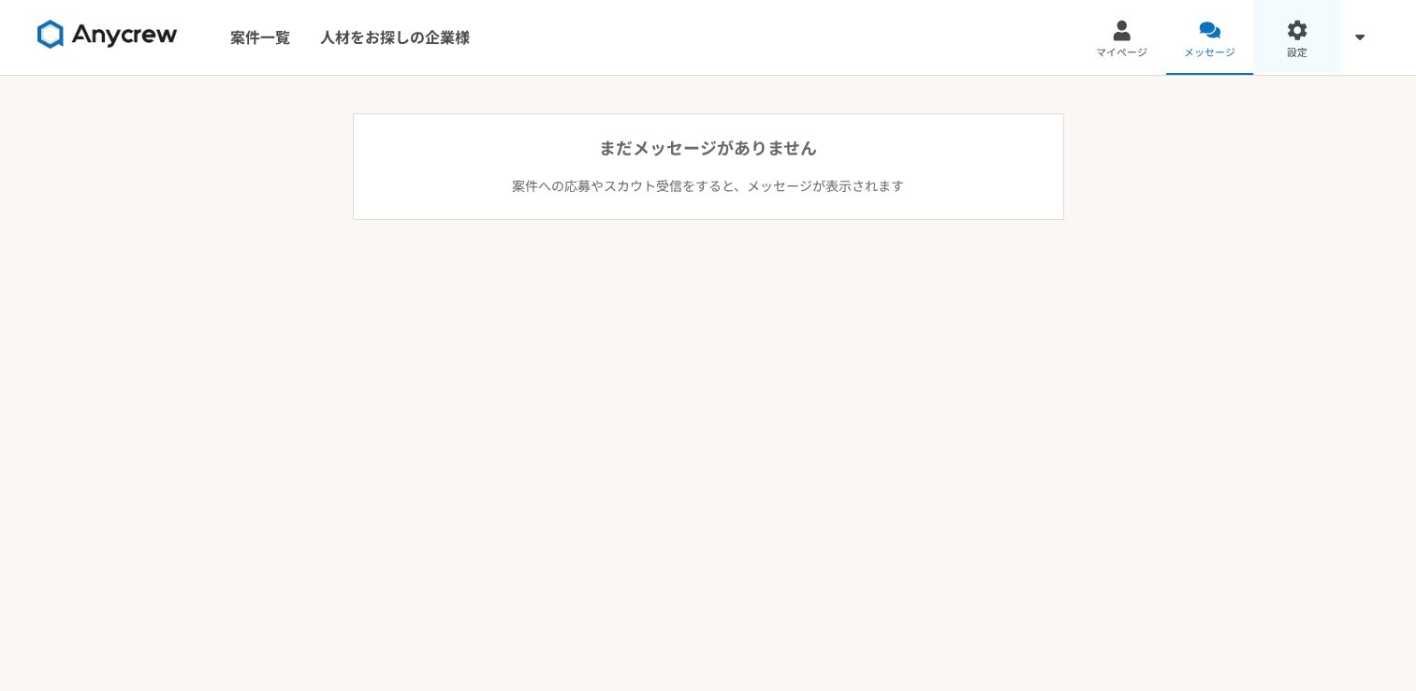
click at [1313, 37] on link "設定" at bounding box center [1298, 37] width 88 height 75
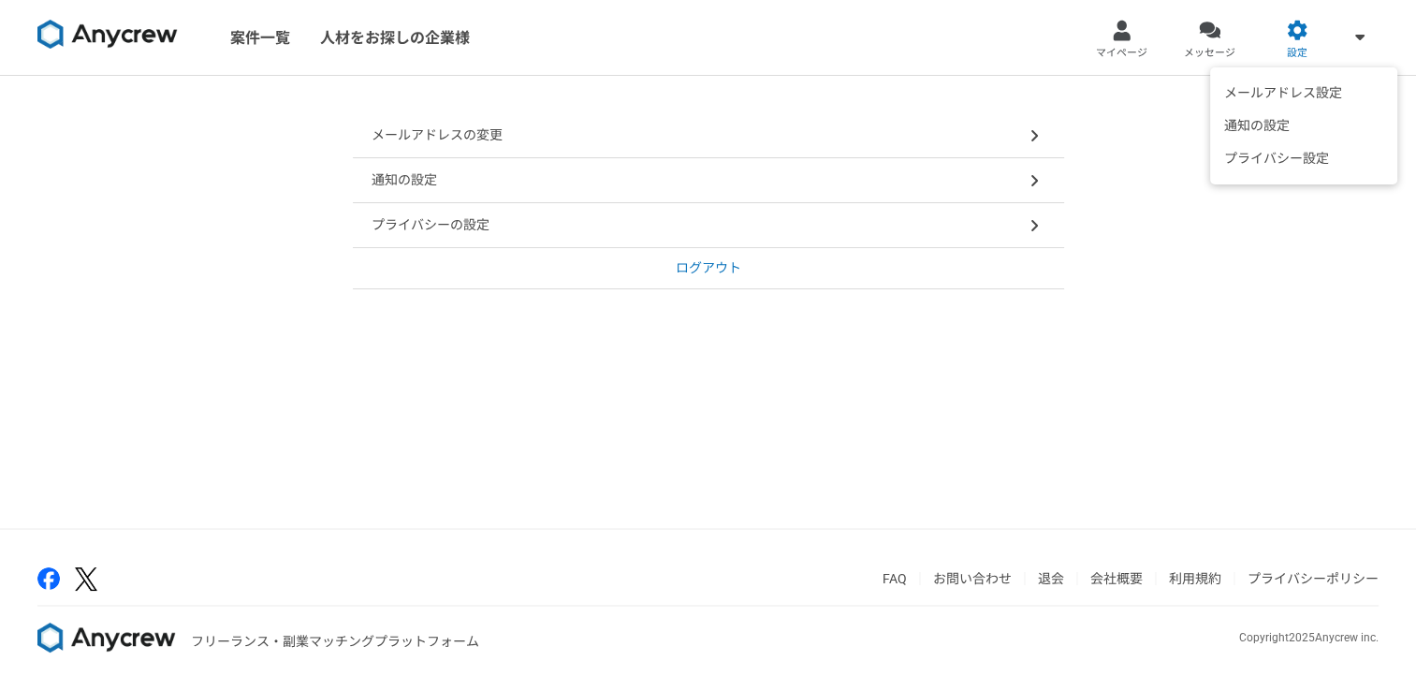
click at [1363, 36] on icon at bounding box center [1360, 37] width 9 height 6
click at [125, 47] on img at bounding box center [107, 35] width 140 height 30
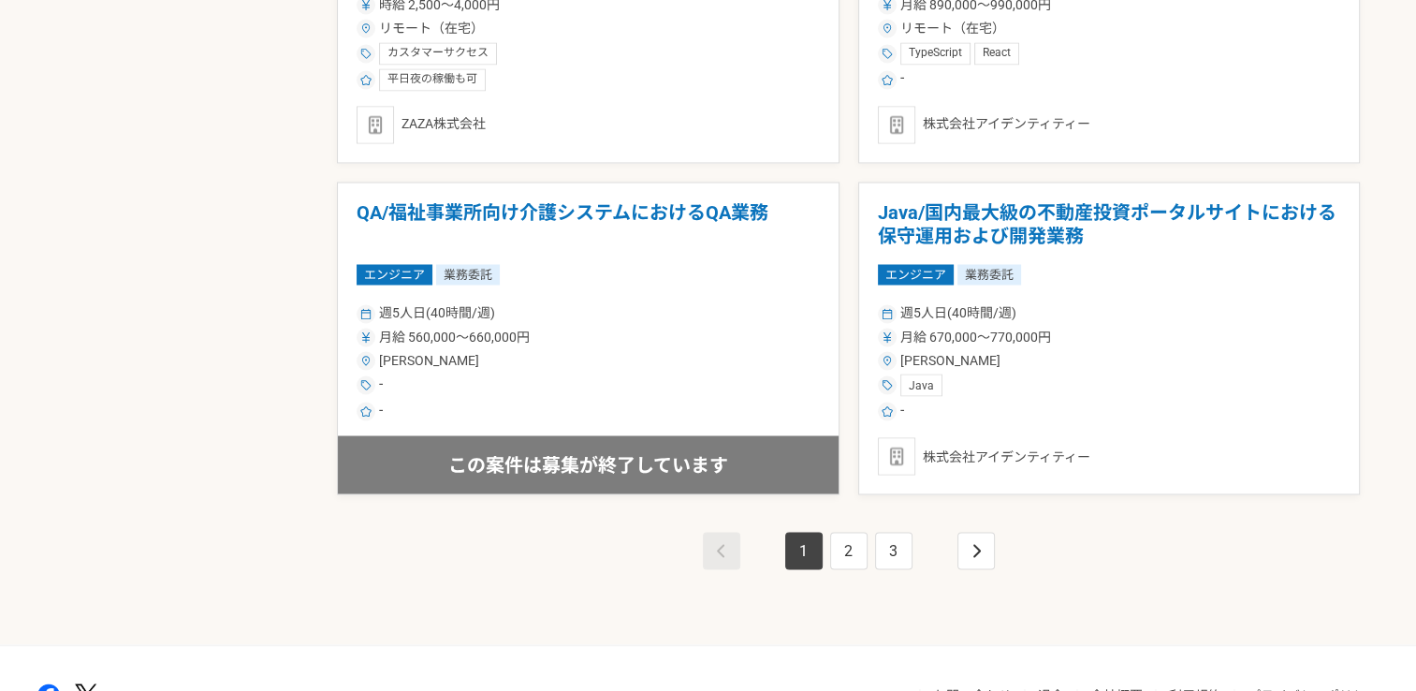
scroll to position [3328, 0]
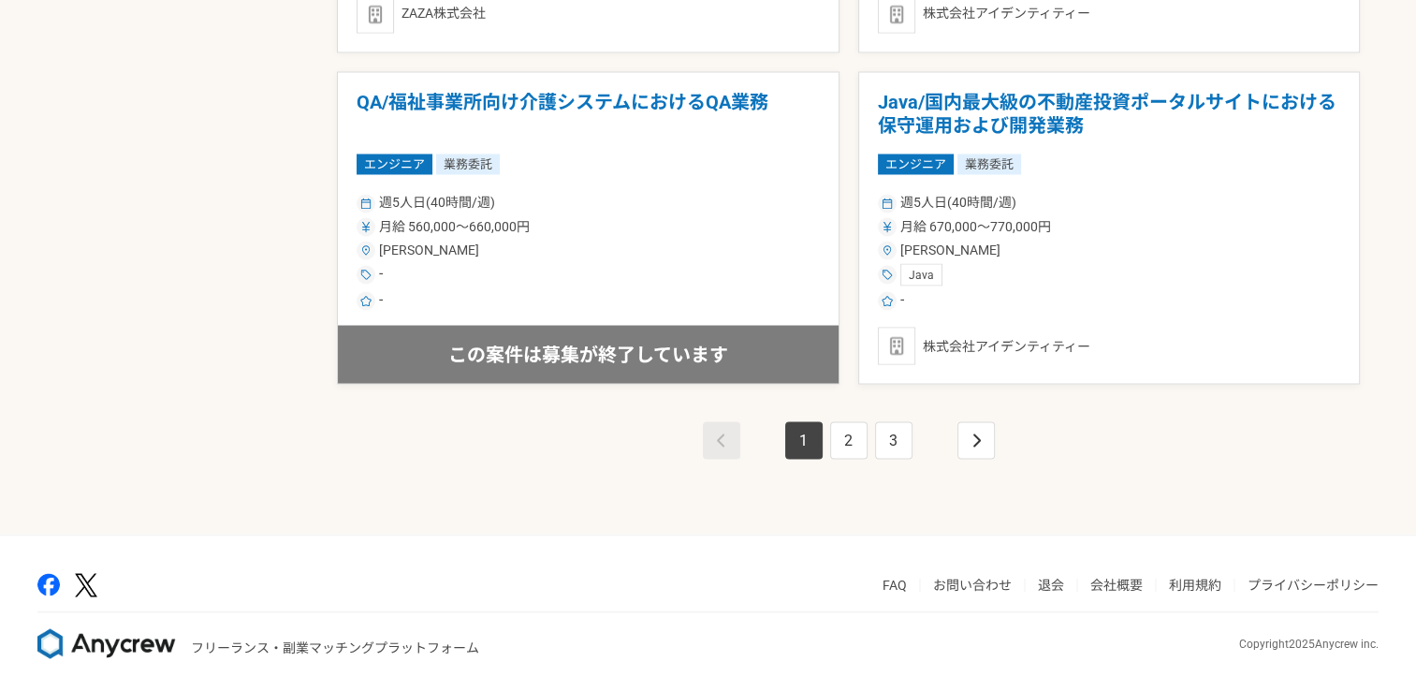
click at [1052, 582] on link "退会" at bounding box center [1051, 584] width 26 height 15
